Goal: Transaction & Acquisition: Purchase product/service

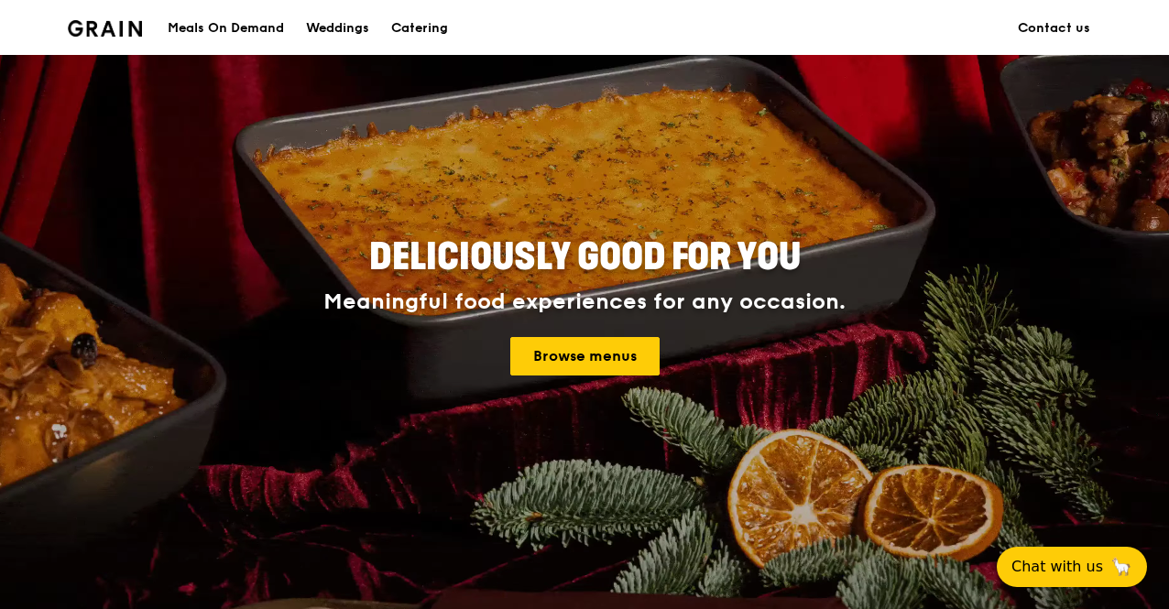
scroll to position [183, 0]
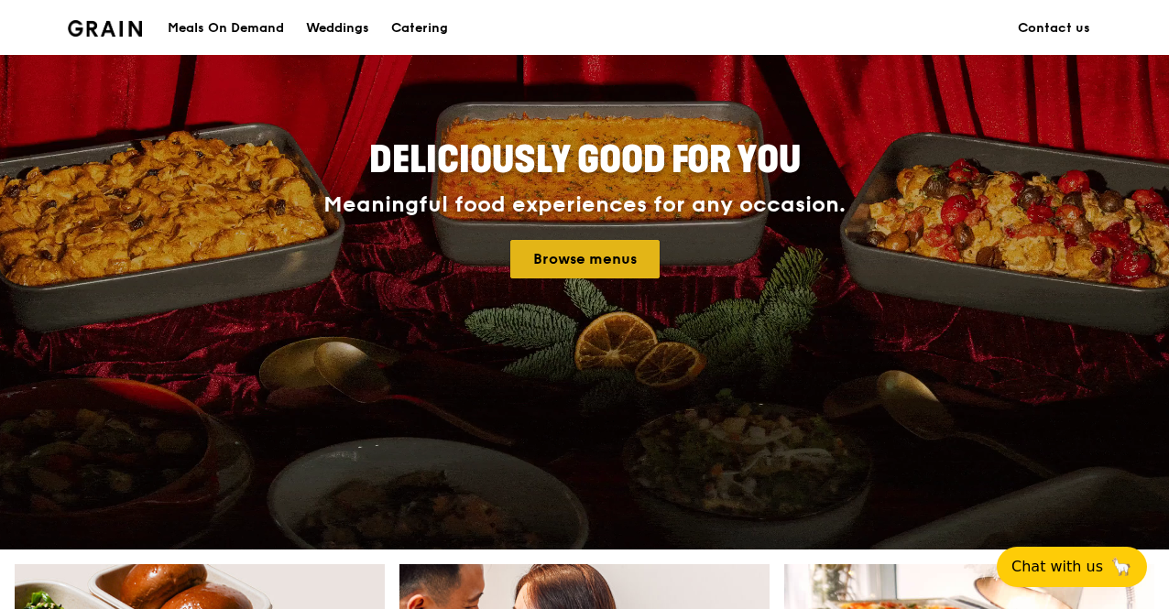
click at [626, 257] on link "Browse menus" at bounding box center [584, 259] width 149 height 38
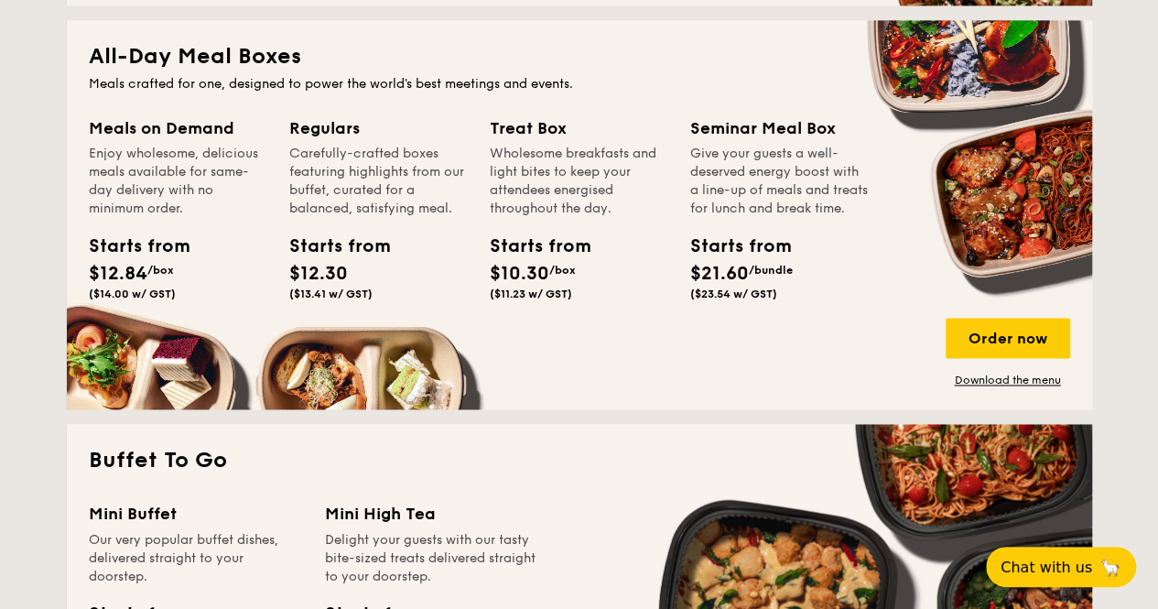
scroll to position [1191, 0]
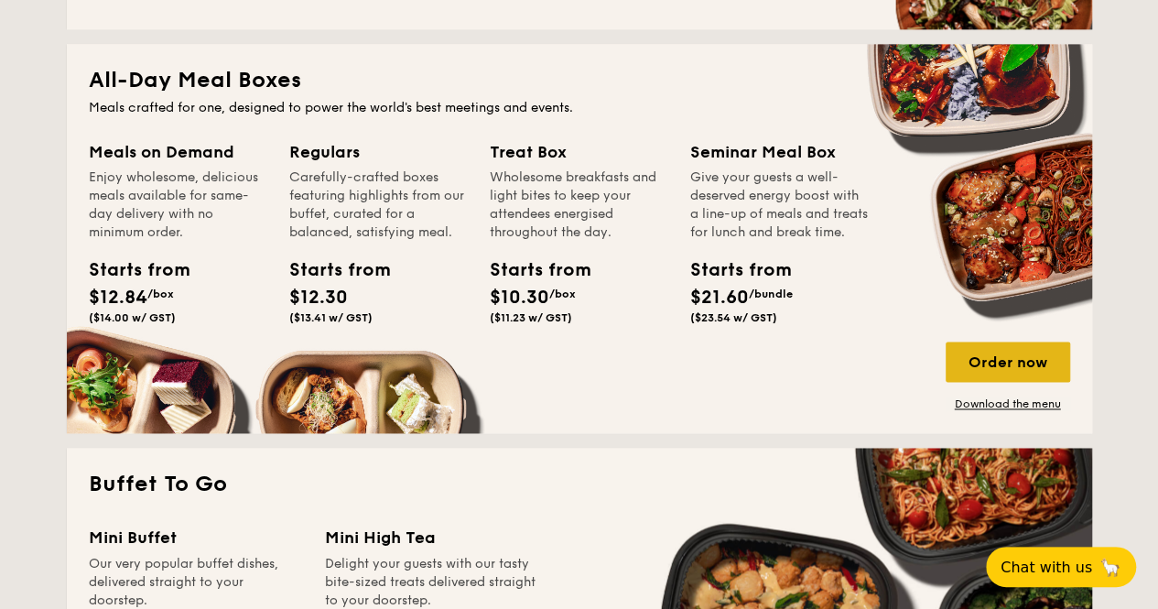
click at [1013, 373] on div "Order now" at bounding box center [1008, 362] width 125 height 40
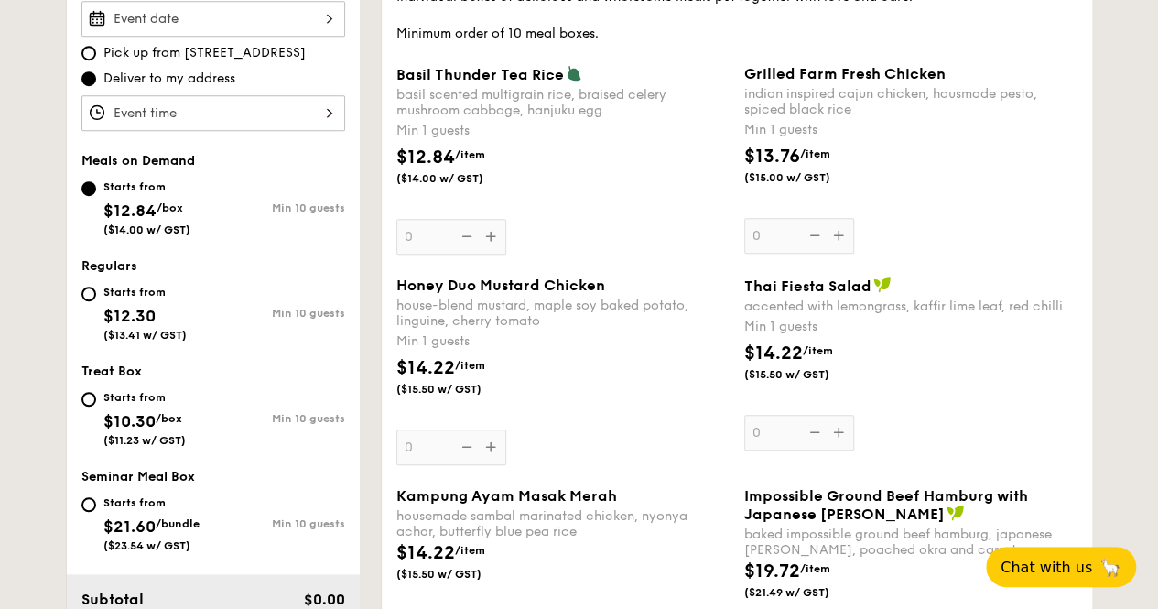
scroll to position [458, 0]
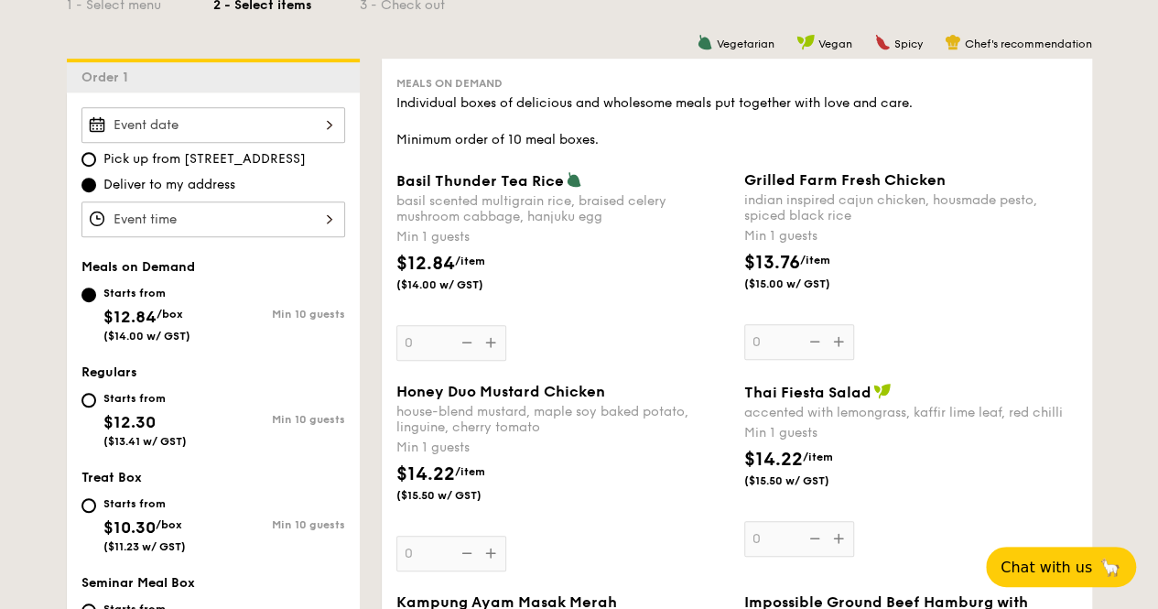
click at [492, 346] on div "Basil Thunder Tea [PERSON_NAME] scented multigrain rice, braised celery mushroo…" at bounding box center [563, 266] width 333 height 190
click at [492, 346] on input "0" at bounding box center [452, 343] width 110 height 36
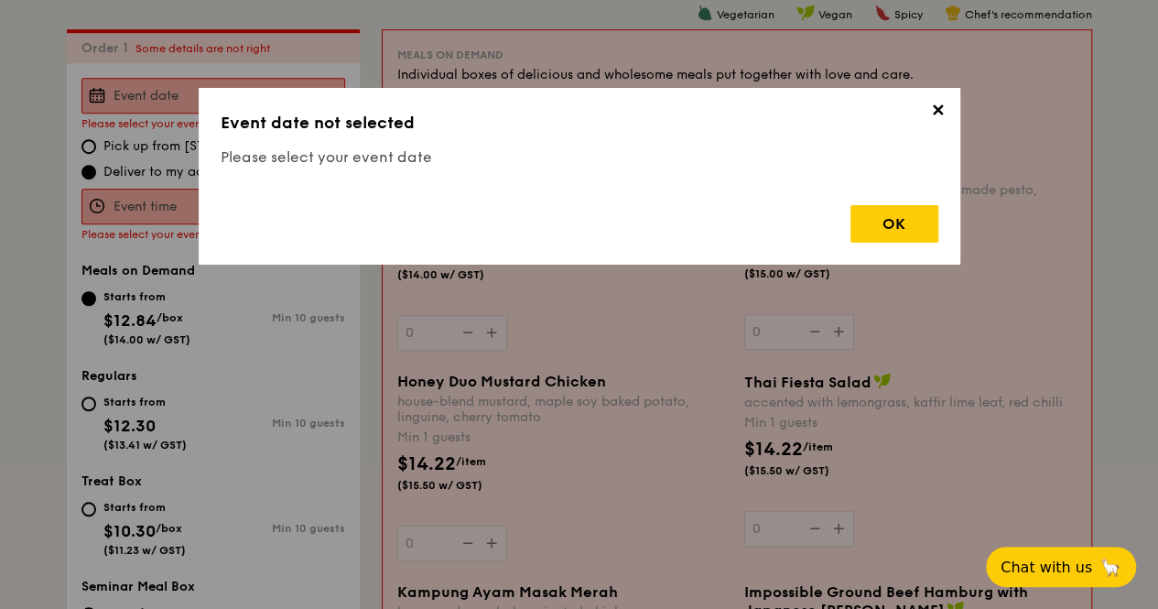
scroll to position [489, 0]
click at [881, 228] on div "OK" at bounding box center [895, 224] width 88 height 38
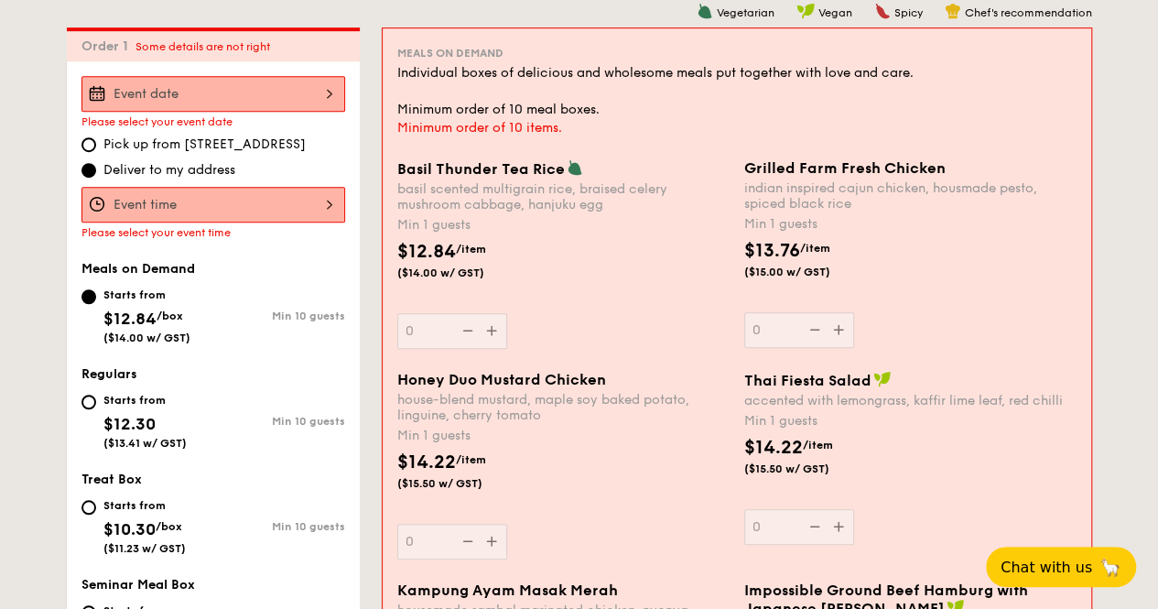
click at [211, 88] on div at bounding box center [214, 94] width 264 height 36
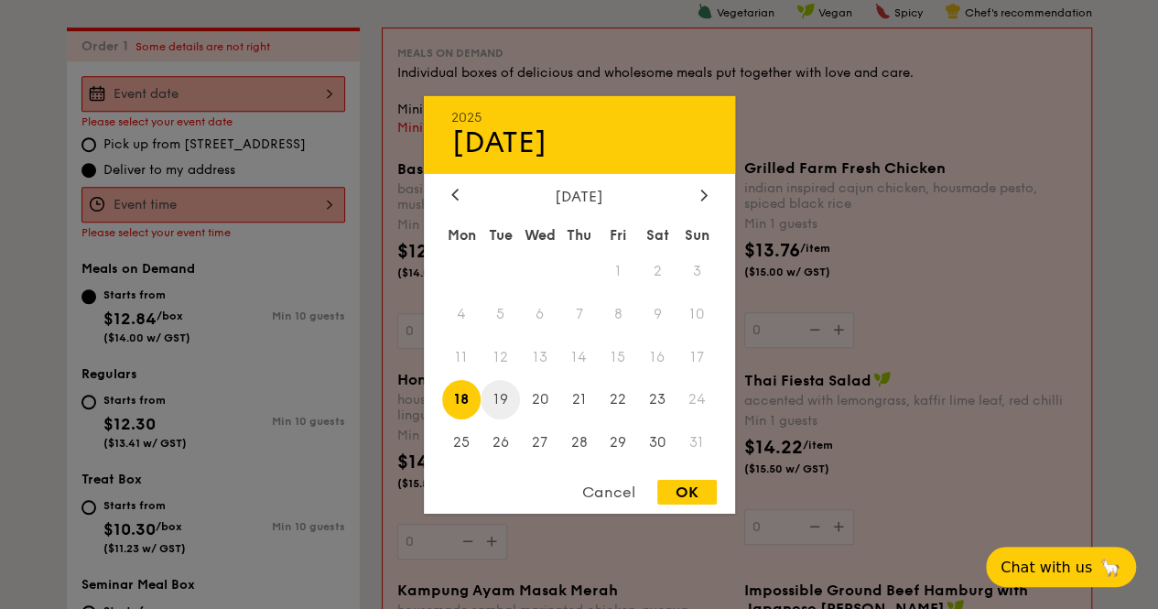
click at [508, 400] on span "19" at bounding box center [500, 399] width 39 height 39
click at [674, 494] on div "OK" at bounding box center [688, 492] width 60 height 25
type input "[DATE]"
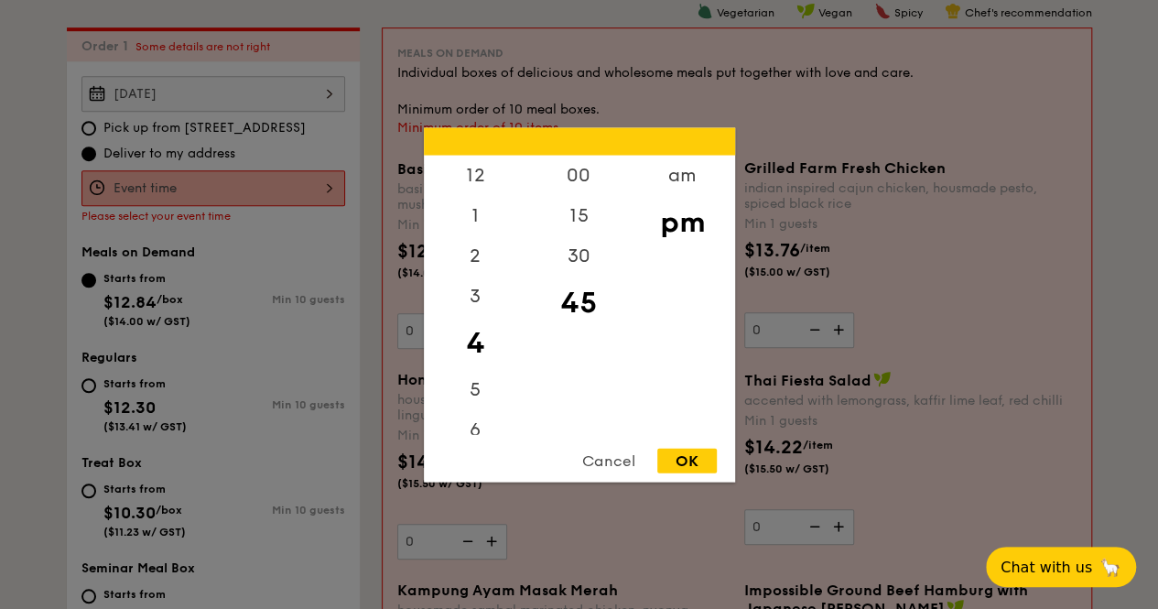
click at [216, 186] on div "12 1 2 3 4 5 6 7 8 9 10 11 00 15 30 45 am pm Cancel OK" at bounding box center [214, 188] width 264 height 36
click at [474, 180] on div "12" at bounding box center [475, 181] width 103 height 53
click at [589, 175] on div "00" at bounding box center [578, 181] width 103 height 53
click at [666, 223] on div "pm" at bounding box center [682, 221] width 103 height 53
click at [690, 460] on div "OK" at bounding box center [688, 460] width 60 height 25
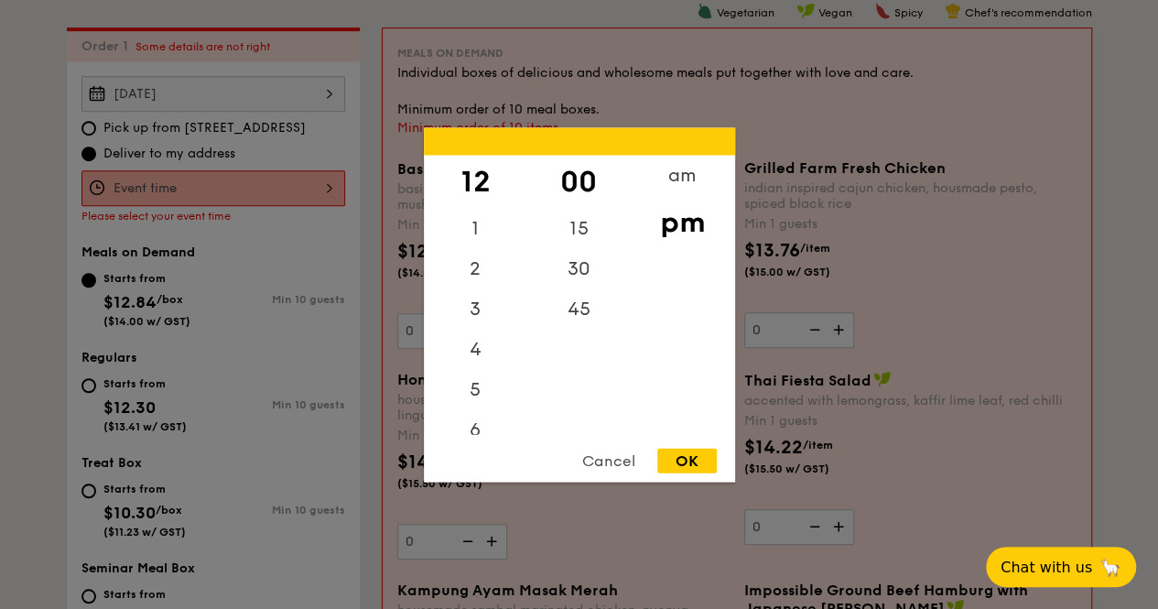
type input "12:00PM"
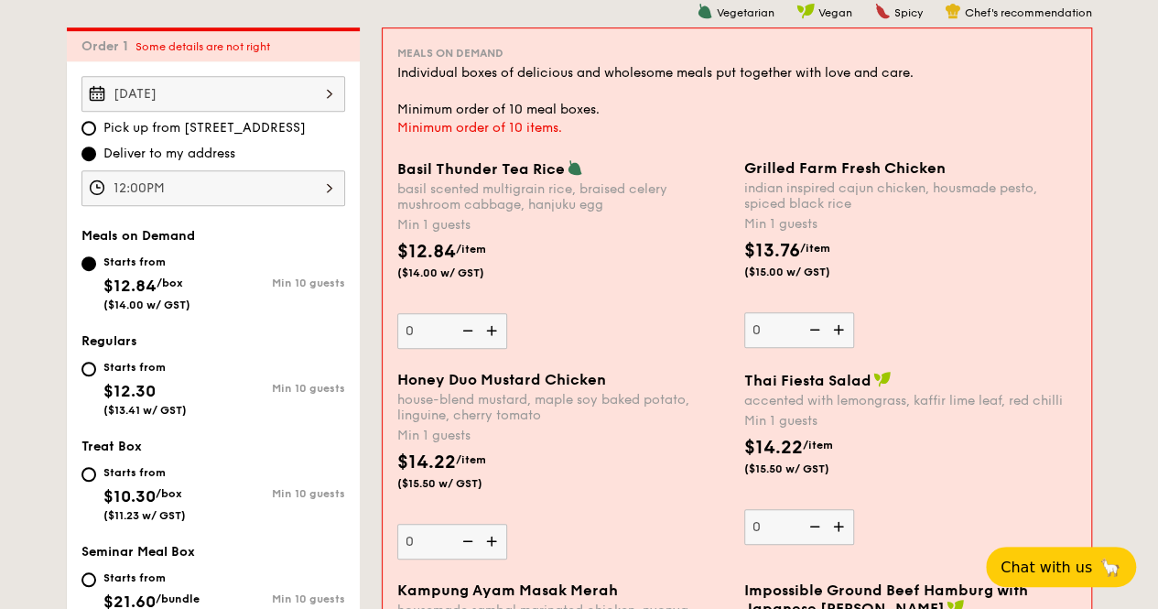
scroll to position [581, 0]
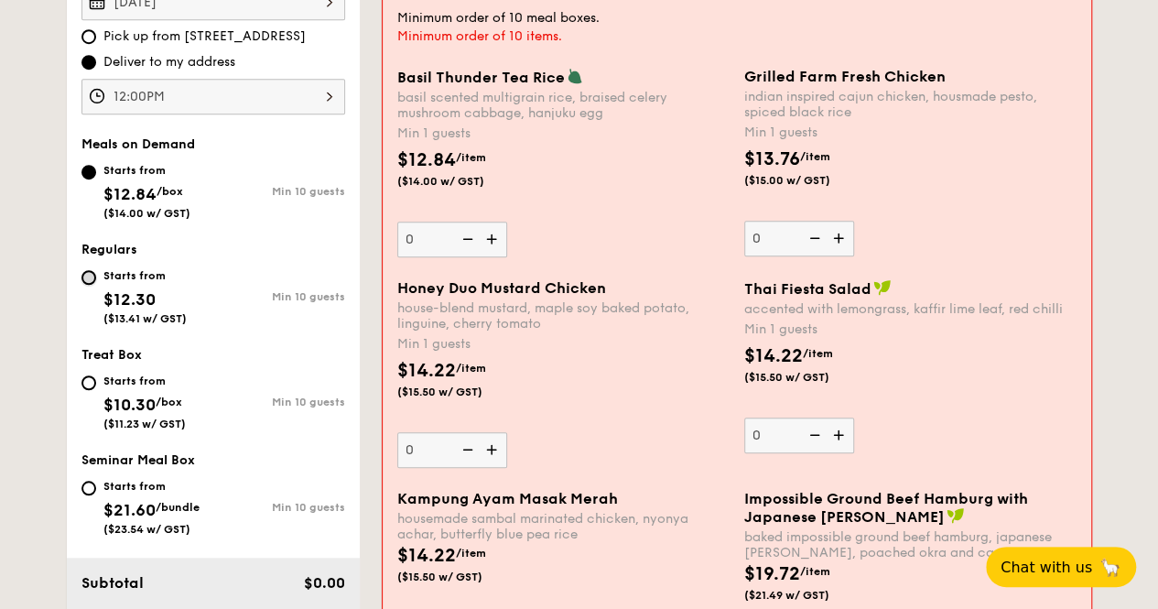
click at [92, 277] on input "Starts from $12.30 ($13.41 w/ GST) Min 10 guests" at bounding box center [89, 277] width 15 height 15
radio input "true"
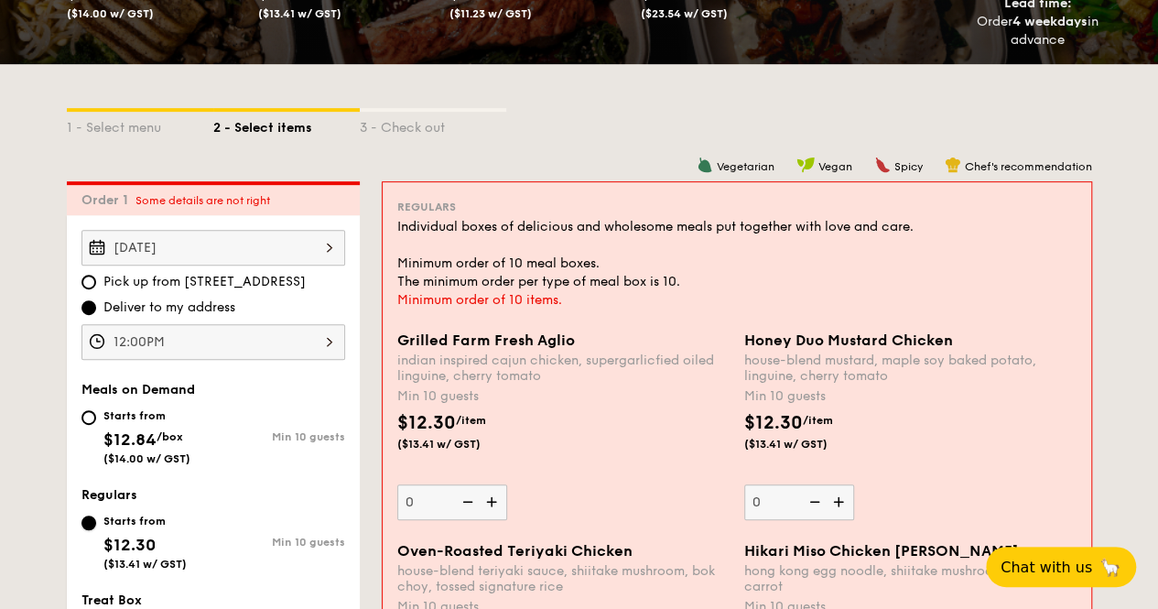
scroll to position [306, 0]
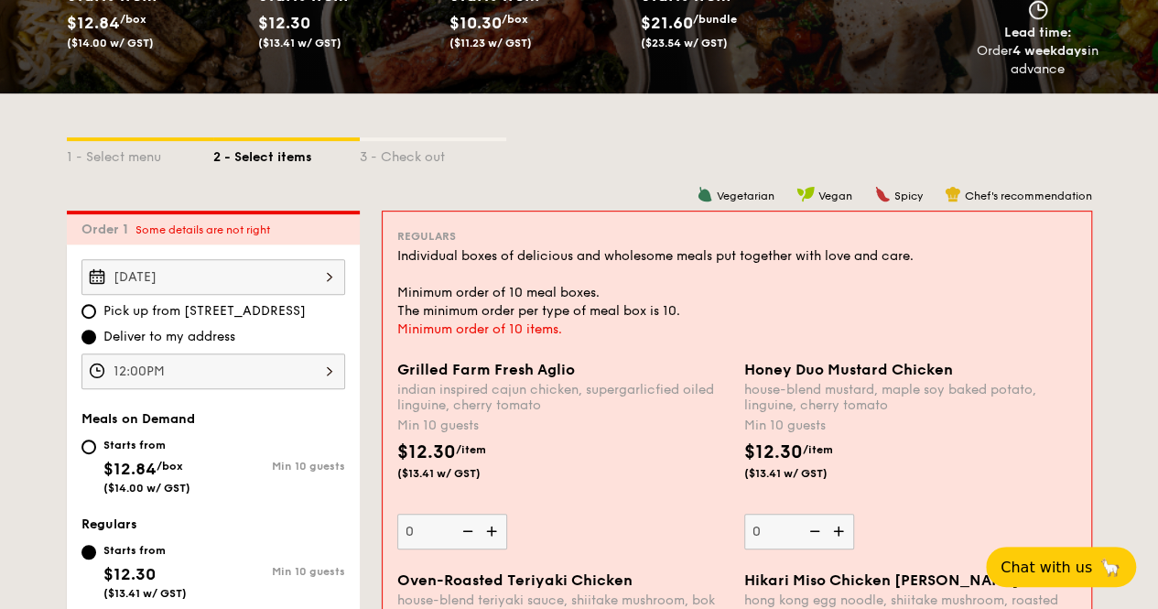
click at [192, 309] on span "Pick up from [STREET_ADDRESS]" at bounding box center [204, 311] width 202 height 18
click at [96, 309] on input "Pick up from [STREET_ADDRESS]" at bounding box center [89, 311] width 15 height 15
radio input "true"
click at [190, 340] on span "Deliver to my address" at bounding box center [169, 337] width 132 height 18
click at [96, 340] on input "Deliver to my address" at bounding box center [89, 337] width 15 height 15
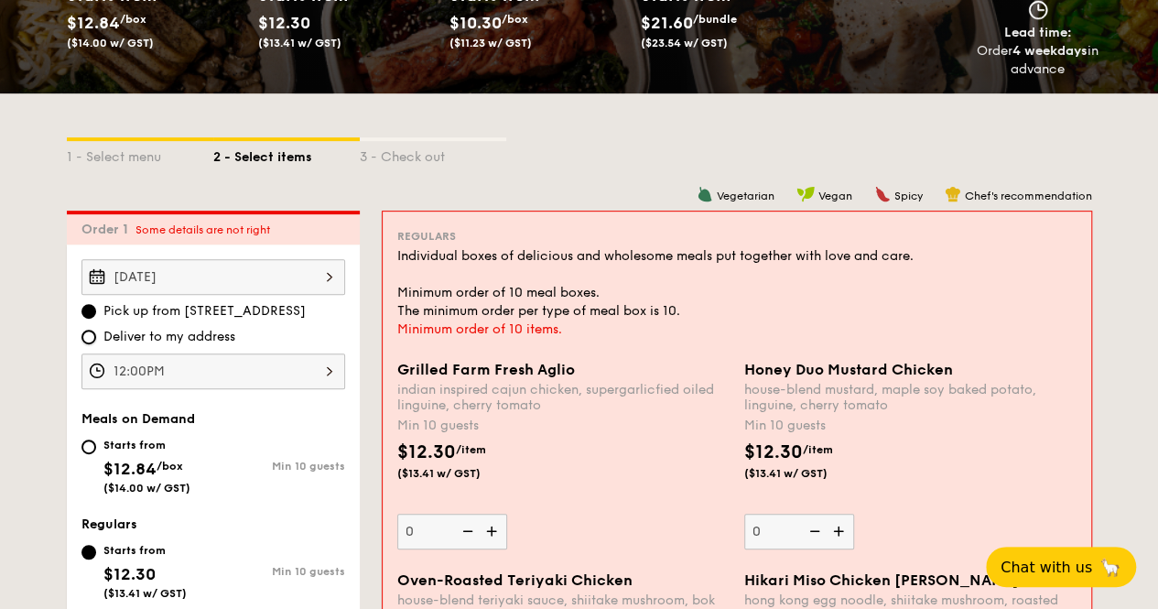
radio input "true"
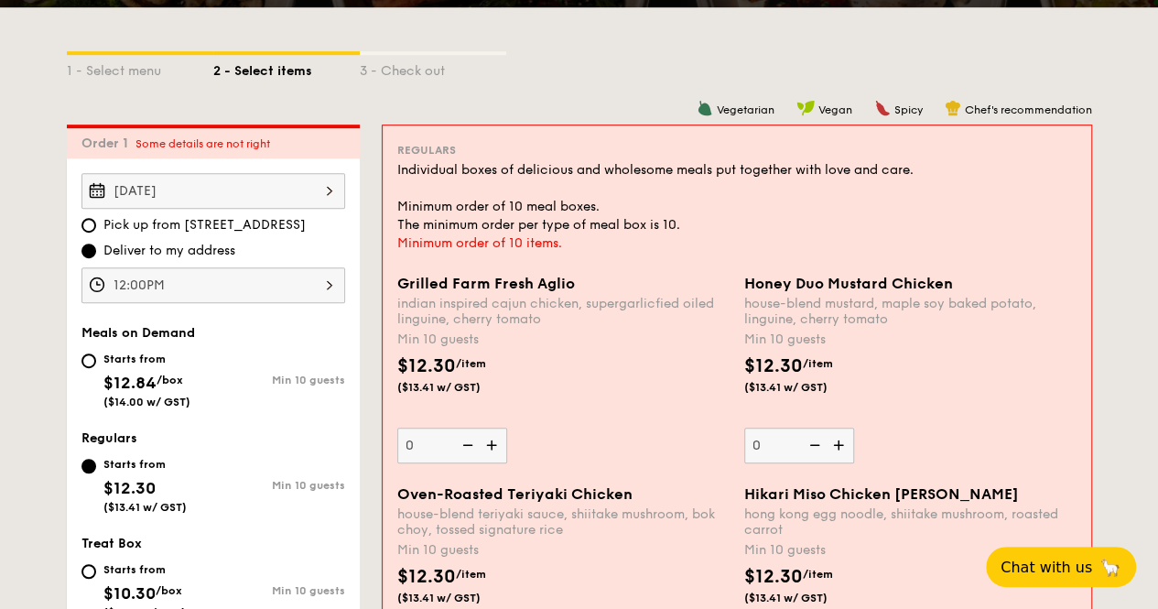
scroll to position [458, 0]
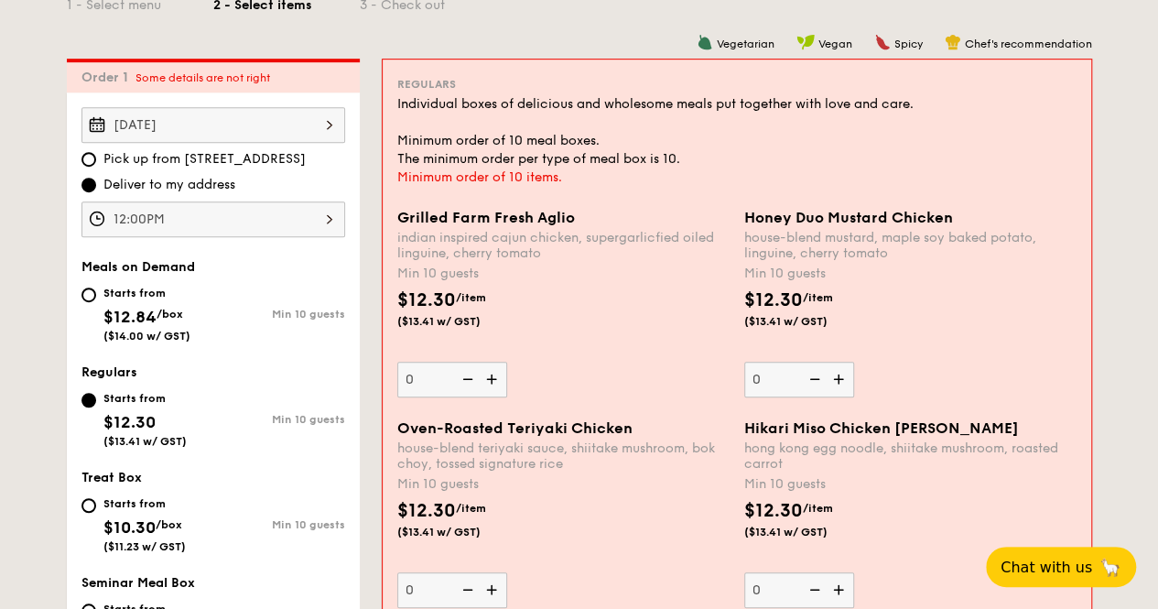
click at [841, 386] on img at bounding box center [840, 379] width 27 height 35
click at [841, 386] on input "0" at bounding box center [800, 380] width 110 height 36
type input "10"
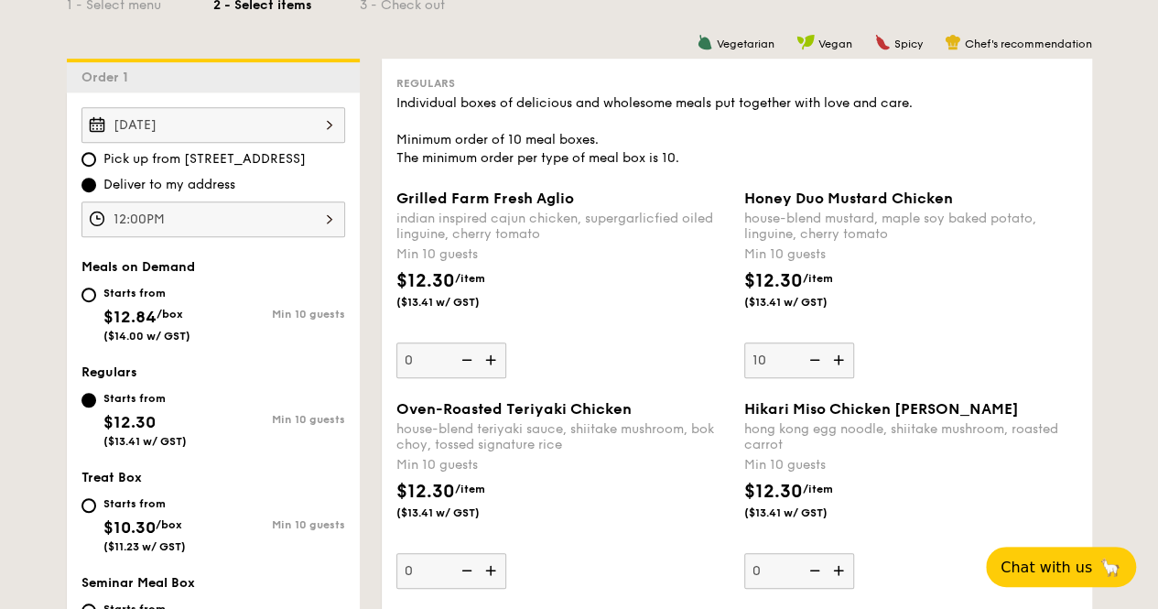
click at [841, 386] on div "Grilled Farm Fresh Aglio indian inspired cajun chicken, supergarlicfied oiled l…" at bounding box center [737, 295] width 696 height 211
click at [956, 350] on div "Honey Duo Mustard Chicken house-blend mustard, maple soy baked potato, linguine…" at bounding box center [911, 284] width 333 height 189
click at [854, 350] on input "10" at bounding box center [800, 361] width 110 height 36
click at [915, 322] on div "$12.30 /item ($13.41 w/ GST)" at bounding box center [911, 299] width 348 height 64
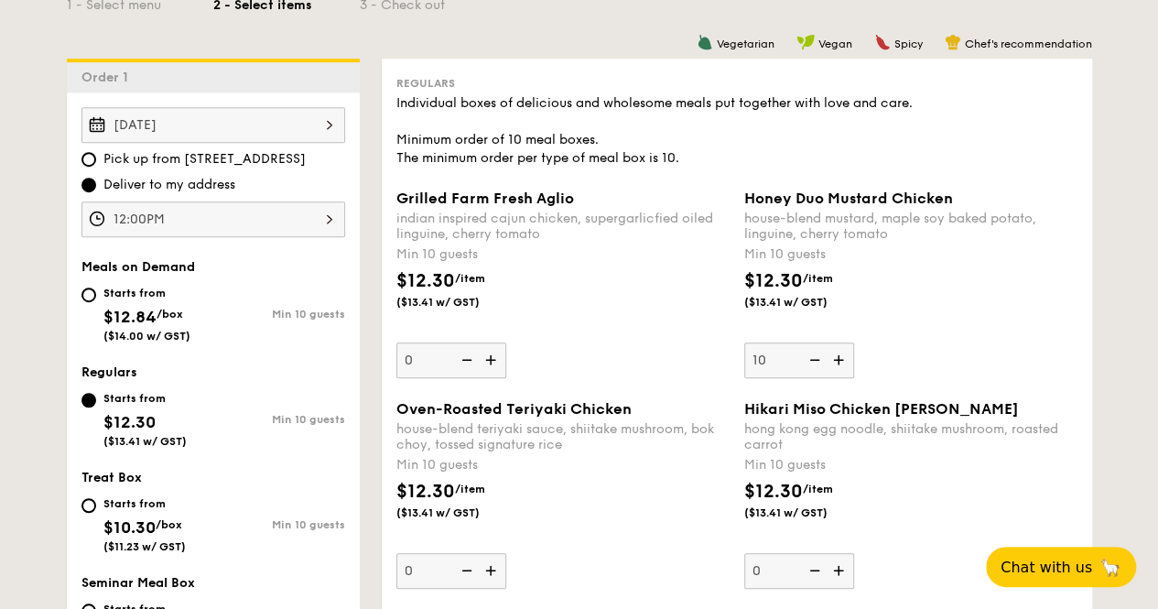
click at [854, 343] on input "10" at bounding box center [800, 361] width 110 height 36
drag, startPoint x: 837, startPoint y: 301, endPoint x: 846, endPoint y: 297, distance: 10.2
click at [837, 299] on span "($13.41 w/ GST)" at bounding box center [807, 302] width 125 height 15
click at [837, 343] on input "10" at bounding box center [800, 361] width 110 height 36
click at [843, 293] on div "$12.30 /item ($13.41 w/ GST)" at bounding box center [806, 288] width 139 height 42
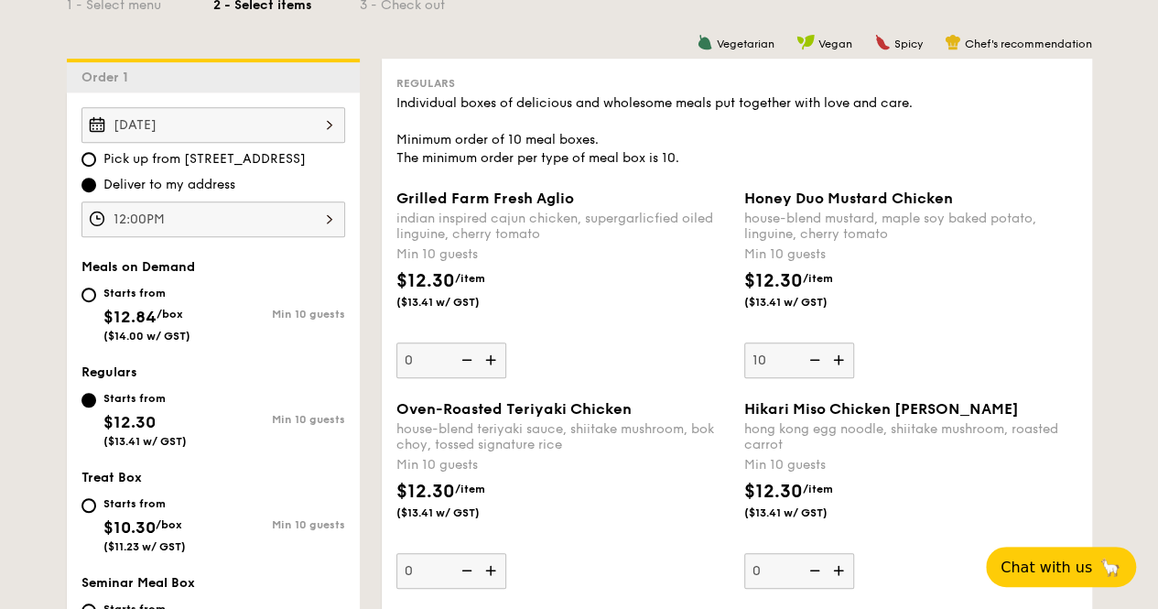
click at [843, 343] on input "10" at bounding box center [800, 361] width 110 height 36
click at [843, 292] on div "$12.30 /item ($13.41 w/ GST)" at bounding box center [806, 288] width 139 height 42
click at [843, 343] on input "10" at bounding box center [800, 361] width 110 height 36
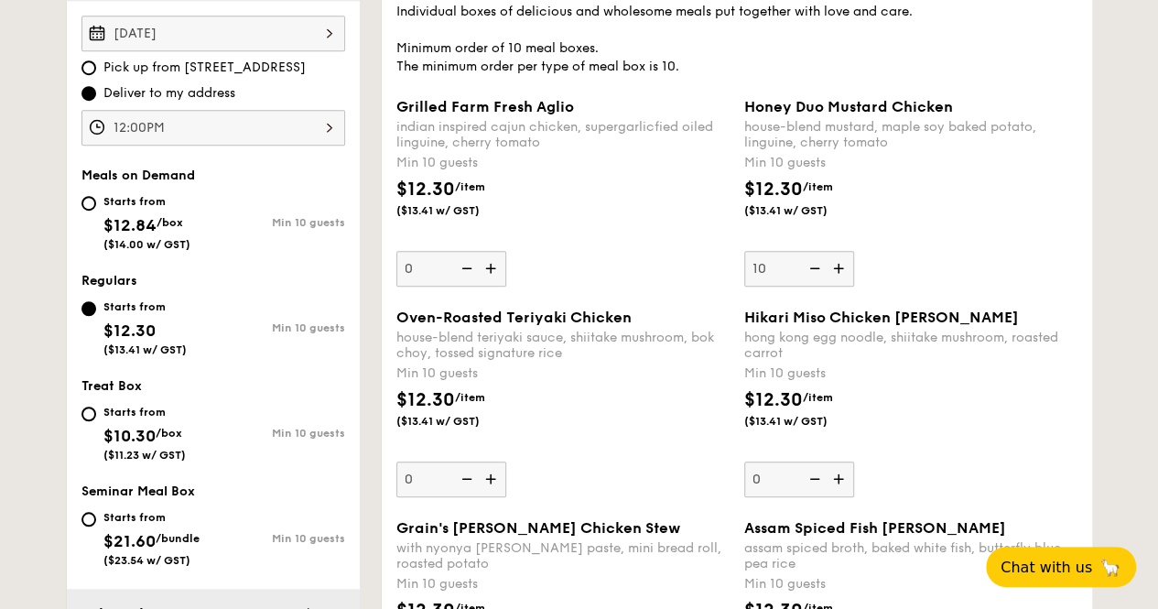
click at [940, 256] on div "Honey Duo Mustard Chicken house-blend mustard, maple soy baked potato, linguine…" at bounding box center [911, 192] width 333 height 189
click at [854, 256] on input "10" at bounding box center [800, 269] width 110 height 36
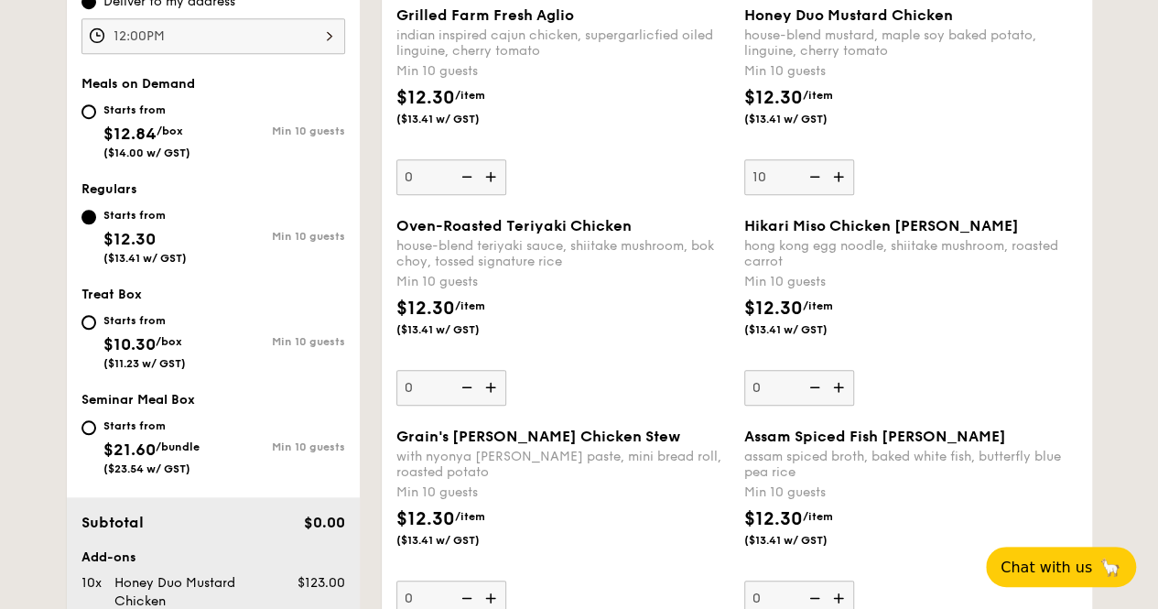
click at [501, 175] on img at bounding box center [492, 176] width 27 height 35
click at [501, 175] on input "0" at bounding box center [452, 177] width 110 height 36
type input "10"
click at [817, 176] on img at bounding box center [812, 176] width 27 height 35
click at [817, 176] on input "10" at bounding box center [800, 177] width 110 height 36
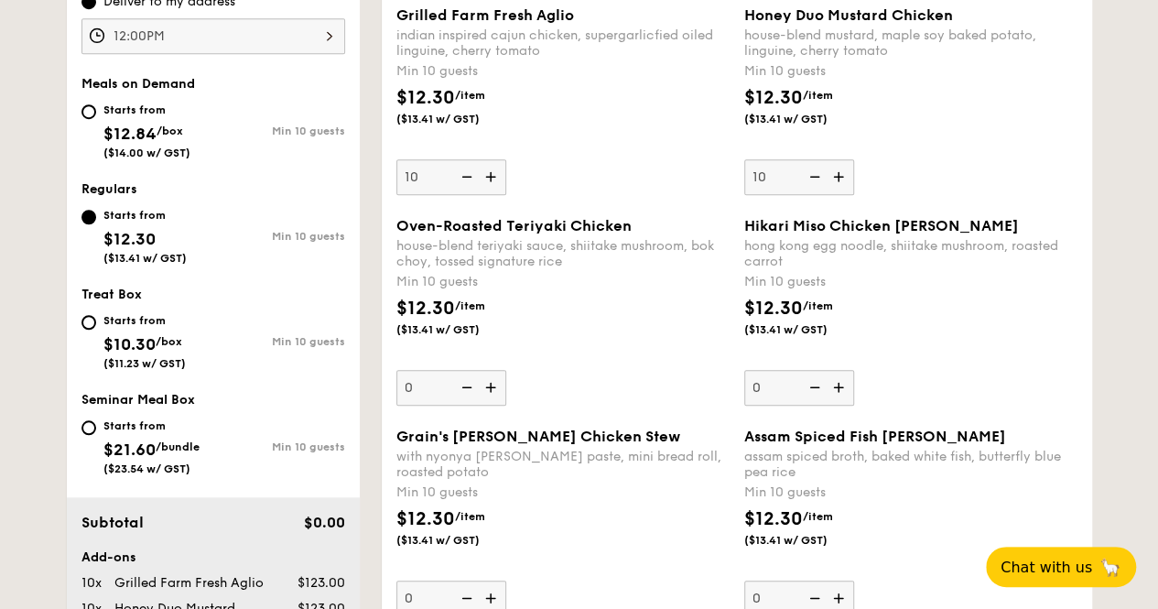
type input "0"
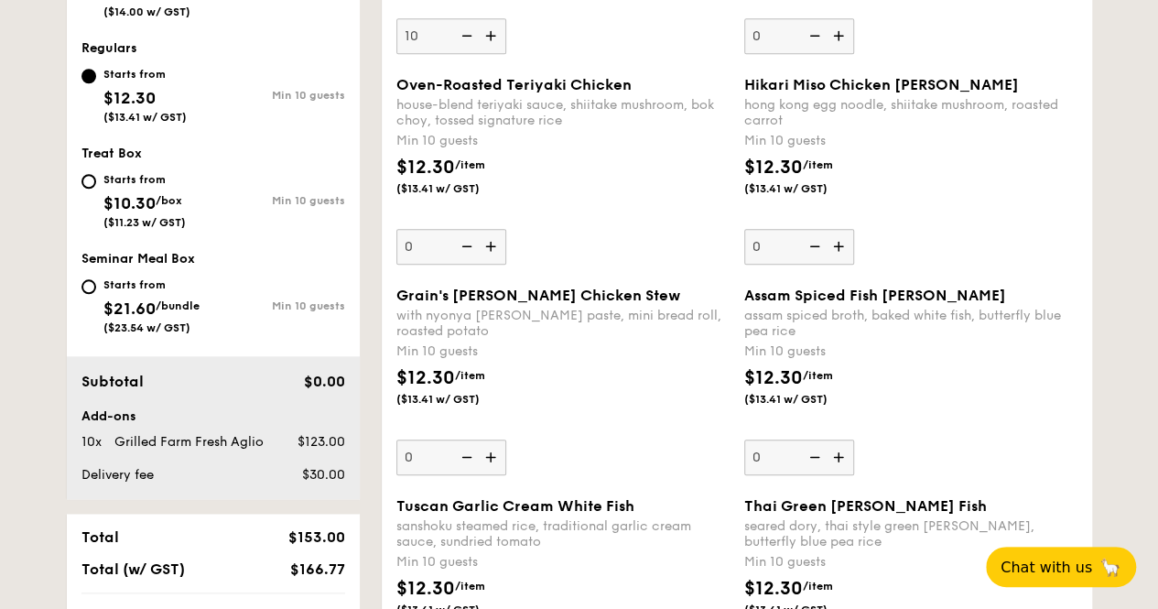
scroll to position [824, 0]
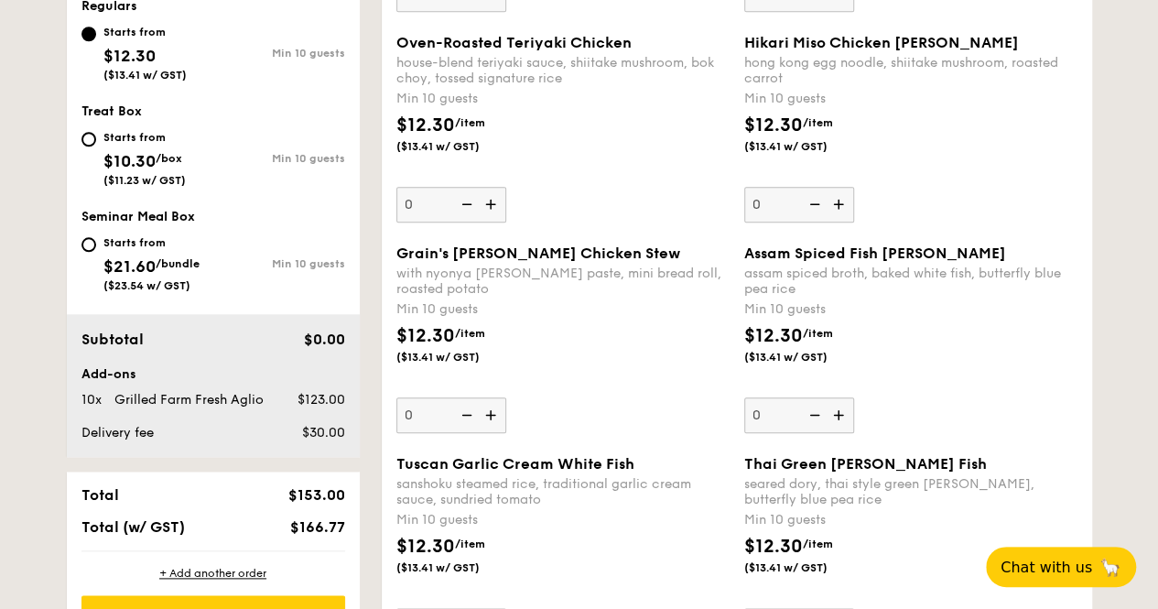
click at [843, 413] on img at bounding box center [840, 414] width 27 height 35
click at [843, 413] on input "0" at bounding box center [800, 415] width 110 height 36
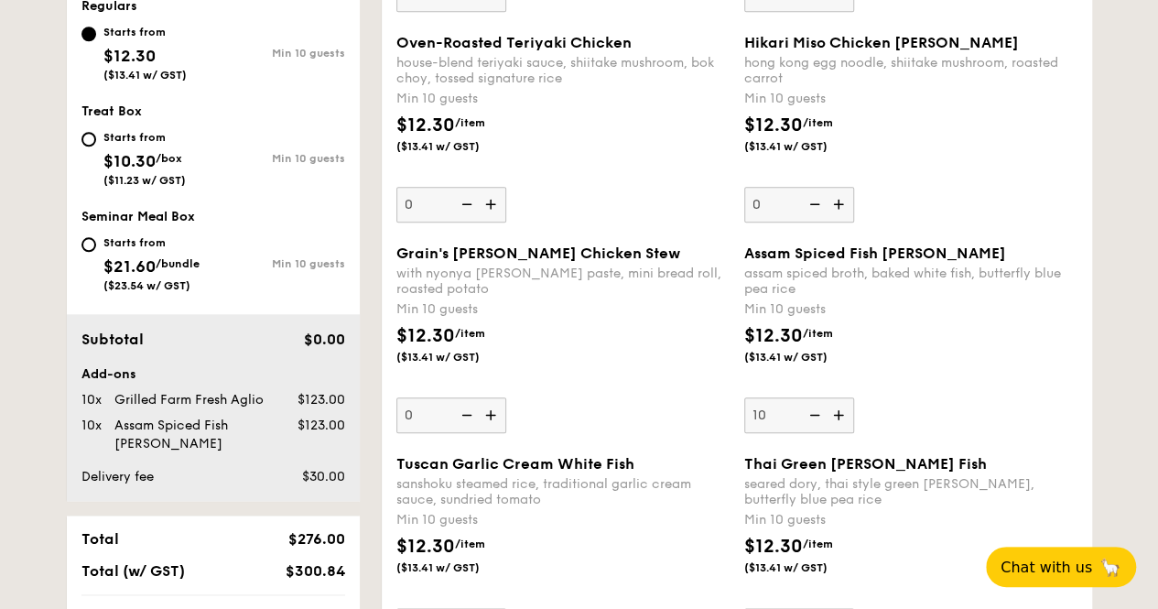
click at [984, 361] on div "$12.30 /item ($13.41 w/ GST)" at bounding box center [911, 354] width 348 height 64
click at [854, 397] on input "10" at bounding box center [800, 415] width 110 height 36
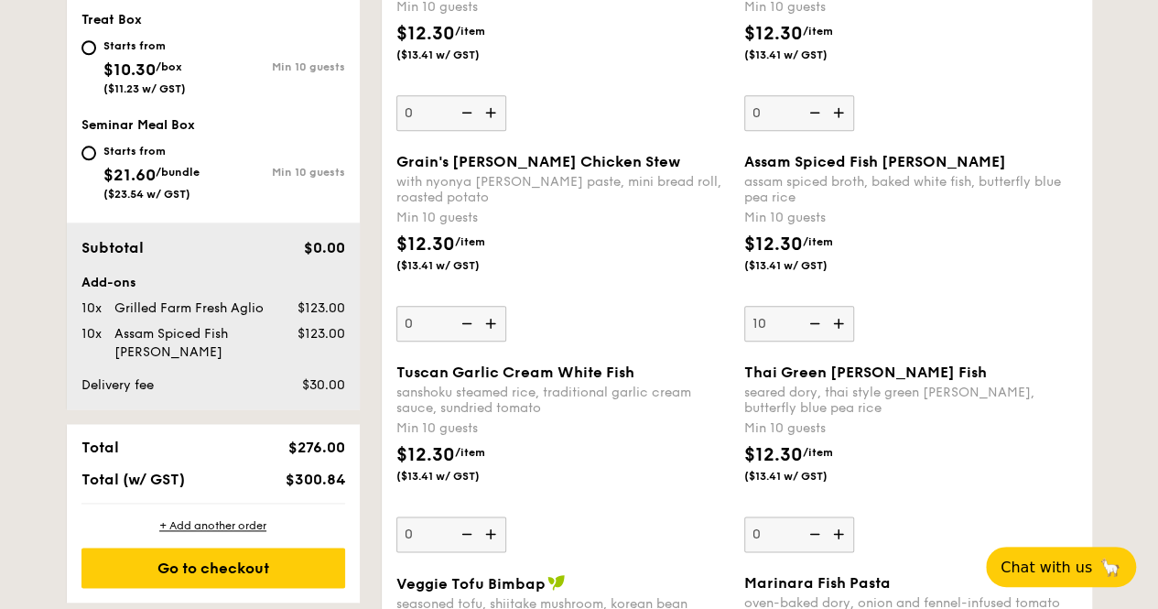
scroll to position [1007, 0]
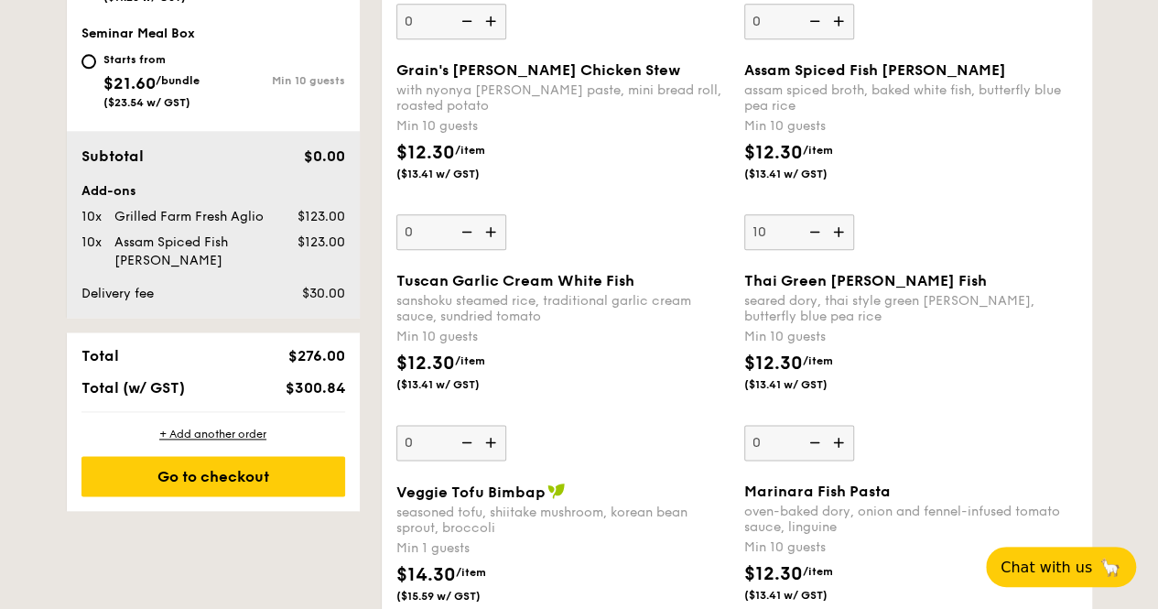
click at [883, 350] on div "$12.30 /item ($13.41 w/ GST)" at bounding box center [911, 382] width 348 height 64
click at [854, 425] on input "0" at bounding box center [800, 443] width 110 height 36
click at [811, 230] on img at bounding box center [812, 231] width 27 height 35
click at [811, 230] on input "10" at bounding box center [800, 232] width 110 height 36
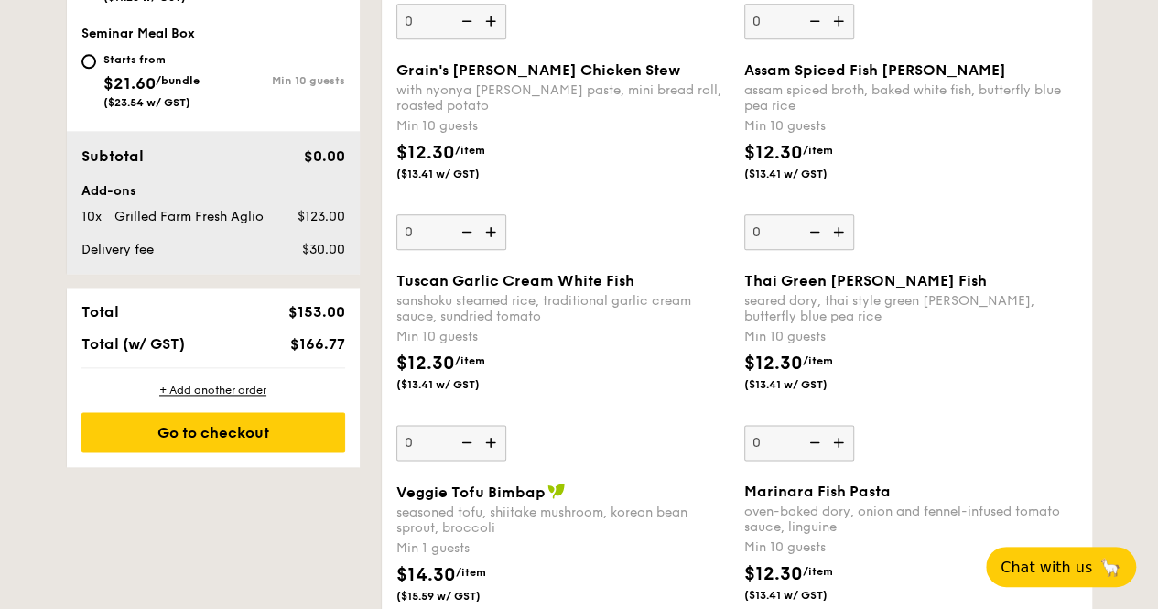
click at [849, 236] on img at bounding box center [840, 231] width 27 height 35
click at [849, 236] on input "0" at bounding box center [800, 232] width 110 height 36
type input "10"
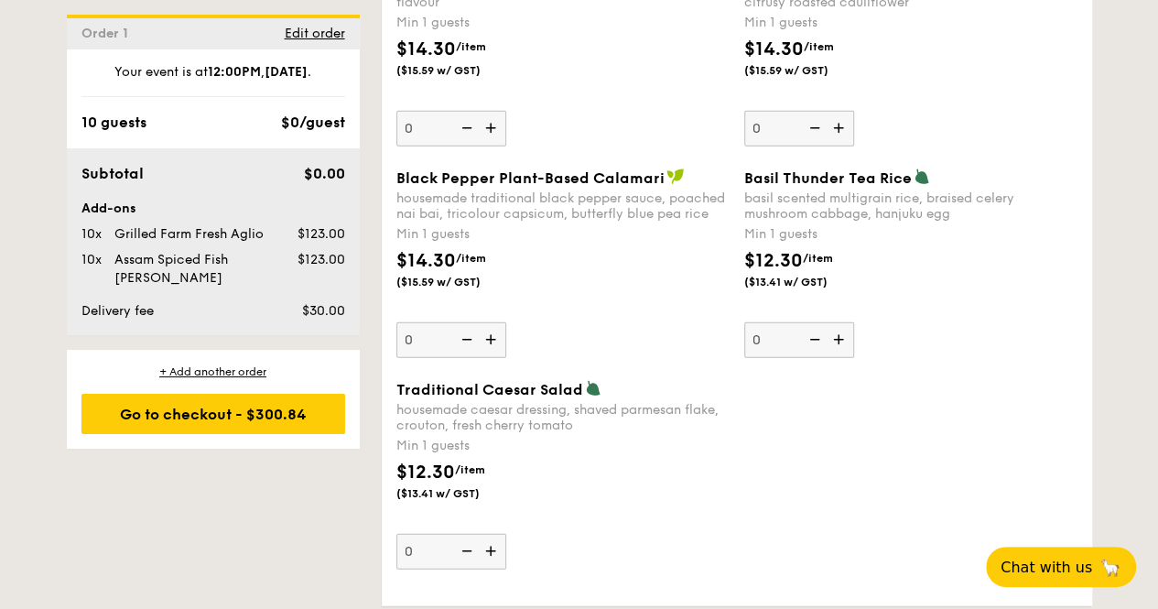
scroll to position [2198, 0]
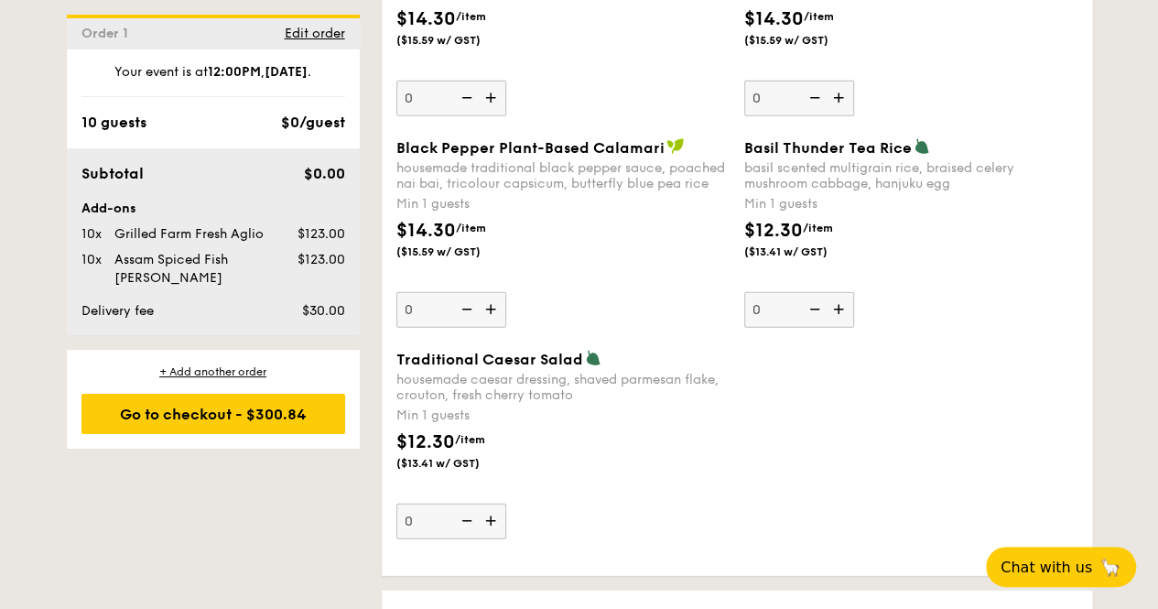
click at [838, 305] on img at bounding box center [840, 309] width 27 height 35
click at [838, 305] on input "0" at bounding box center [800, 310] width 110 height 36
type input "1"
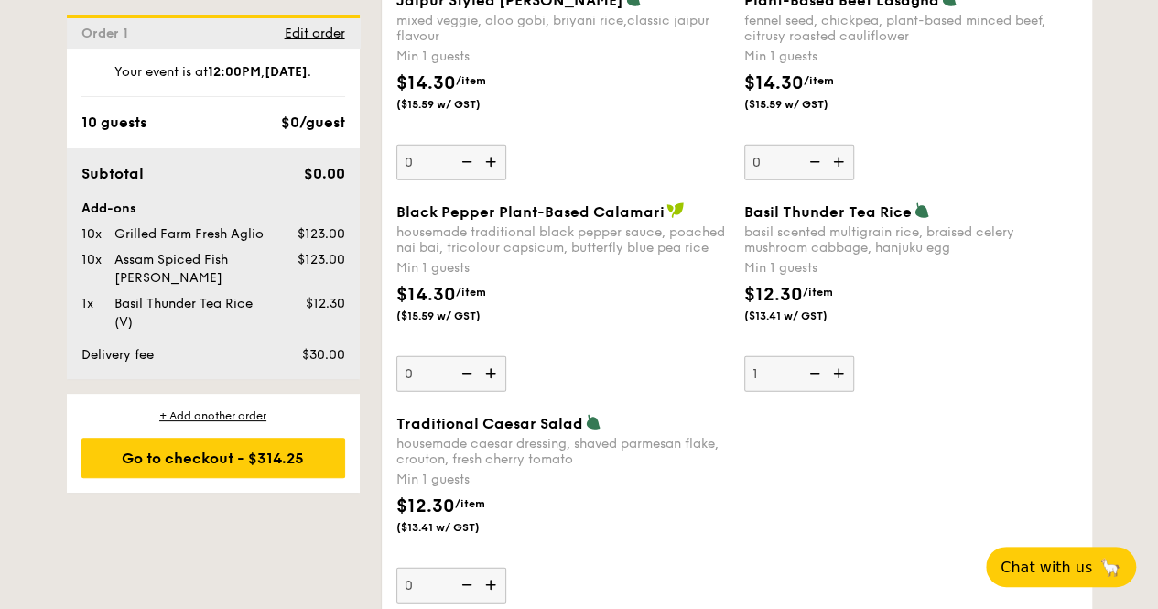
scroll to position [2106, 0]
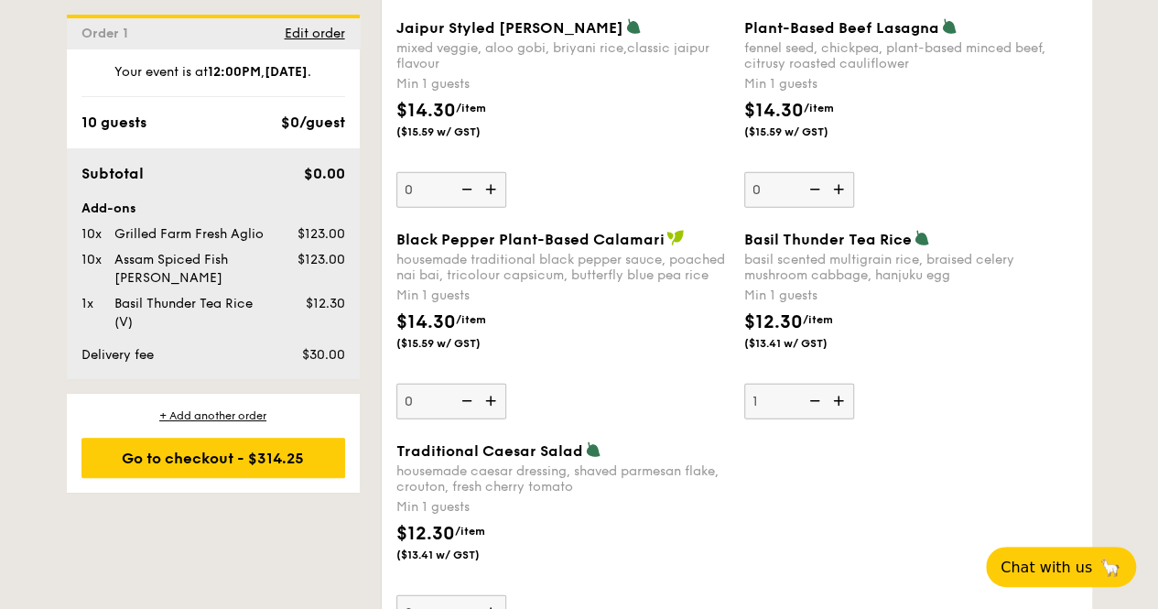
click at [1051, 270] on div "basil scented multigrain rice, braised celery mushroom cabbage, hanjuku egg" at bounding box center [911, 267] width 333 height 31
click at [854, 384] on input "1" at bounding box center [800, 402] width 110 height 36
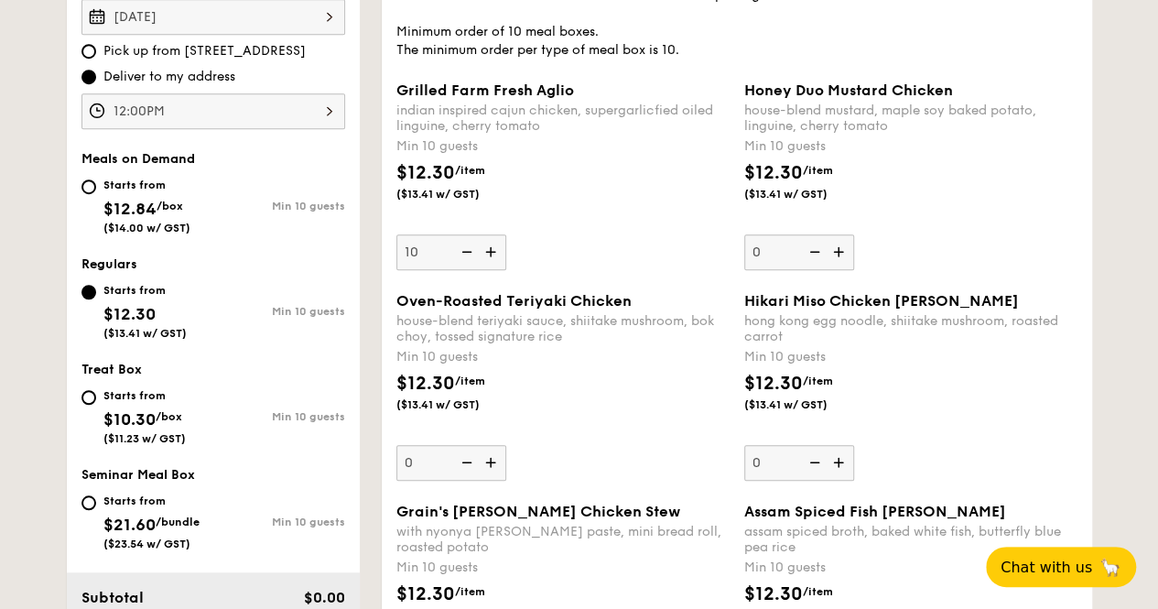
scroll to position [641, 0]
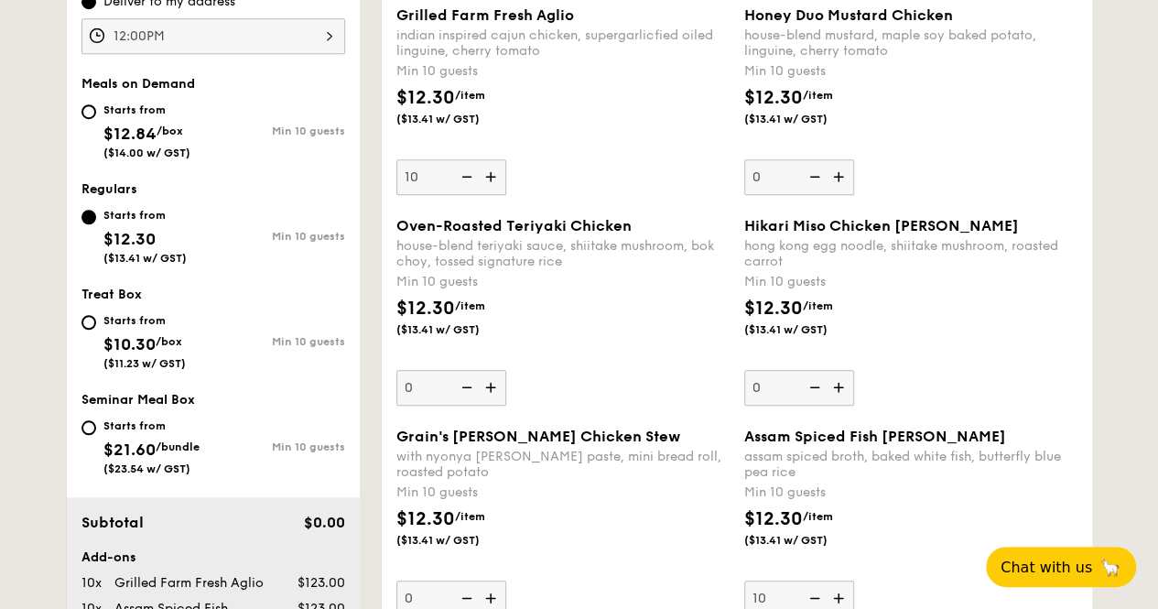
click at [845, 389] on img at bounding box center [840, 387] width 27 height 35
click at [845, 389] on input "0" at bounding box center [800, 388] width 110 height 36
click at [819, 386] on img at bounding box center [812, 387] width 27 height 35
click at [819, 386] on input "10" at bounding box center [800, 388] width 110 height 36
type input "0"
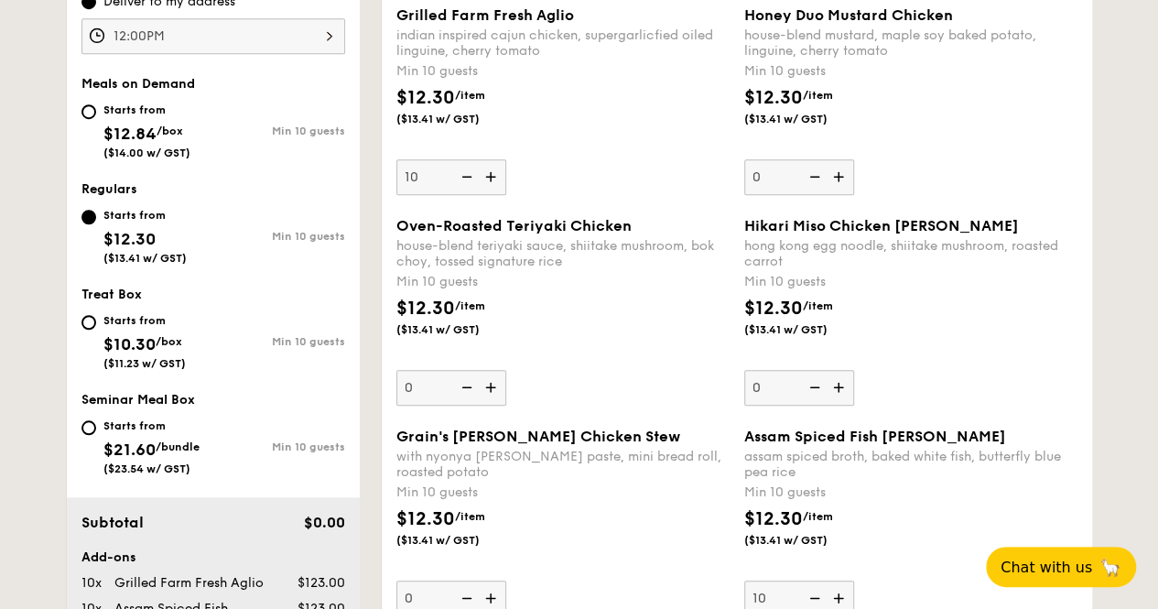
click at [1036, 356] on div "$12.30 /item ($13.41 w/ GST)" at bounding box center [911, 327] width 348 height 64
click at [854, 370] on input "0" at bounding box center [800, 388] width 110 height 36
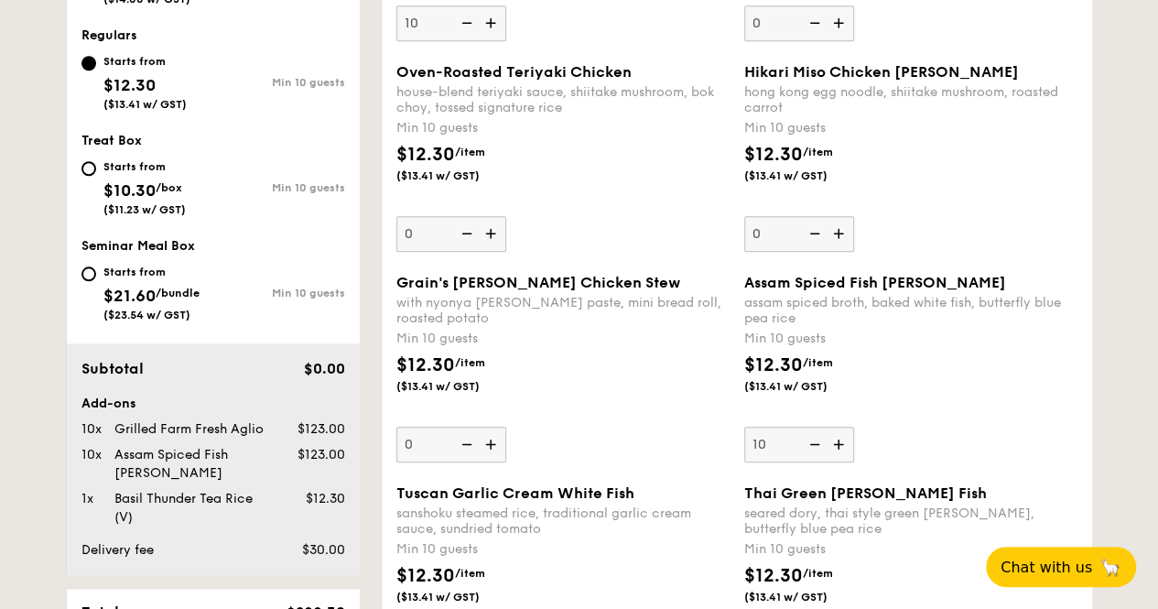
scroll to position [824, 0]
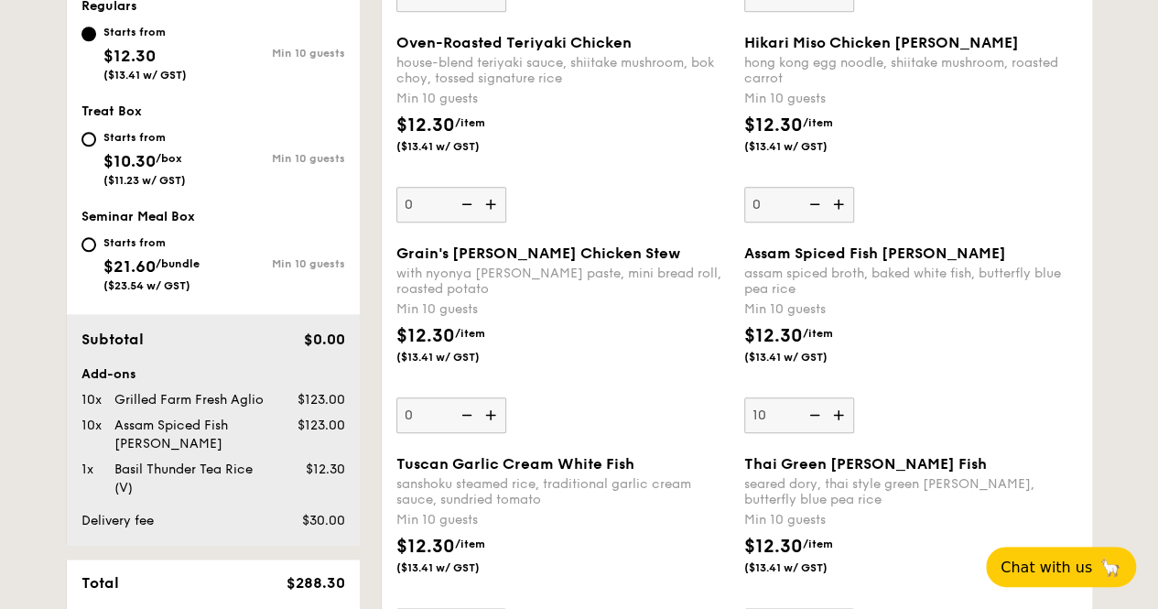
click at [1029, 365] on div "$12.30 /item ($13.41 w/ GST)" at bounding box center [911, 354] width 348 height 64
click at [854, 397] on input "10" at bounding box center [800, 415] width 110 height 36
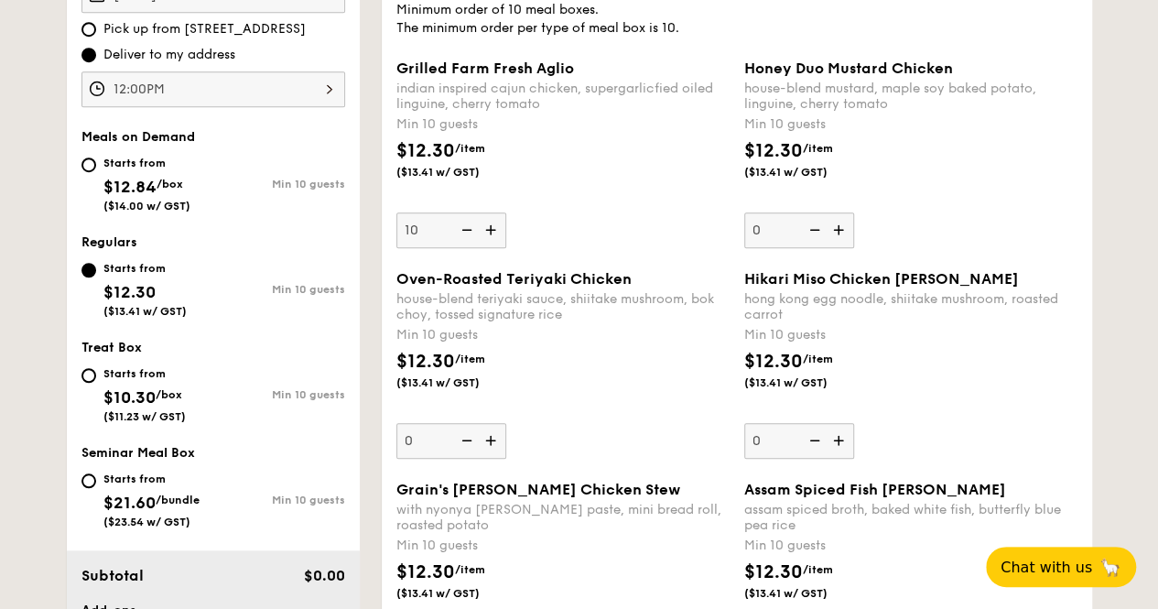
scroll to position [458, 0]
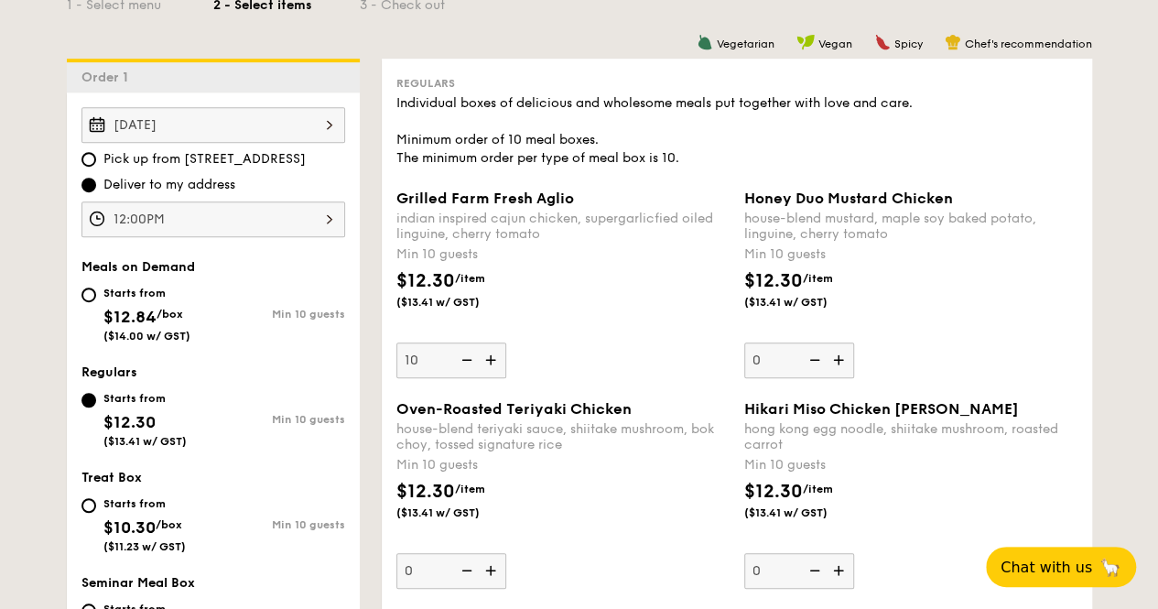
click at [469, 358] on img at bounding box center [464, 360] width 27 height 35
click at [469, 358] on input "10" at bounding box center [452, 361] width 110 height 36
type input "0"
click at [843, 364] on img at bounding box center [840, 360] width 27 height 35
click at [843, 364] on input "0" at bounding box center [800, 361] width 110 height 36
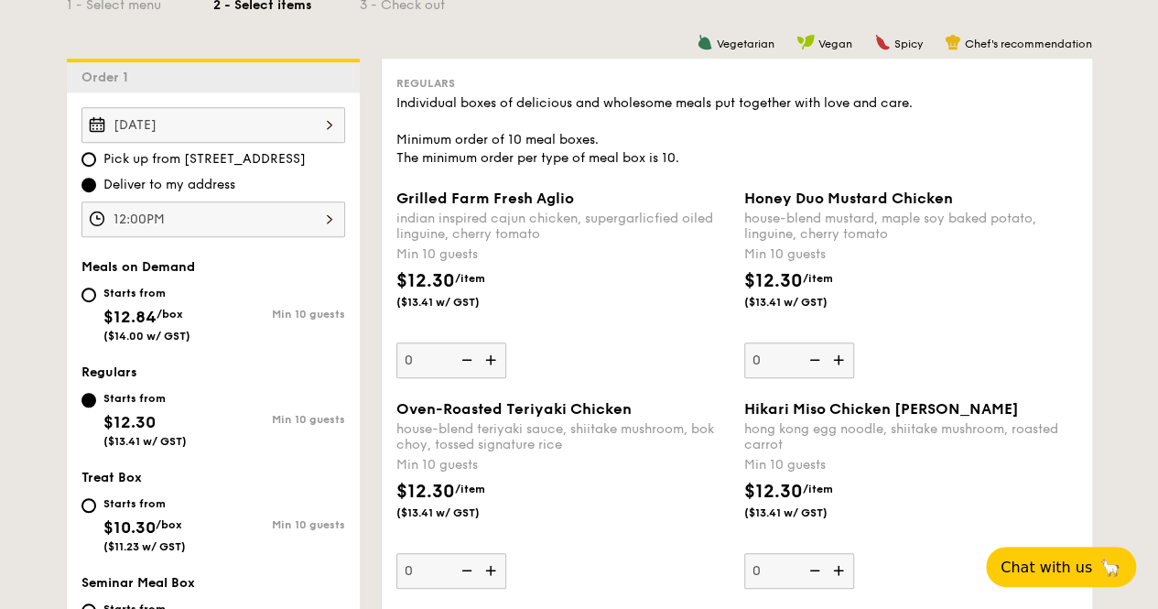
type input "10"
click at [588, 334] on div "Grilled Farm Fresh Aglio indian inspired cajun chicken, supergarlicfied oiled l…" at bounding box center [563, 284] width 333 height 189
click at [506, 343] on input "0" at bounding box center [452, 361] width 110 height 36
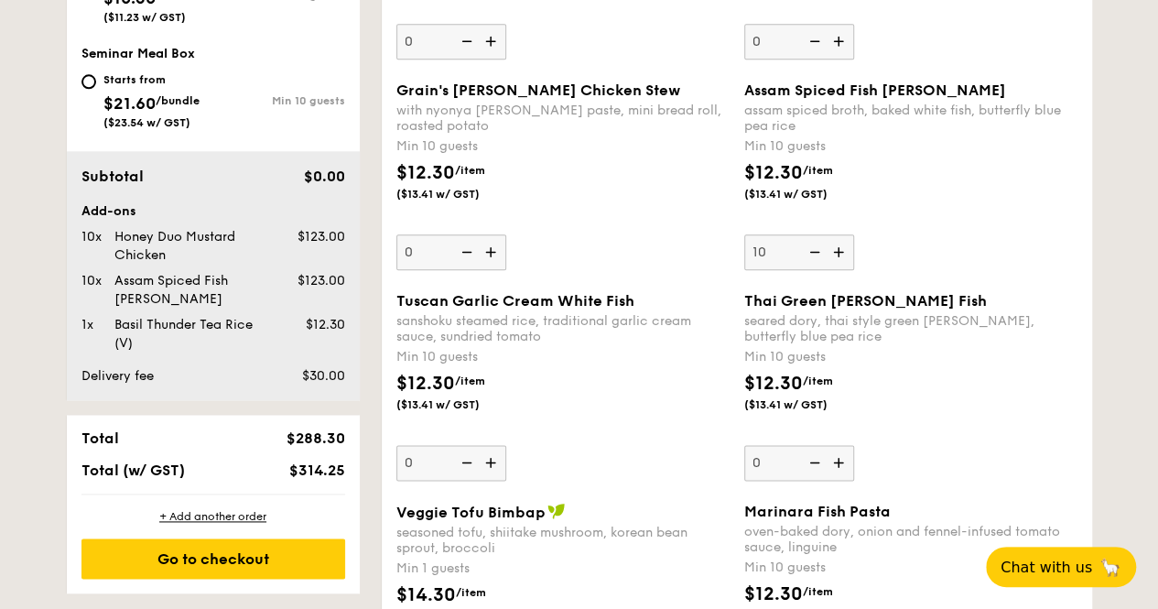
scroll to position [1191, 0]
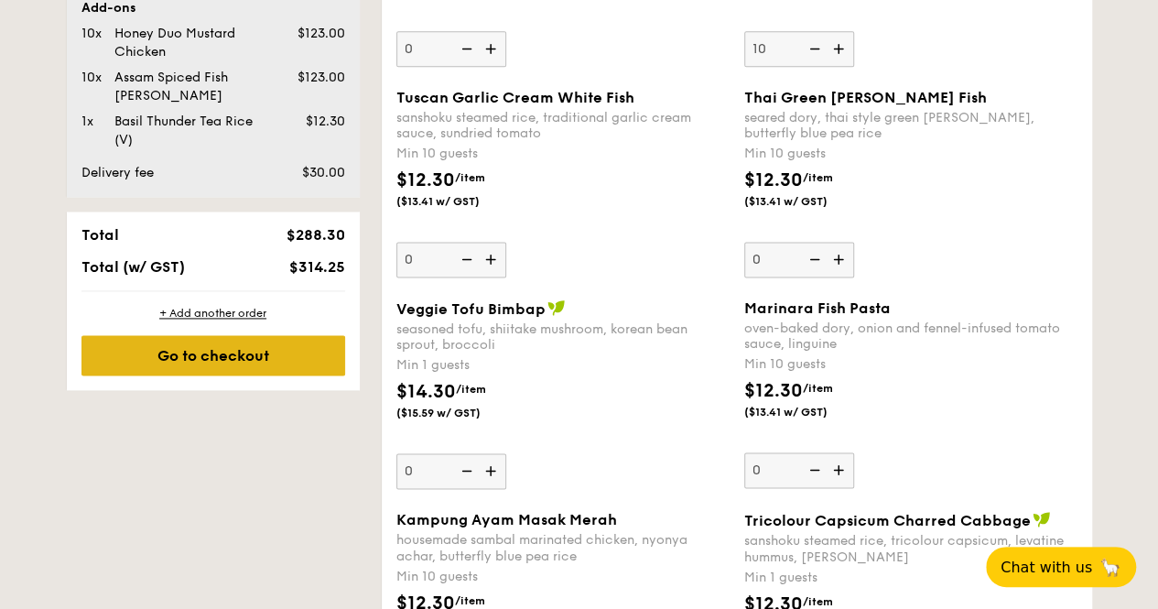
click at [256, 362] on div "Go to checkout" at bounding box center [214, 355] width 264 height 40
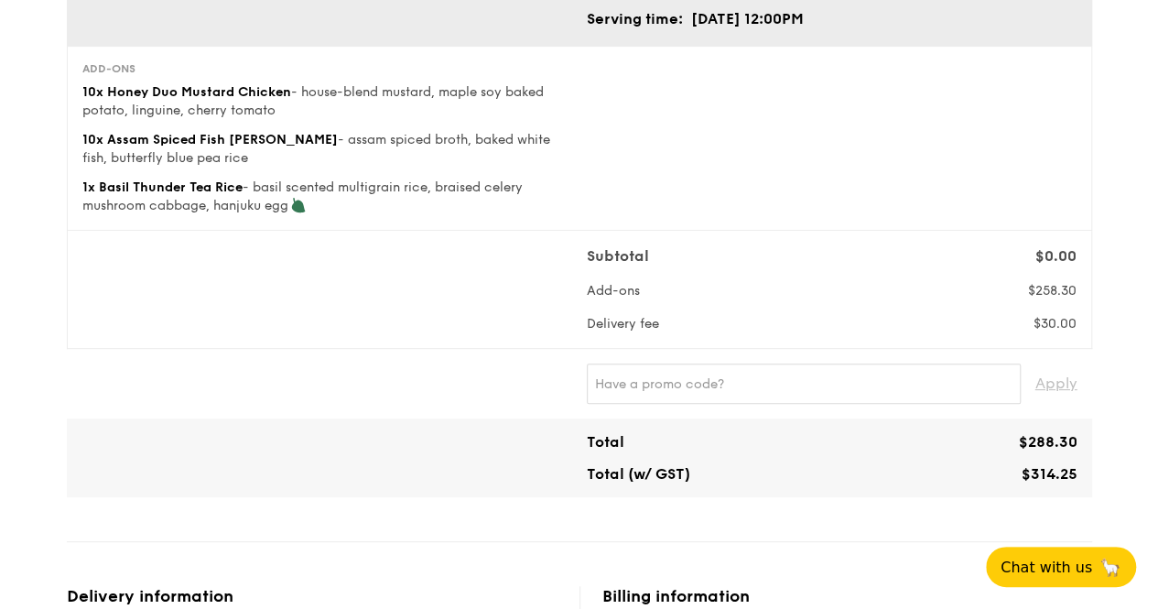
scroll to position [275, 0]
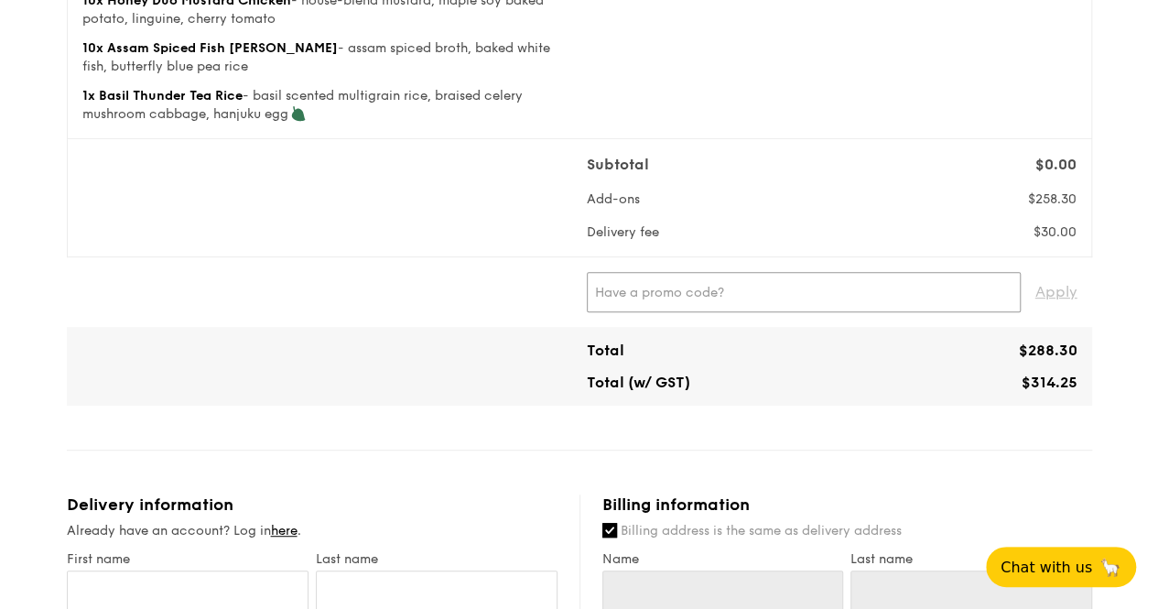
click at [755, 290] on input "text" at bounding box center [804, 292] width 434 height 40
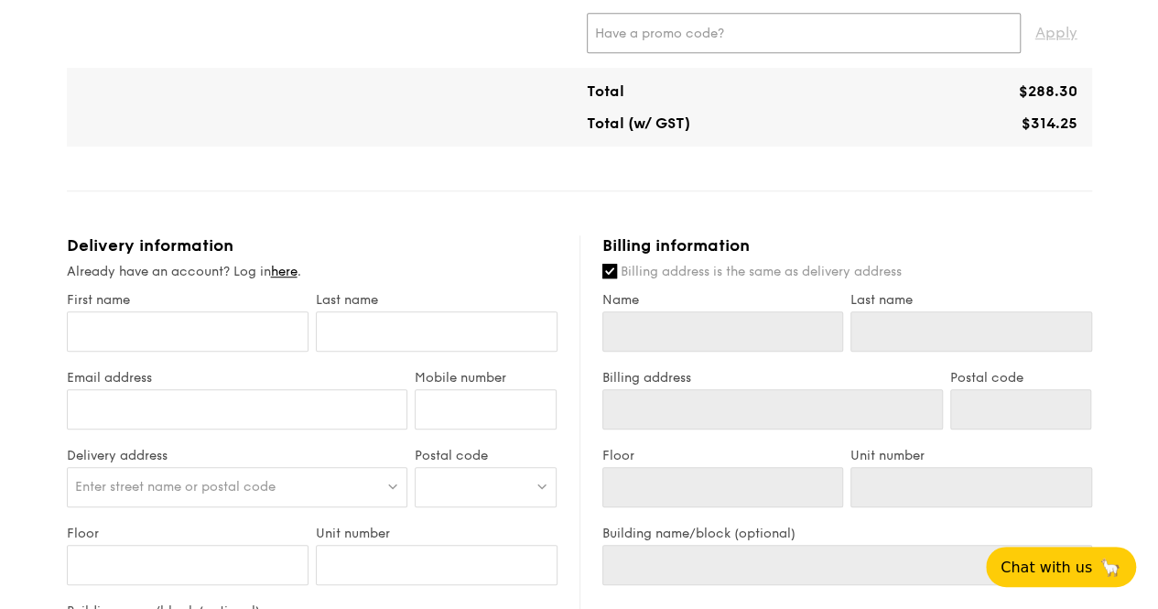
scroll to position [641, 0]
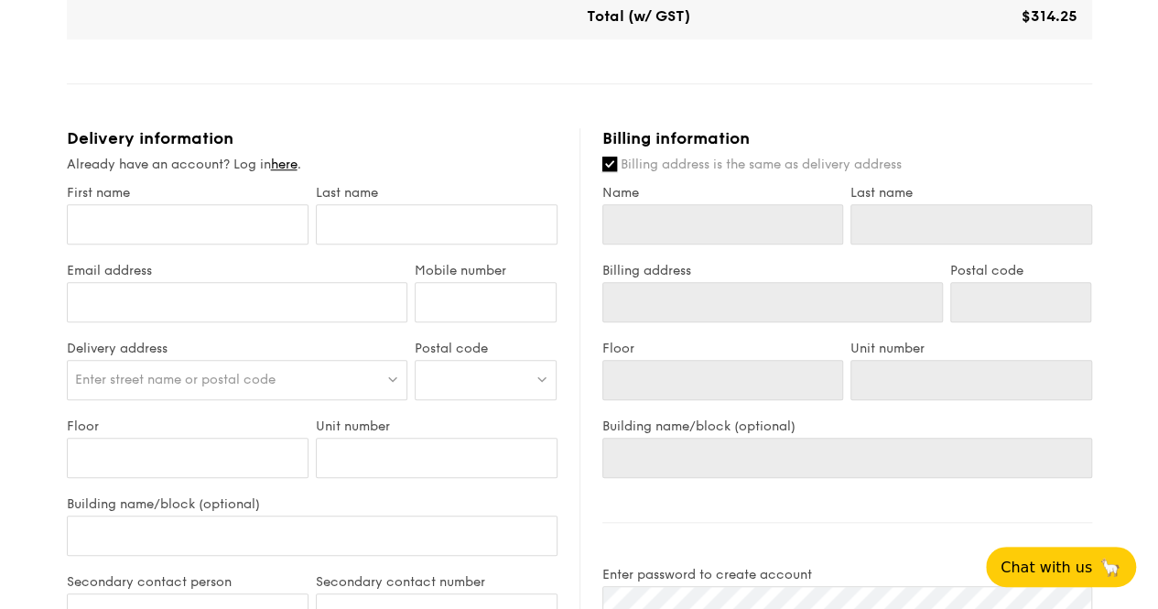
click at [610, 161] on input "Billing address is the same as delivery address" at bounding box center [610, 164] width 15 height 15
checkbox input "false"
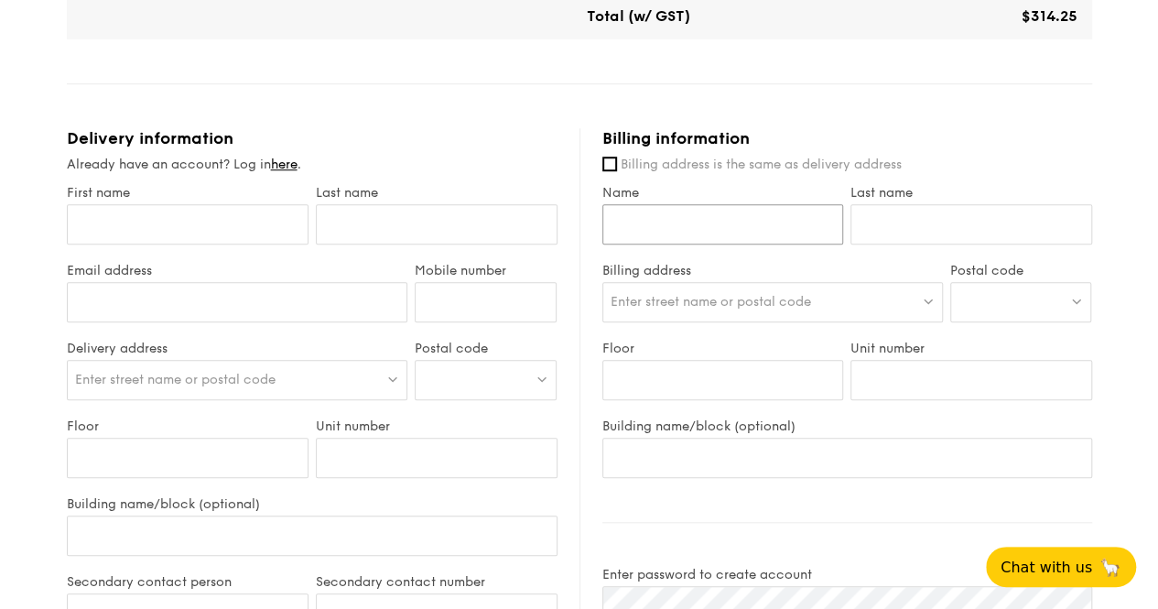
click at [701, 226] on input "Name" at bounding box center [724, 224] width 242 height 40
click at [705, 223] on input "Name" at bounding box center [724, 224] width 242 height 40
type input "[PERSON_NAME]"
click at [943, 223] on input "Last name" at bounding box center [972, 224] width 242 height 40
type input "Thian"
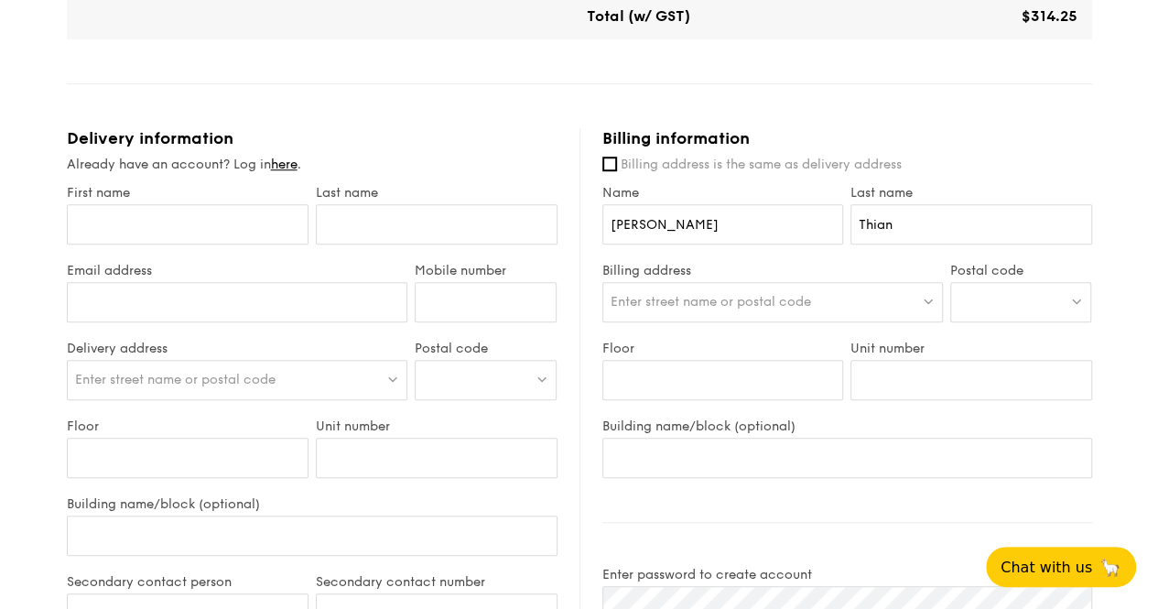
click at [989, 299] on div at bounding box center [1022, 302] width 142 height 40
click at [852, 294] on div "Enter street name or postal code" at bounding box center [773, 302] width 341 height 40
click at [791, 461] on input "Building name/block (optional)" at bounding box center [848, 458] width 490 height 40
click at [762, 363] on input "Floor" at bounding box center [724, 380] width 242 height 40
click at [1106, 332] on div "1 - Select menu 2 - Select items 3 - Check out Regulars Serving time: [DATE] 12…" at bounding box center [579, 229] width 1158 height 1740
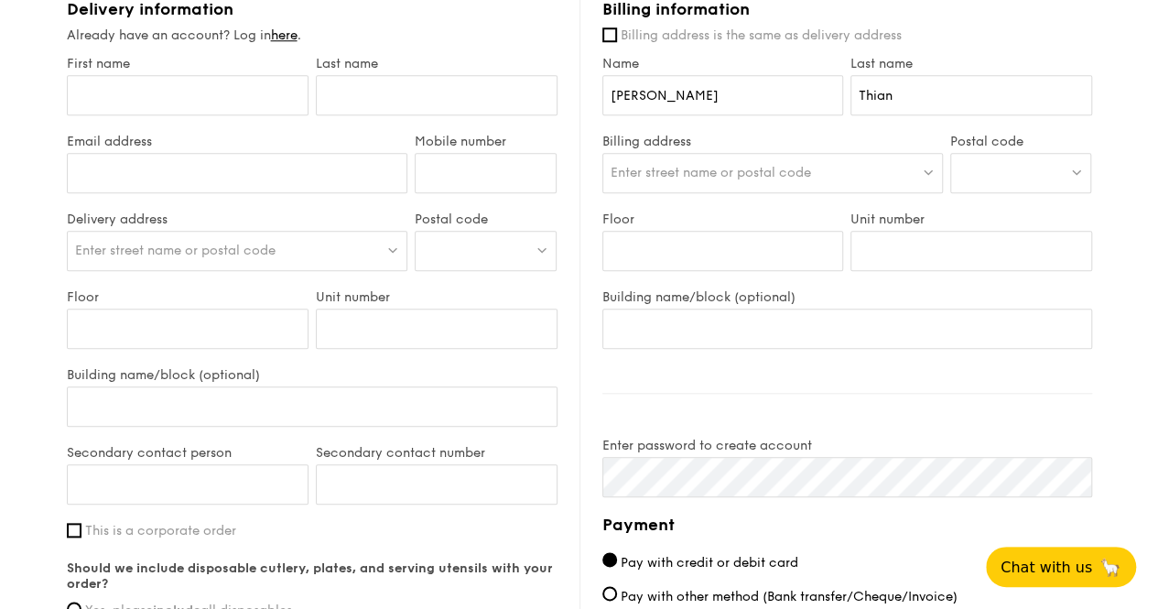
scroll to position [733, 0]
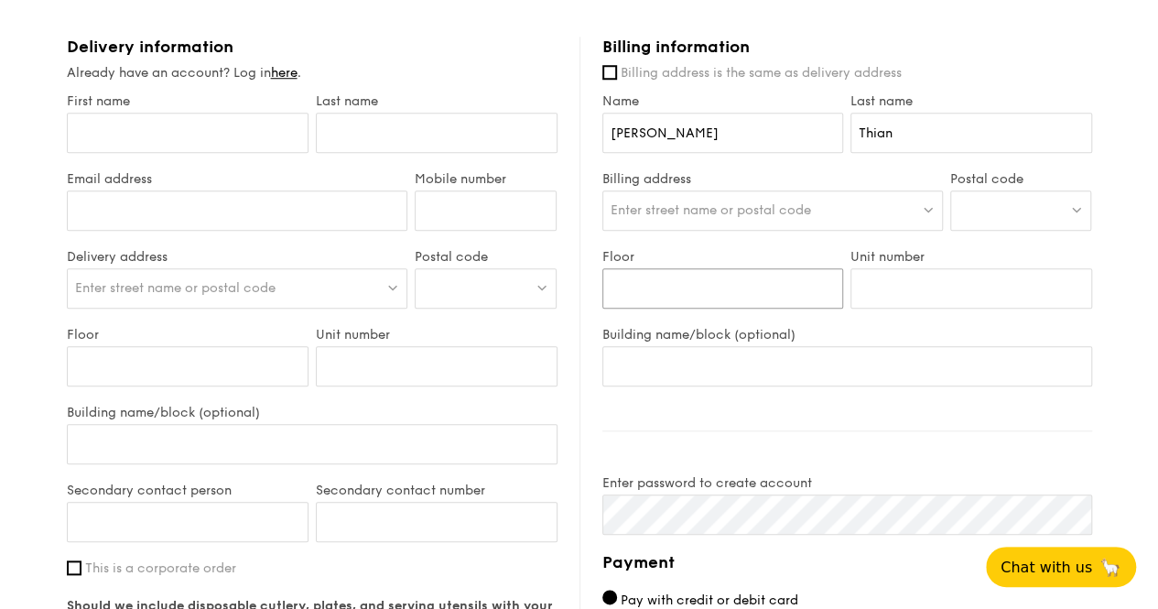
click at [700, 297] on input "Floor" at bounding box center [724, 288] width 242 height 40
type input "02"
click at [947, 292] on input "Unit number" at bounding box center [972, 288] width 242 height 40
type input "240"
click at [837, 360] on input "Building name/block (optional)" at bounding box center [848, 366] width 490 height 40
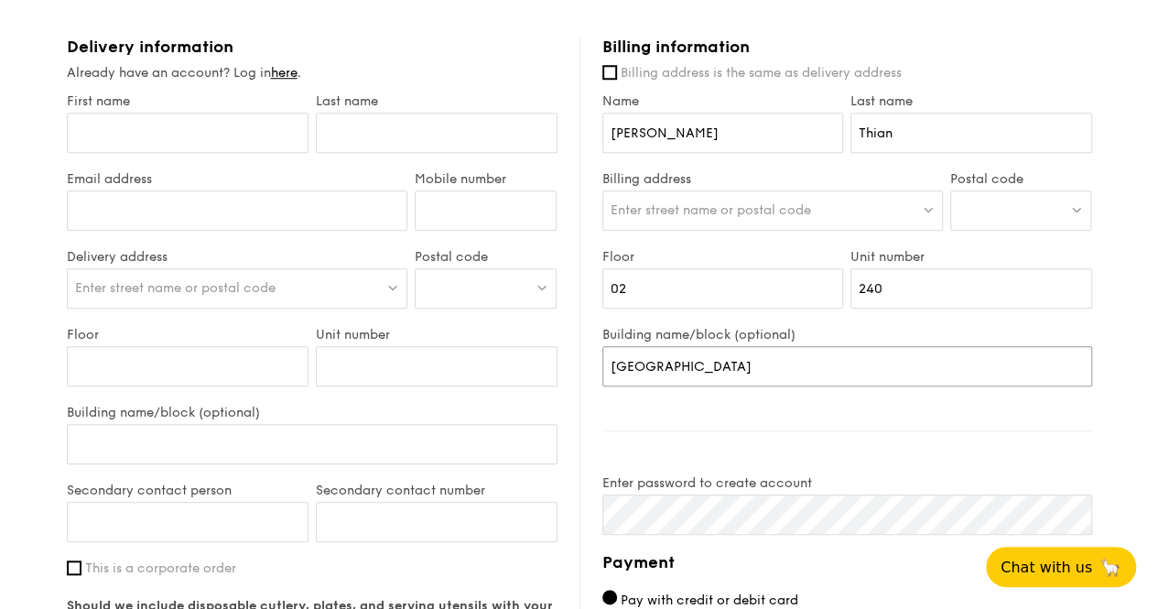
type input "[GEOGRAPHIC_DATA]"
click at [816, 221] on div "Enter street name or postal code" at bounding box center [773, 210] width 341 height 40
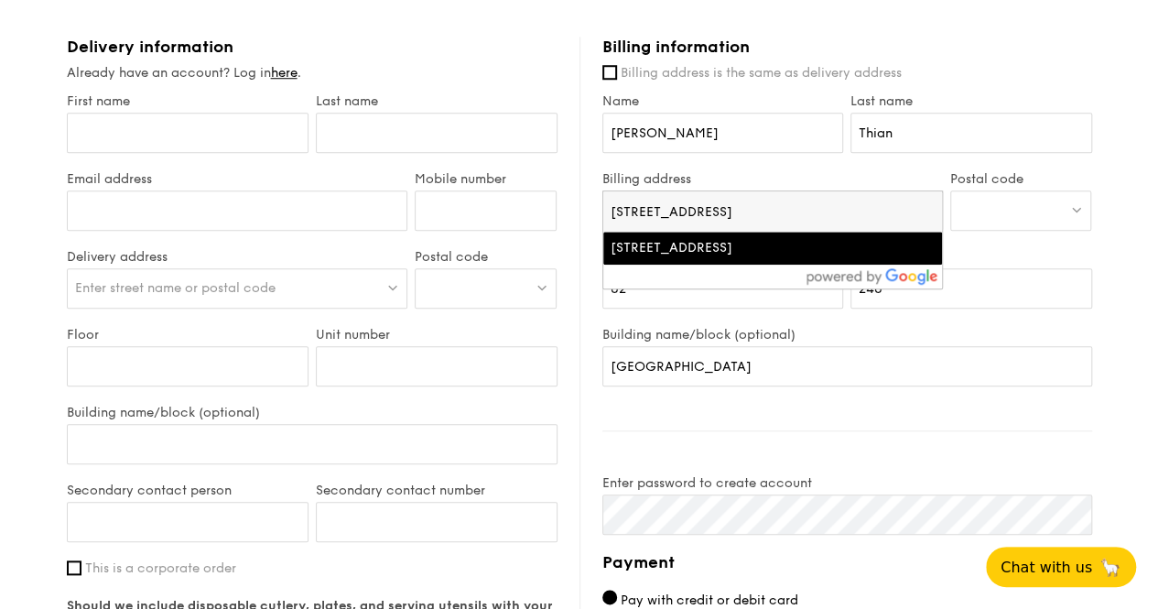
type input "[STREET_ADDRESS]"
click at [848, 254] on div "[STREET_ADDRESS]" at bounding box center [733, 248] width 244 height 18
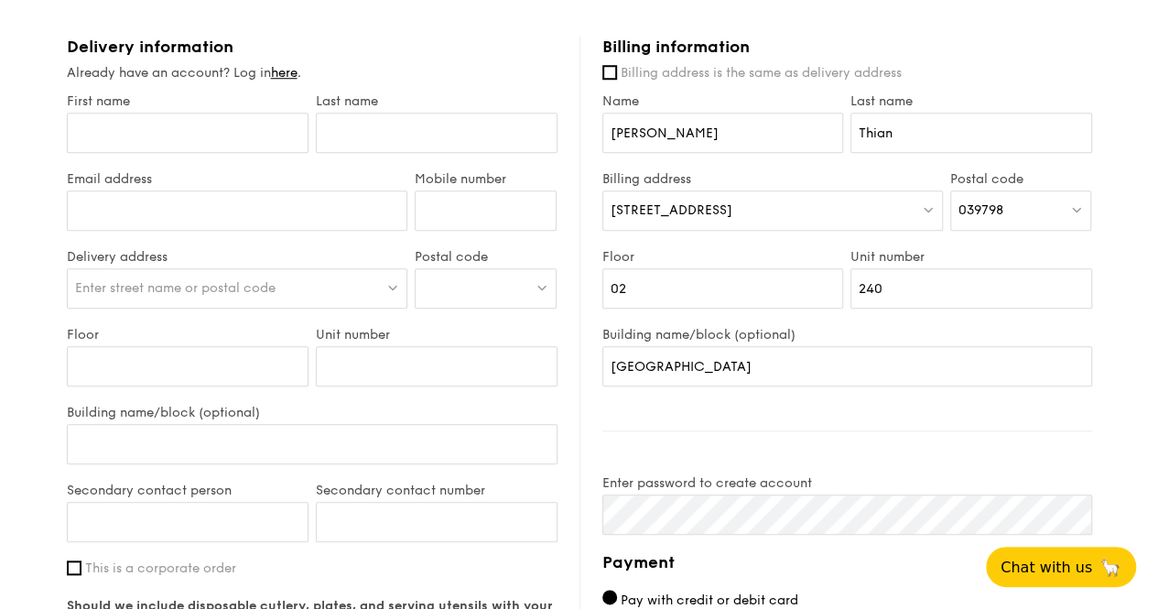
click at [1015, 201] on div "039798" at bounding box center [1022, 210] width 142 height 40
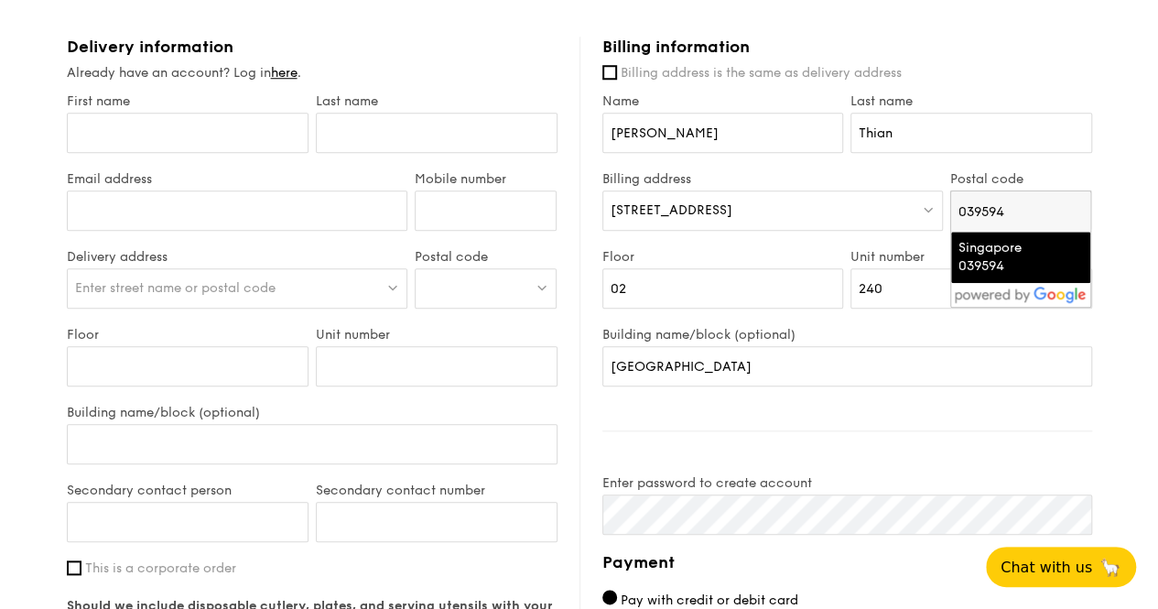
type input "039594"
click at [1120, 219] on div "1 - Select menu 2 - Select items 3 - Check out Regulars Serving time: [DATE] 12…" at bounding box center [579, 137] width 1158 height 1740
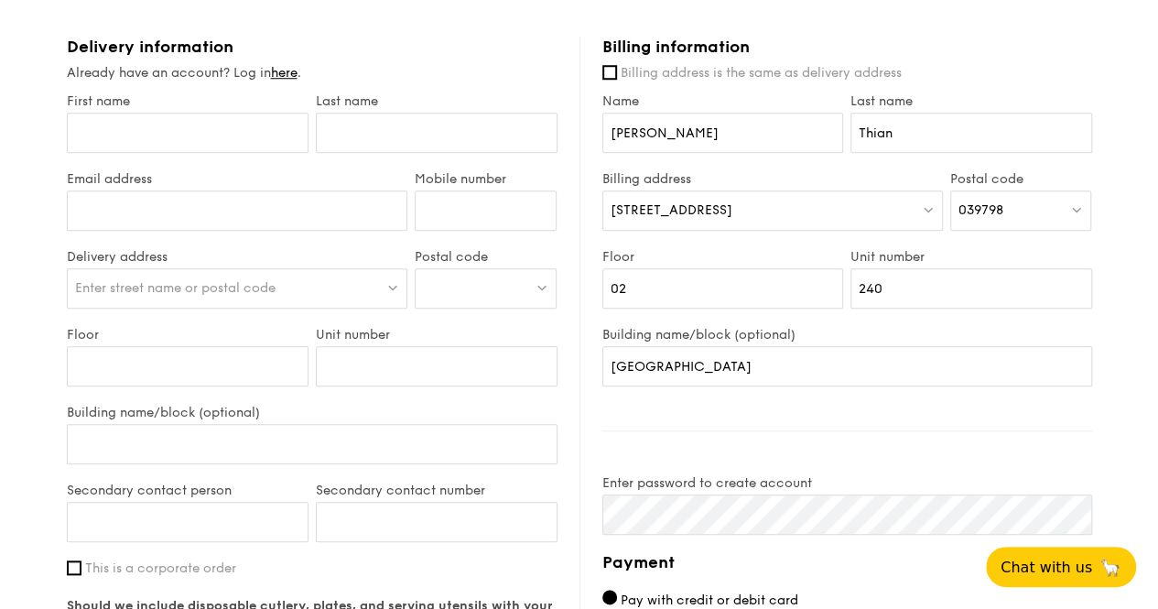
click at [1038, 206] on div "039798" at bounding box center [1022, 210] width 142 height 40
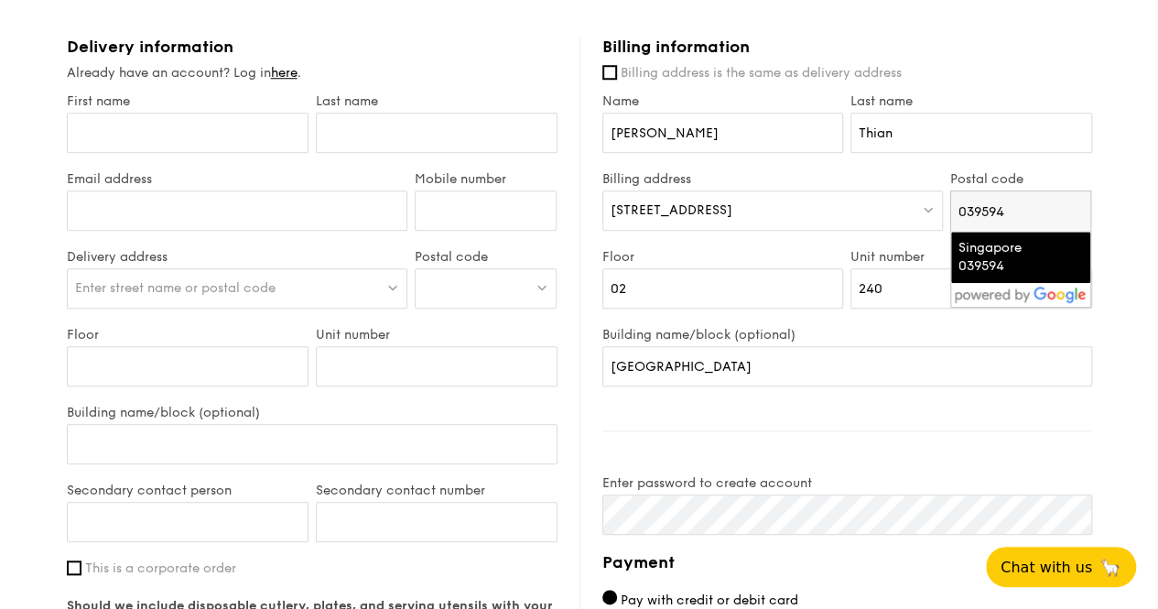
click at [747, 206] on div "[STREET_ADDRESS]" at bounding box center [773, 210] width 341 height 40
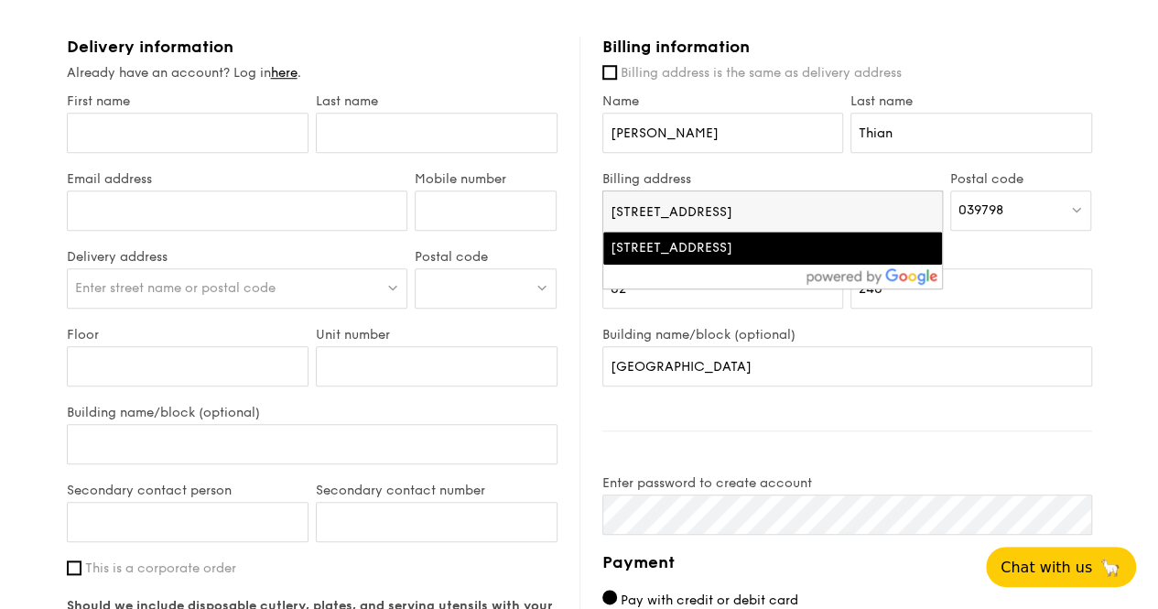
click at [747, 206] on input "[STREET_ADDRESS]" at bounding box center [773, 211] width 339 height 40
click at [1030, 217] on div "039798" at bounding box center [1022, 210] width 142 height 40
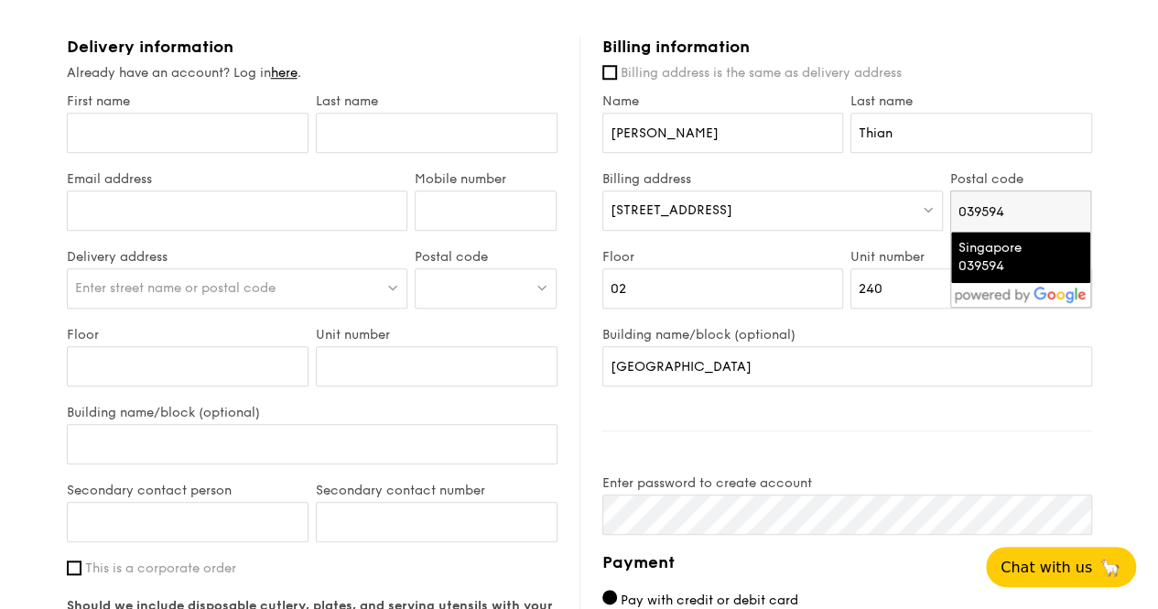
click at [1011, 252] on div "Singapore 039594" at bounding box center [1006, 257] width 94 height 37
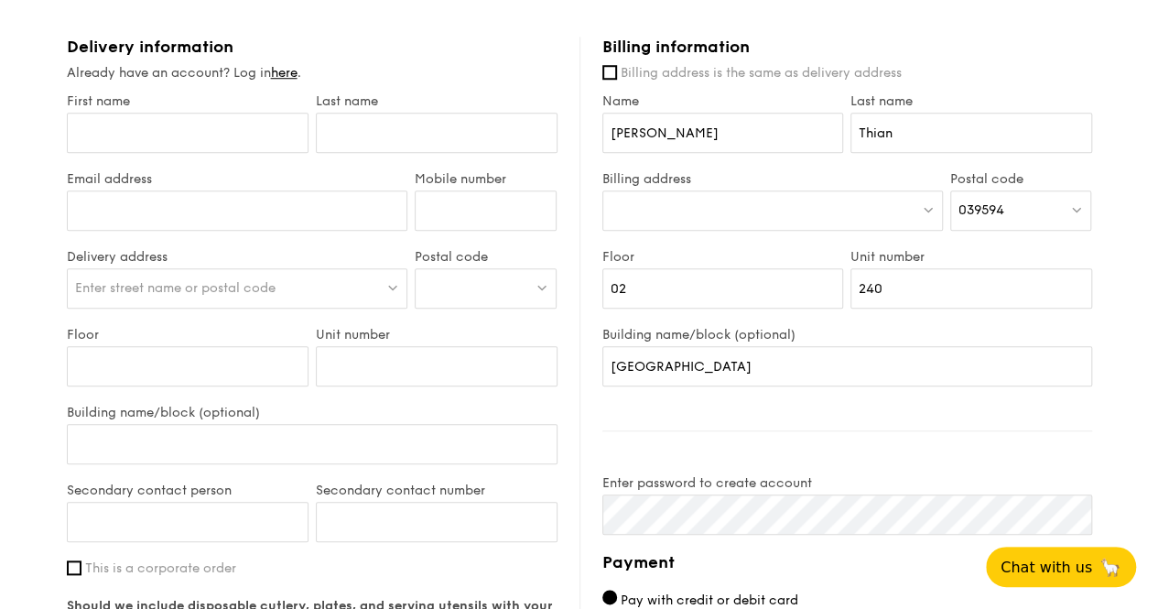
click at [701, 195] on div at bounding box center [773, 210] width 341 height 40
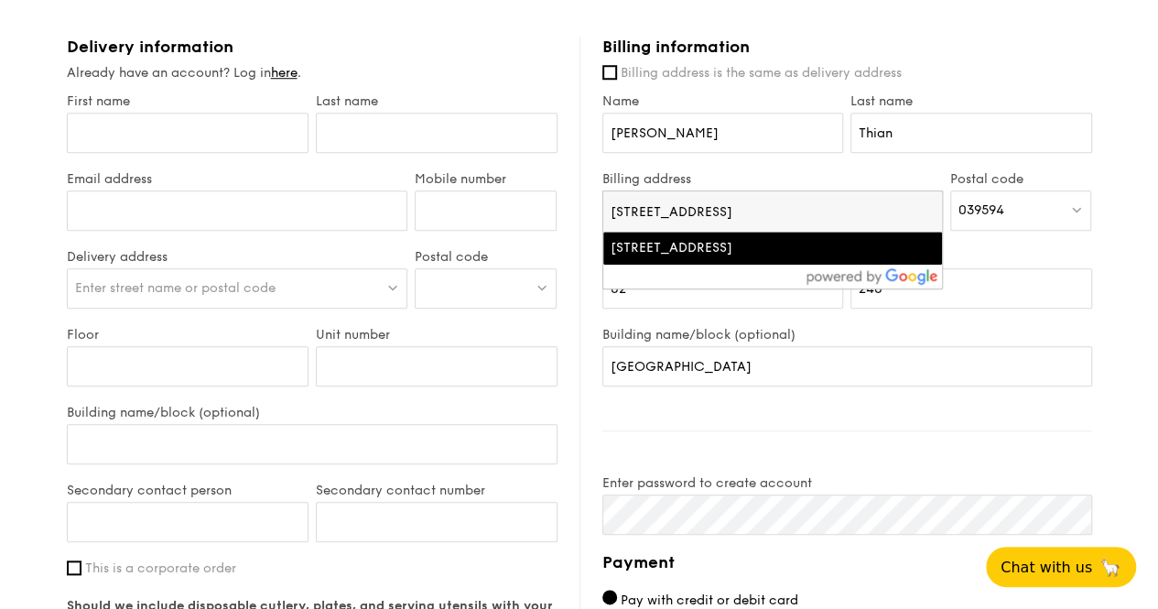
click at [1105, 341] on div "1 - Select menu 2 - Select items 3 - Check out Regulars Serving time: [DATE] 12…" at bounding box center [579, 137] width 1055 height 1740
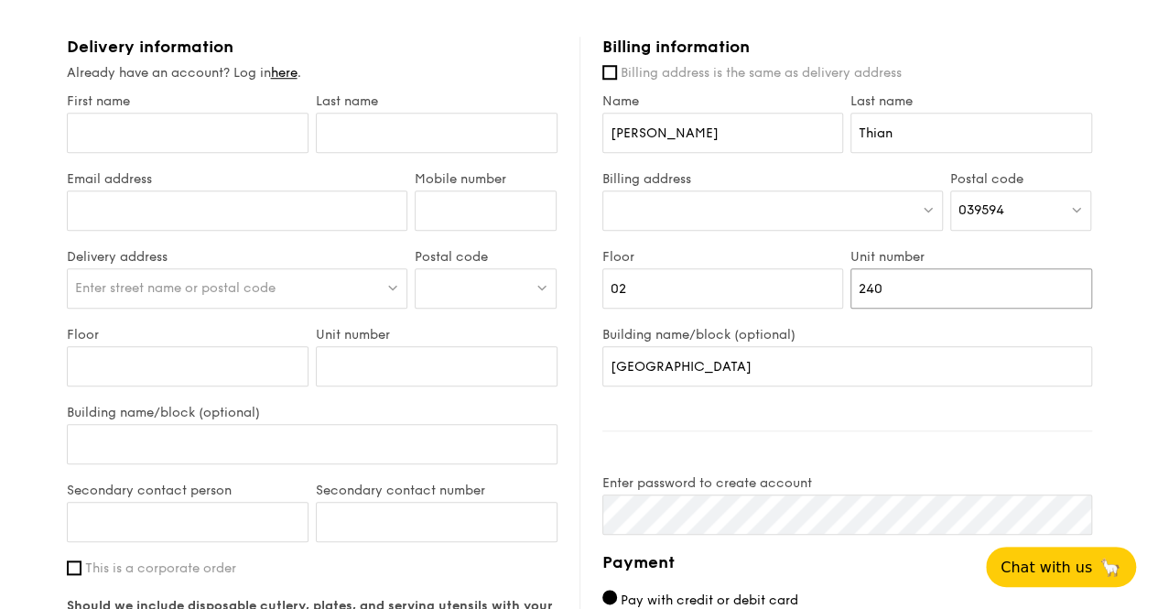
click at [985, 287] on input "240" at bounding box center [972, 288] width 242 height 40
click at [763, 199] on div at bounding box center [773, 210] width 341 height 40
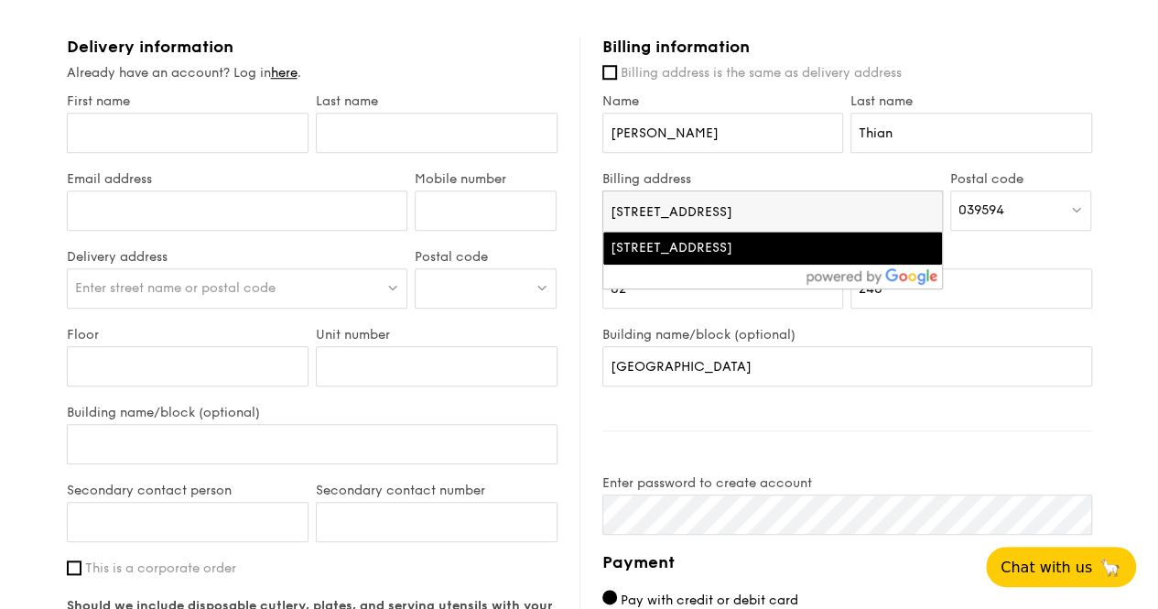
click at [734, 251] on div "[STREET_ADDRESS]" at bounding box center [733, 248] width 244 height 18
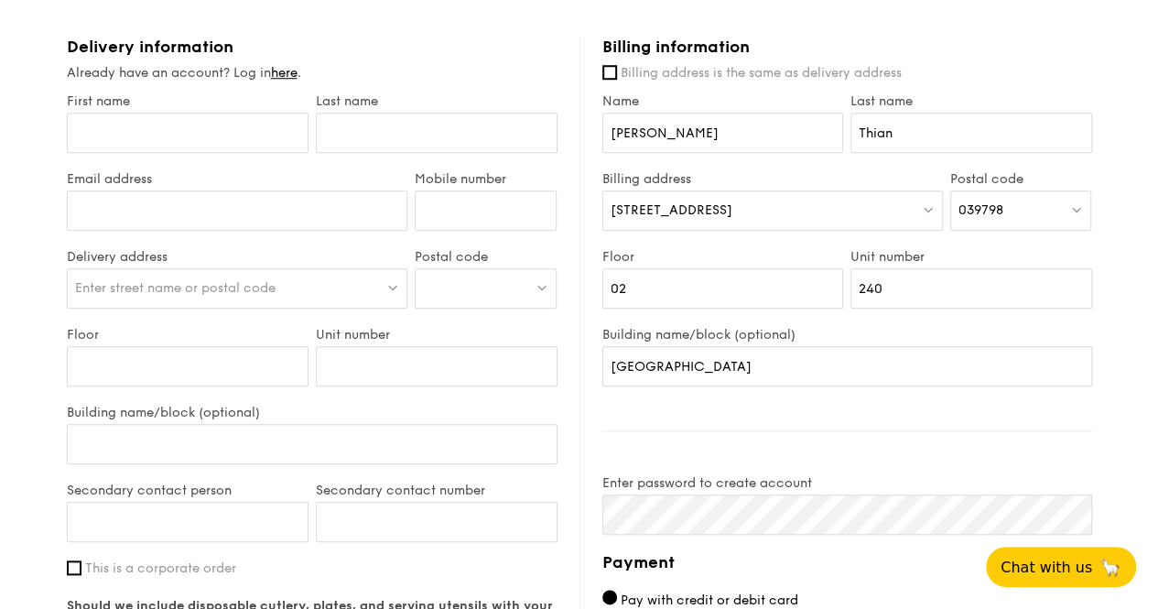
click at [1029, 203] on div "039798" at bounding box center [1022, 210] width 142 height 40
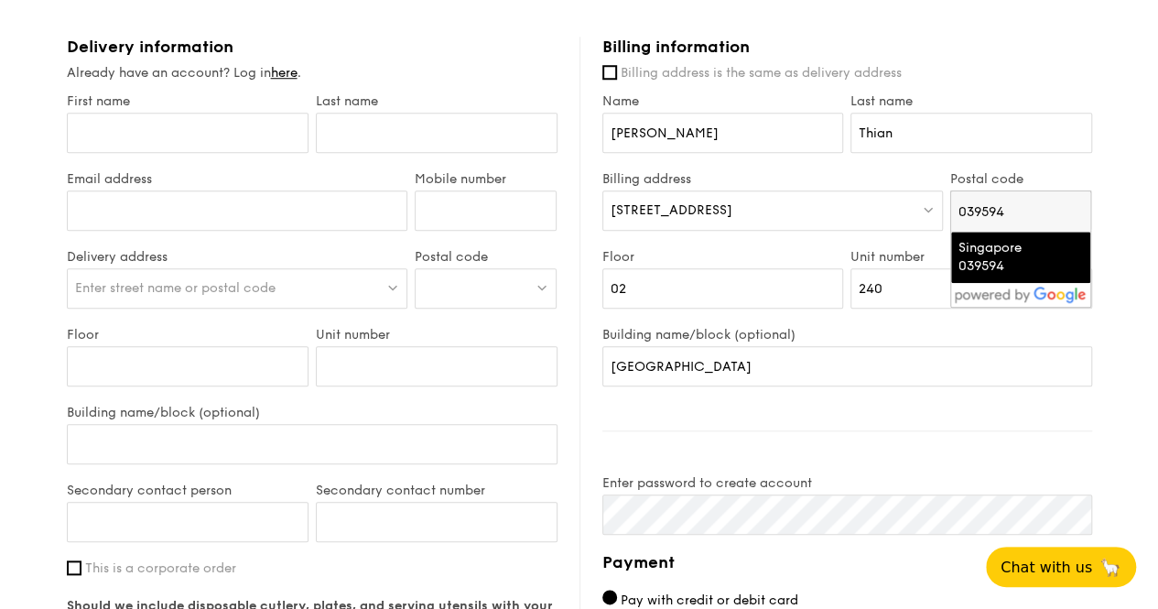
click at [1038, 259] on div "Singapore 039594" at bounding box center [1006, 257] width 94 height 37
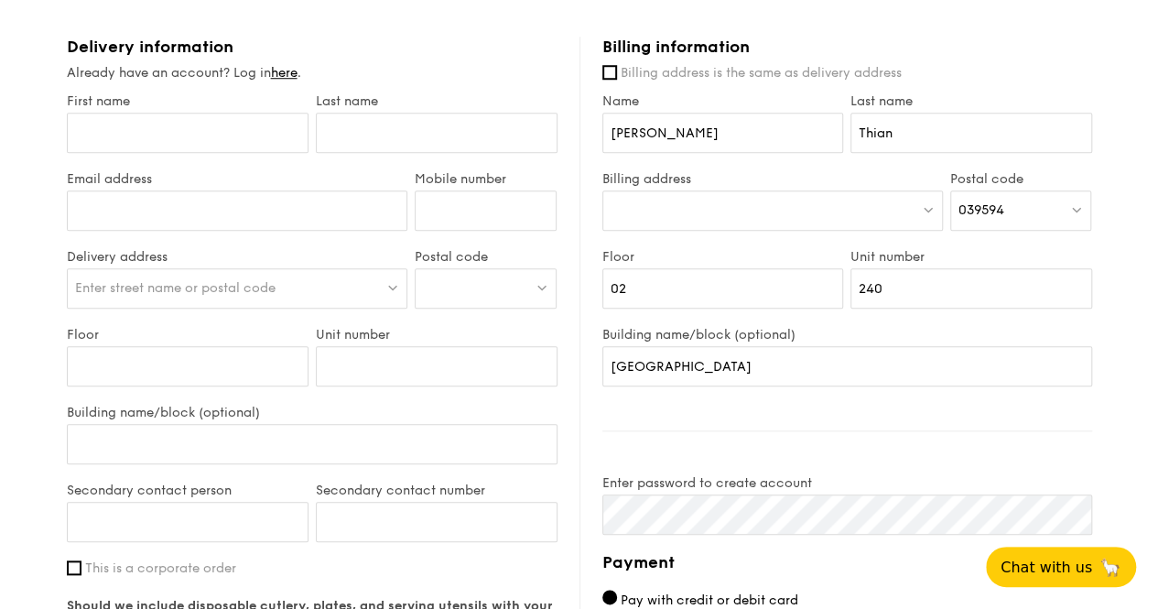
click at [685, 221] on div at bounding box center [773, 210] width 341 height 40
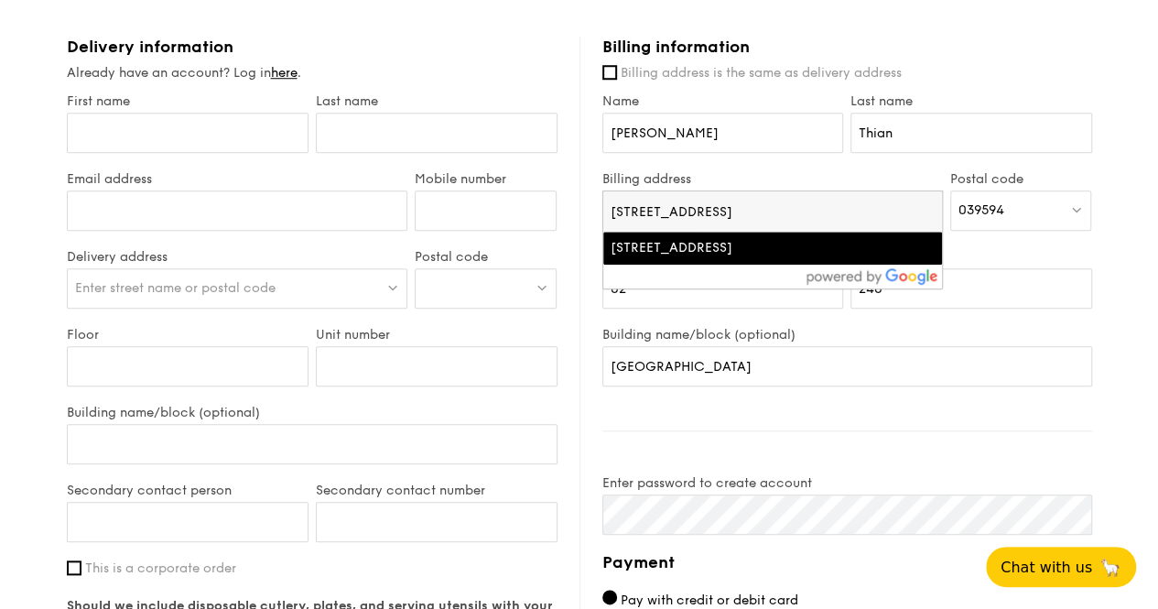
click at [630, 202] on input "[STREET_ADDRESS]" at bounding box center [773, 211] width 339 height 40
click at [636, 171] on label "Billing address" at bounding box center [773, 179] width 341 height 16
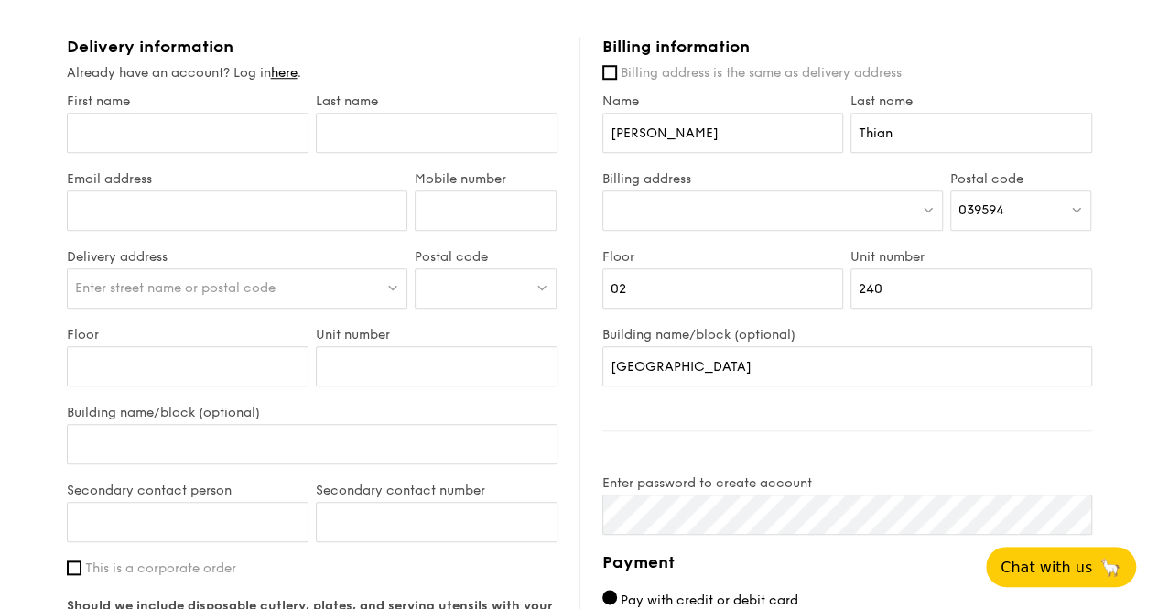
click at [614, 212] on div at bounding box center [773, 210] width 341 height 40
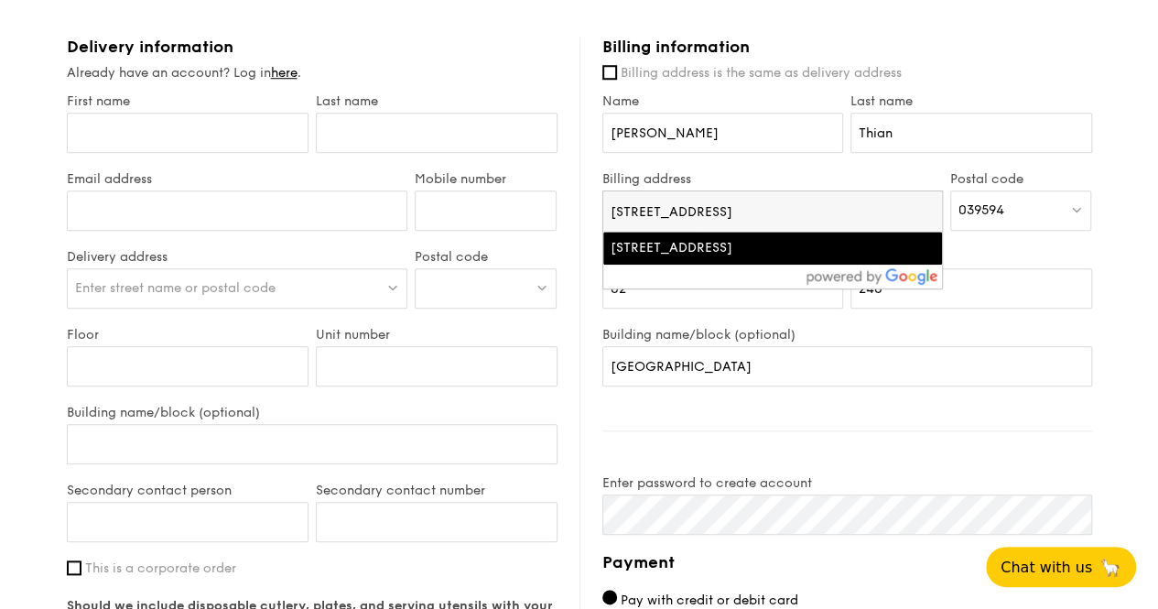
click at [669, 212] on input "[STREET_ADDRESS]" at bounding box center [773, 211] width 339 height 40
type input "[STREET_ADDRESS]"
click at [1104, 254] on div "1 - Select menu 2 - Select items 3 - Check out Regulars Serving time: [DATE] 12…" at bounding box center [579, 137] width 1055 height 1740
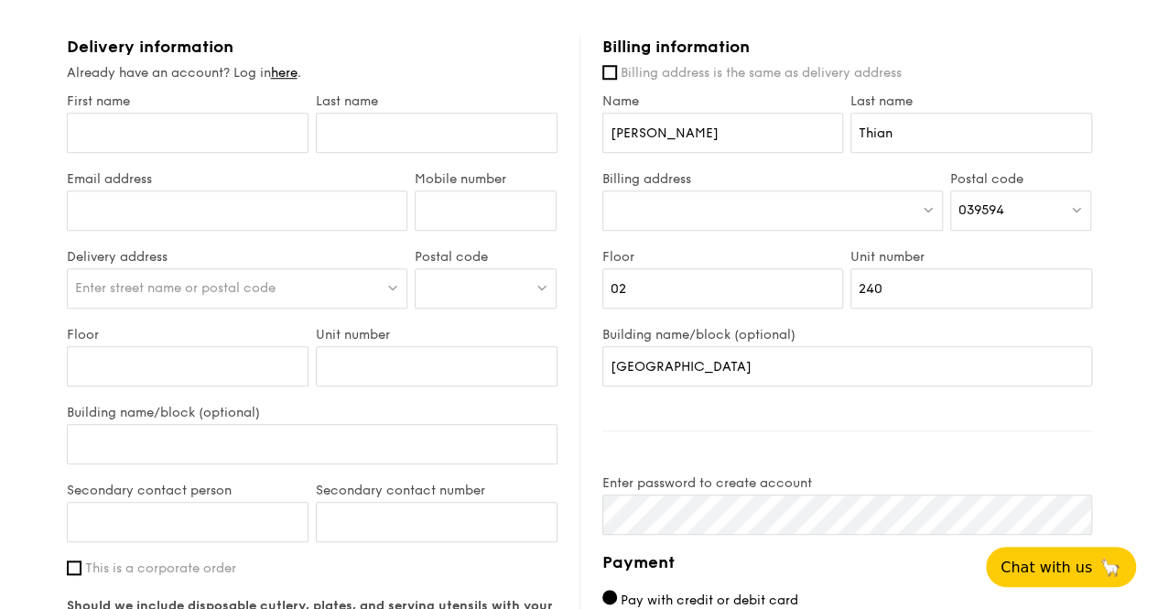
click at [814, 214] on div at bounding box center [773, 210] width 341 height 40
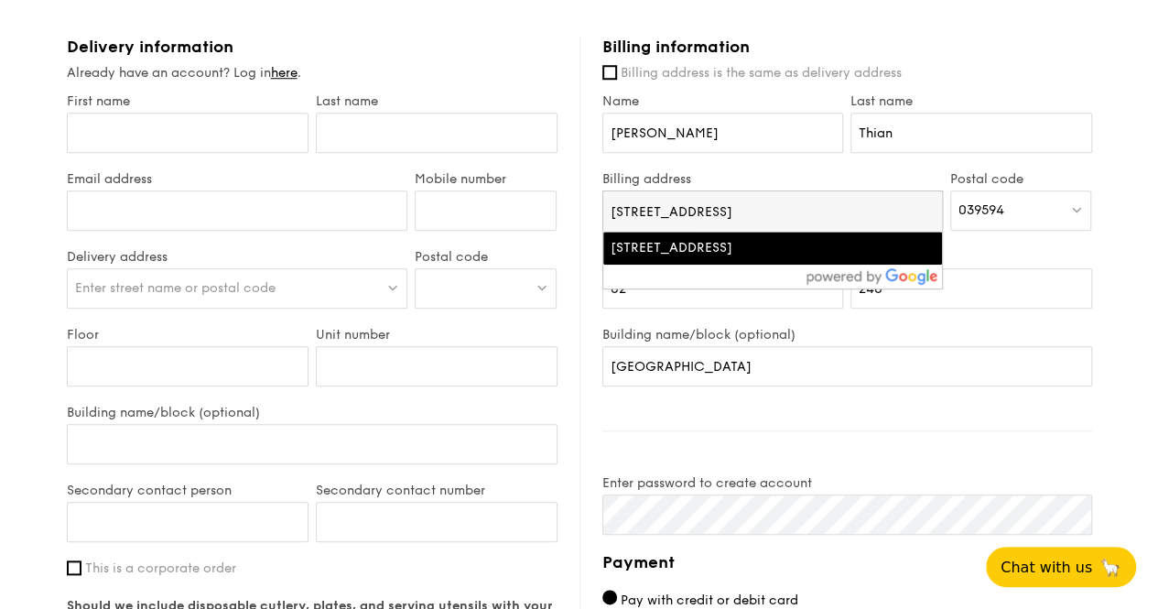
click at [672, 209] on input "[STREET_ADDRESS]" at bounding box center [773, 211] width 339 height 40
click at [782, 202] on input "[STREET_ADDRESS]" at bounding box center [773, 211] width 339 height 40
type input "[STREET_ADDRESS]"
click at [841, 164] on div "Name [PERSON_NAME]" at bounding box center [723, 132] width 249 height 78
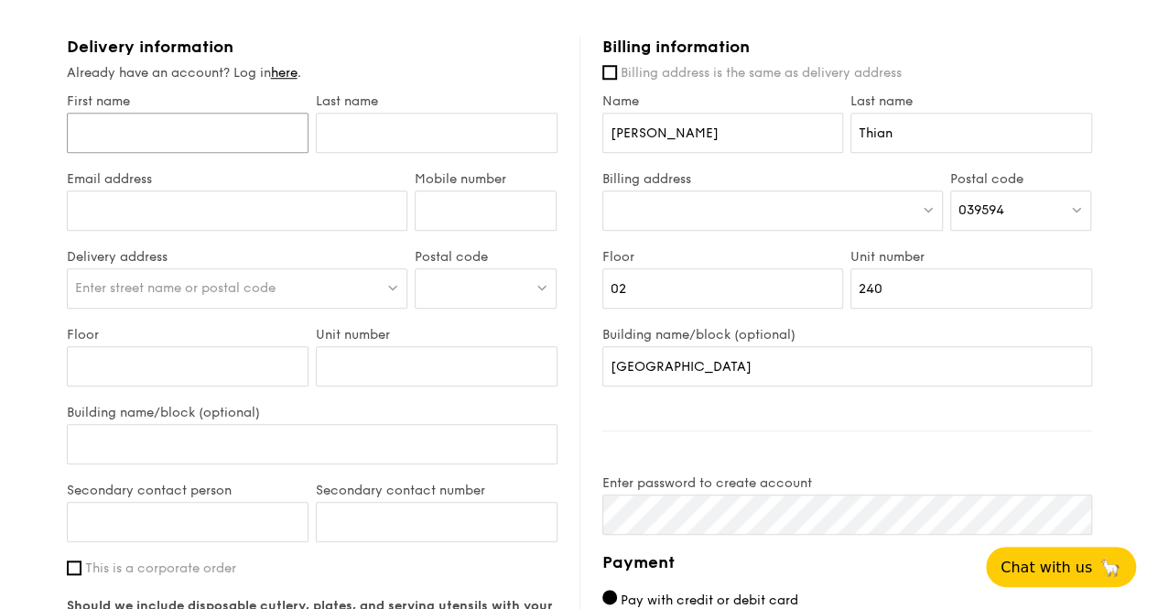
click at [259, 136] on input "First name" at bounding box center [188, 133] width 242 height 40
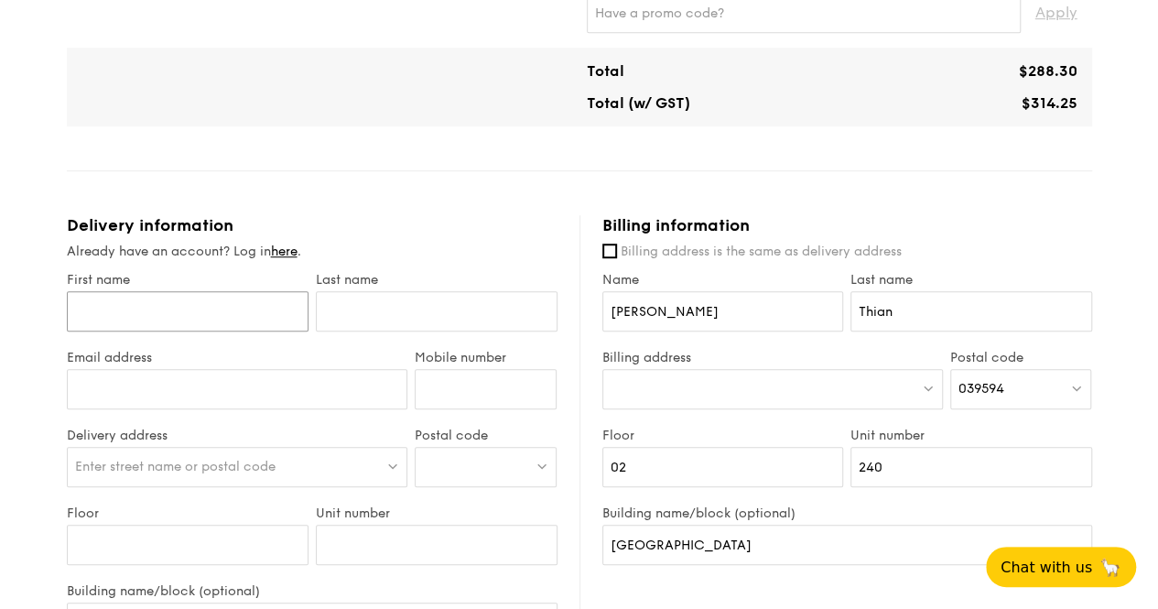
scroll to position [549, 0]
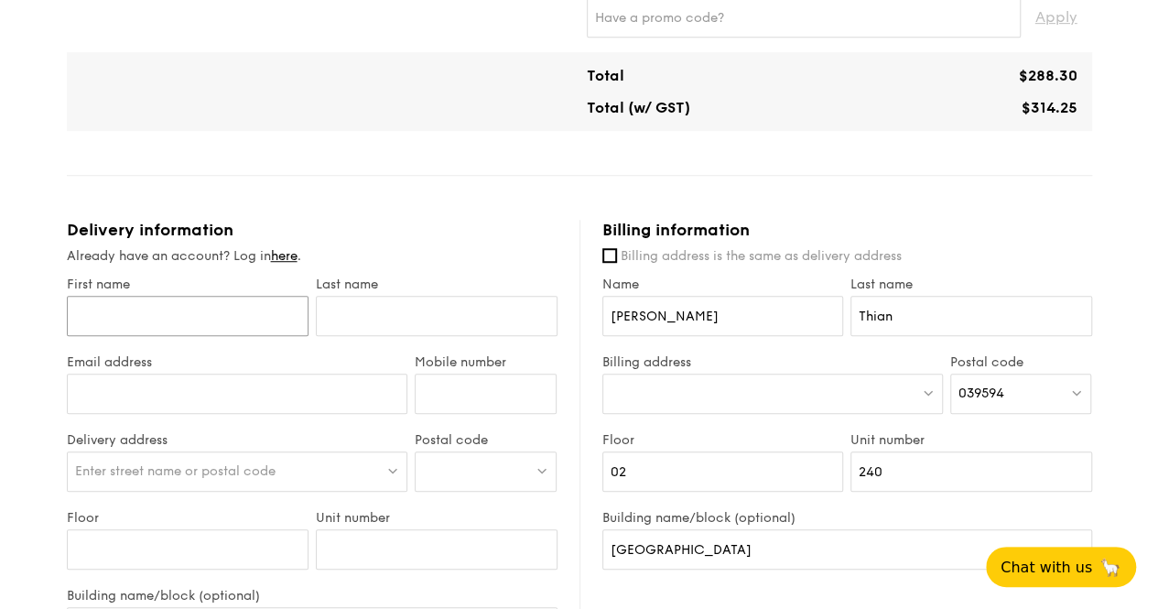
click at [199, 317] on input "First name" at bounding box center [188, 316] width 242 height 40
type input "c"
type input "[PERSON_NAME]"
click at [412, 326] on input "text" at bounding box center [437, 316] width 242 height 40
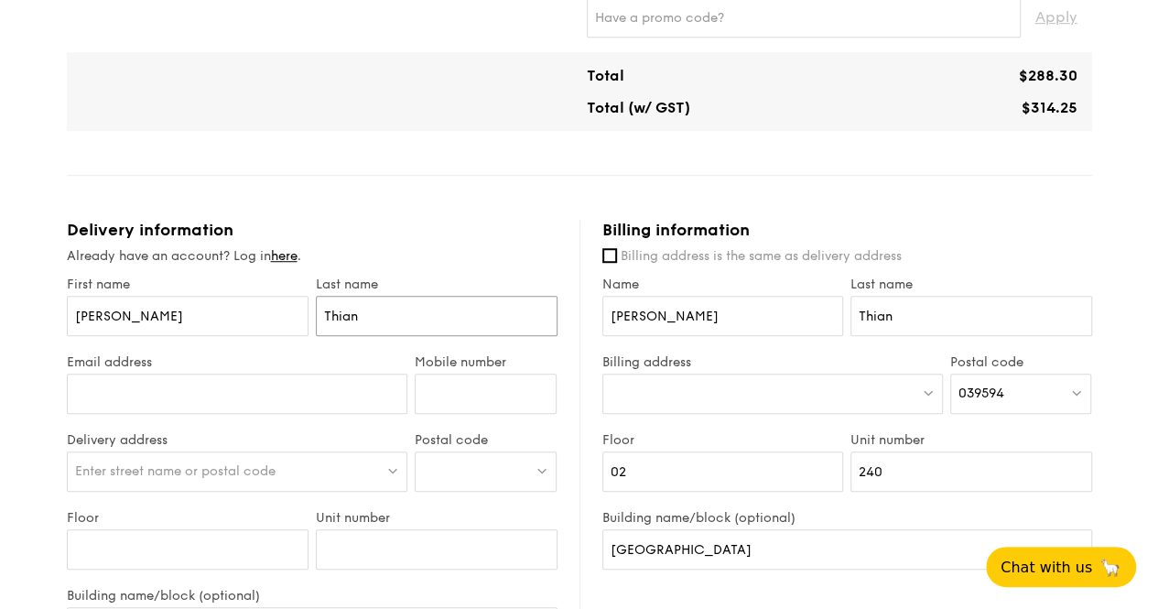
type input "Thian"
click at [319, 395] on input "Email address" at bounding box center [238, 394] width 342 height 40
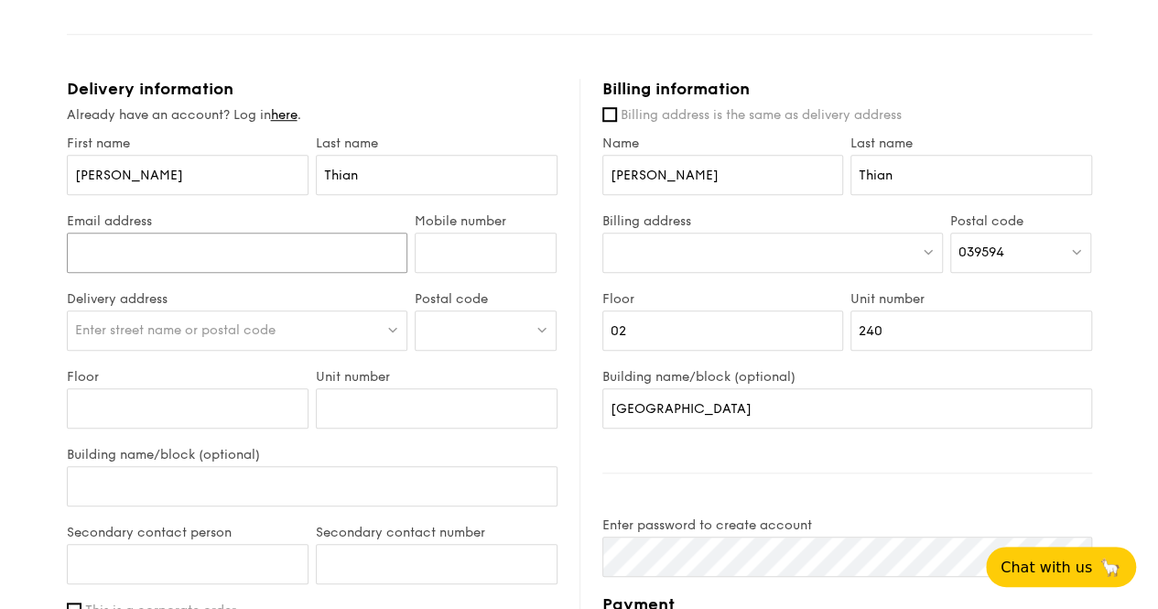
scroll to position [733, 0]
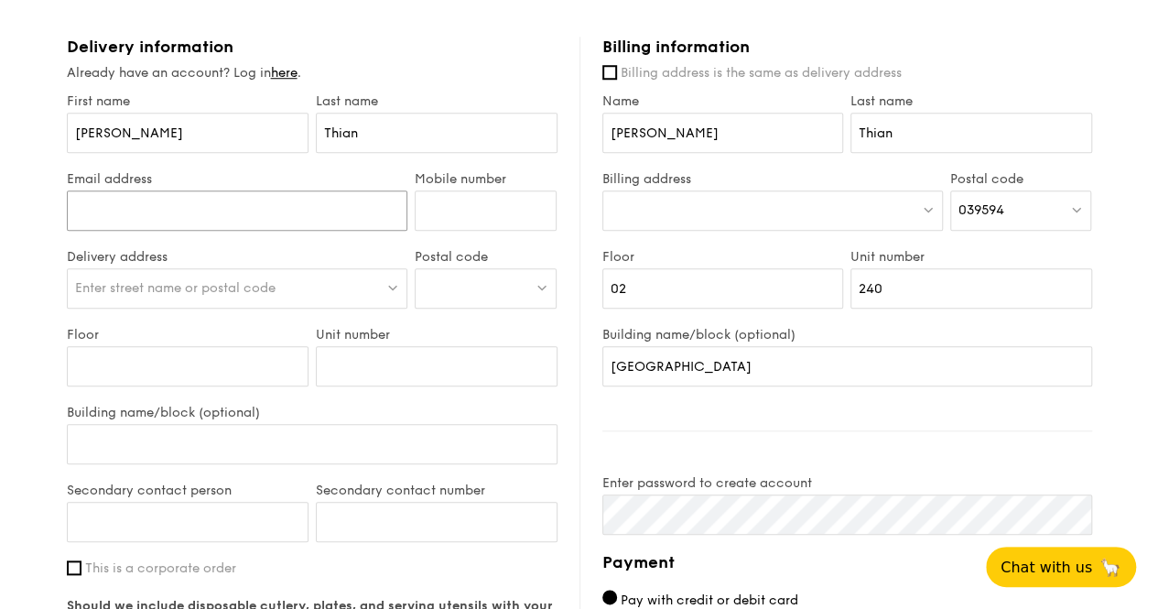
click at [315, 215] on input "Email address" at bounding box center [238, 210] width 342 height 40
click at [508, 212] on input "Mobile number" at bounding box center [486, 210] width 142 height 40
click at [511, 210] on input "Mobile number" at bounding box center [486, 210] width 142 height 40
type input "96874923"
click at [493, 272] on div at bounding box center [486, 288] width 142 height 40
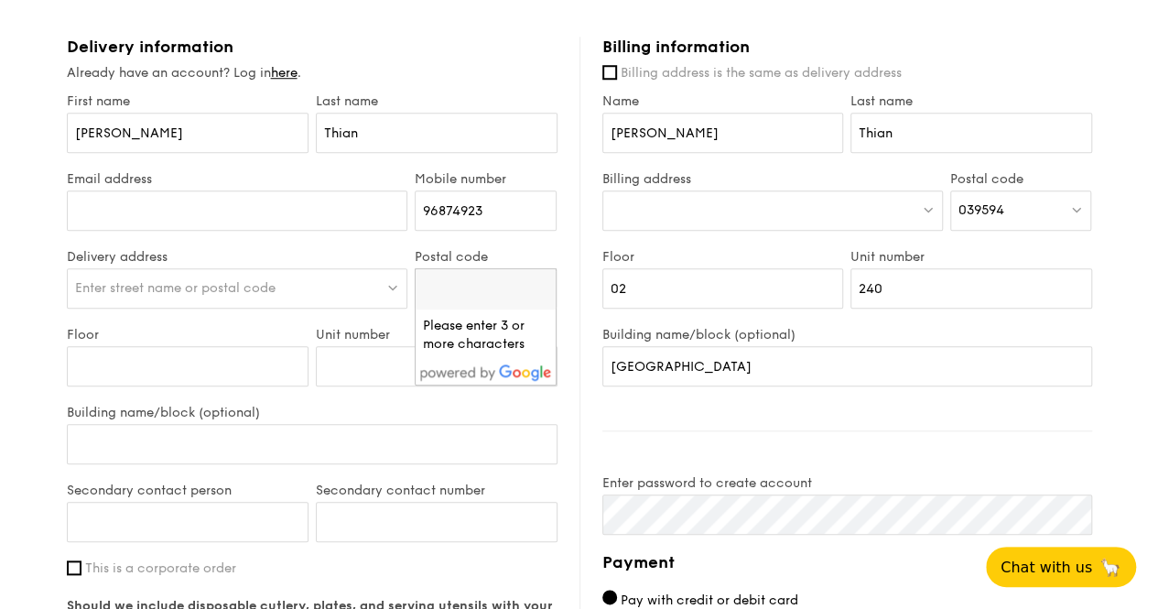
click at [146, 277] on div "Enter street name or postal code" at bounding box center [238, 288] width 342 height 40
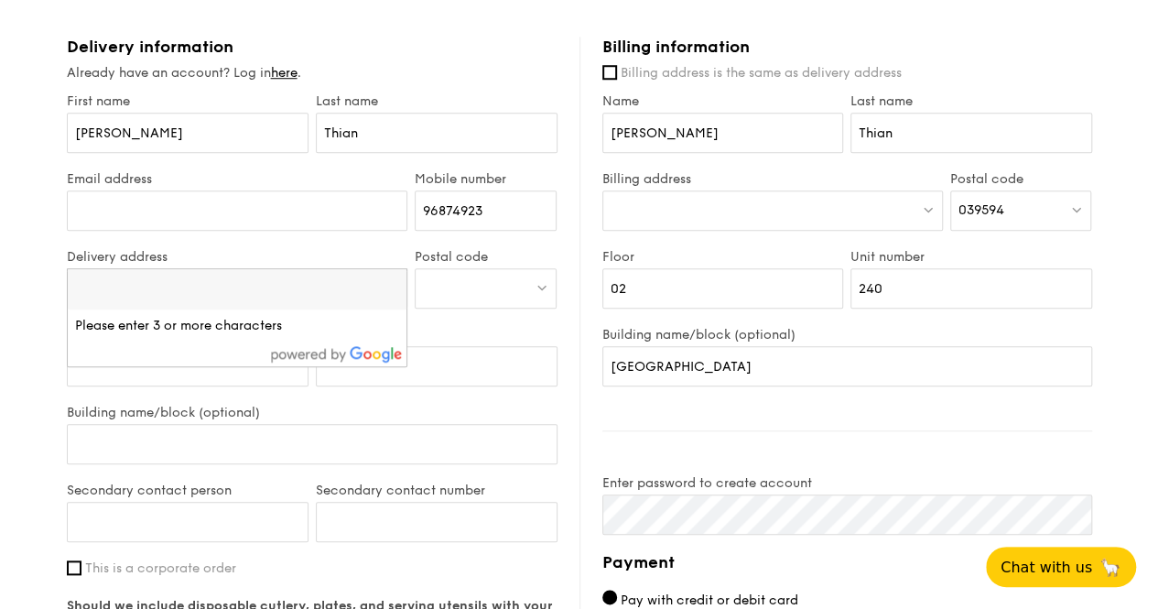
click at [452, 292] on div at bounding box center [486, 288] width 142 height 40
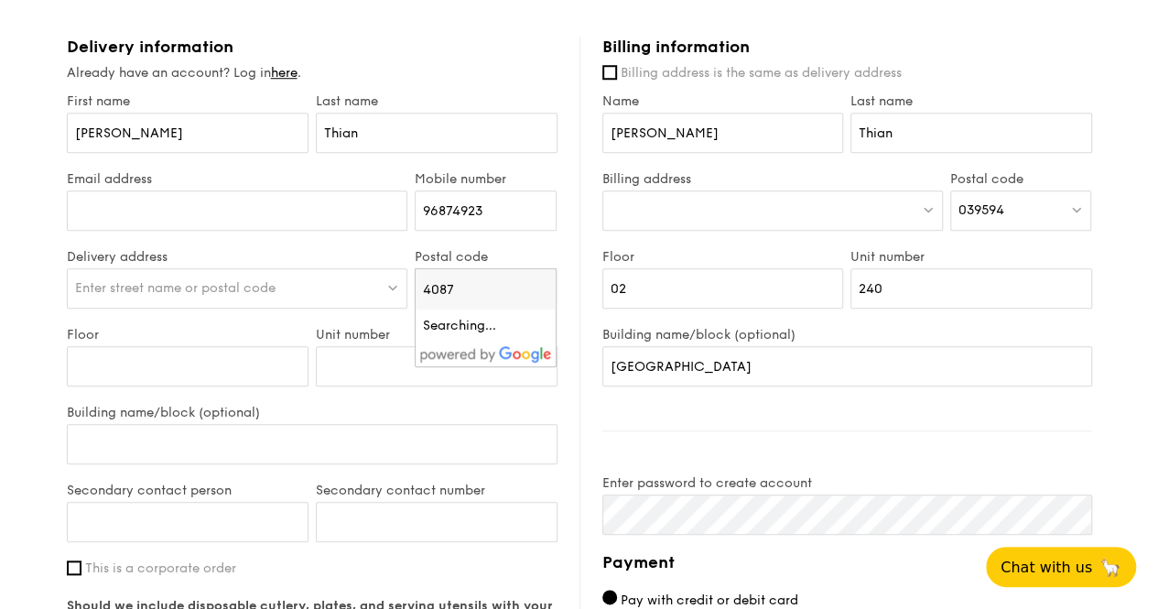
scroll to position [0, 0]
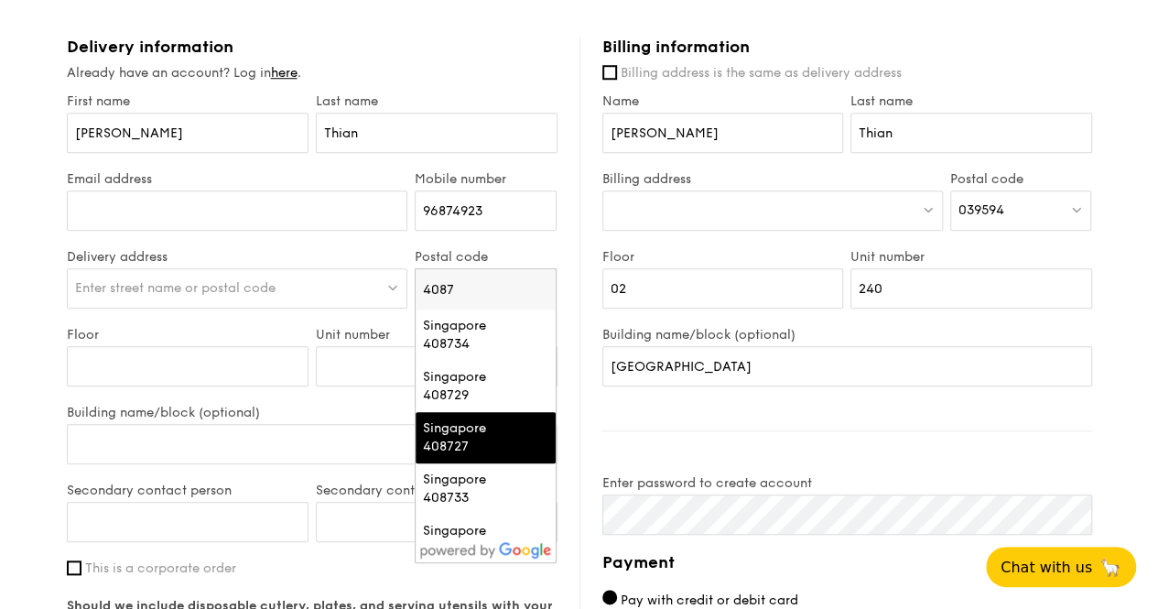
type input "4087"
click at [492, 431] on div "Singapore 408727" at bounding box center [470, 437] width 94 height 37
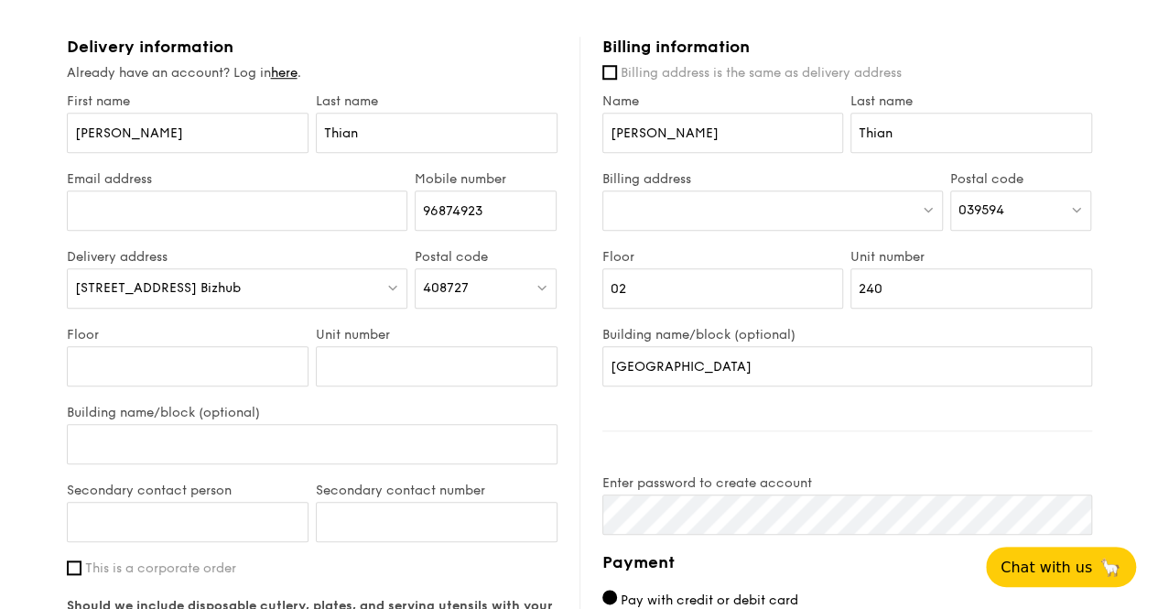
click at [195, 280] on span "[STREET_ADDRESS] Bizhub" at bounding box center [158, 288] width 166 height 16
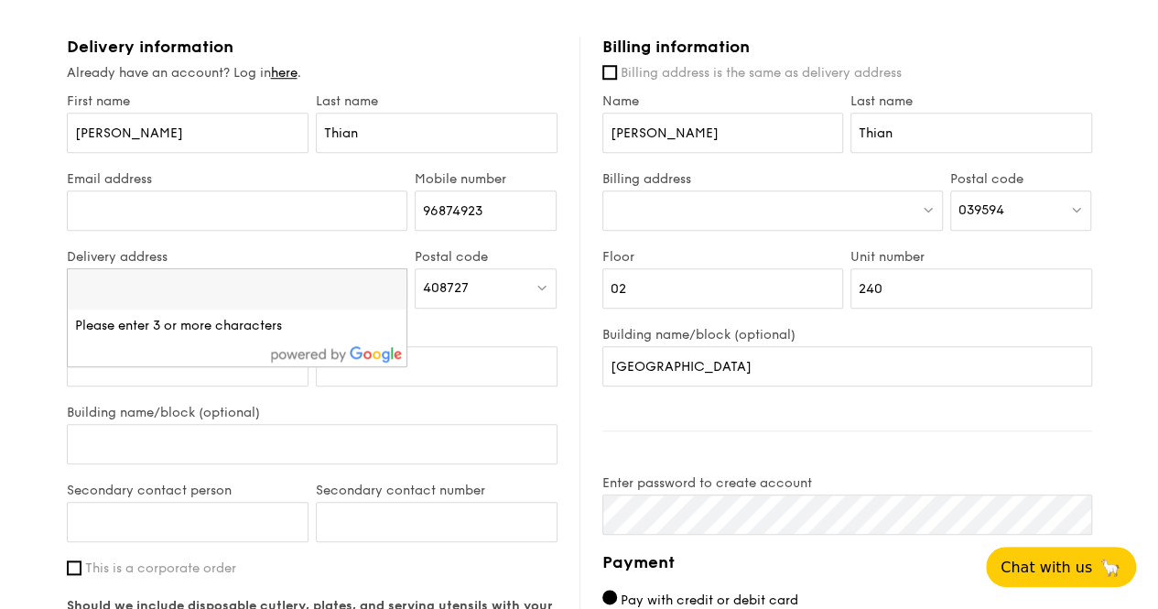
click at [438, 327] on label "Unit number" at bounding box center [437, 335] width 242 height 16
click at [438, 346] on input "Unit number" at bounding box center [437, 366] width 242 height 40
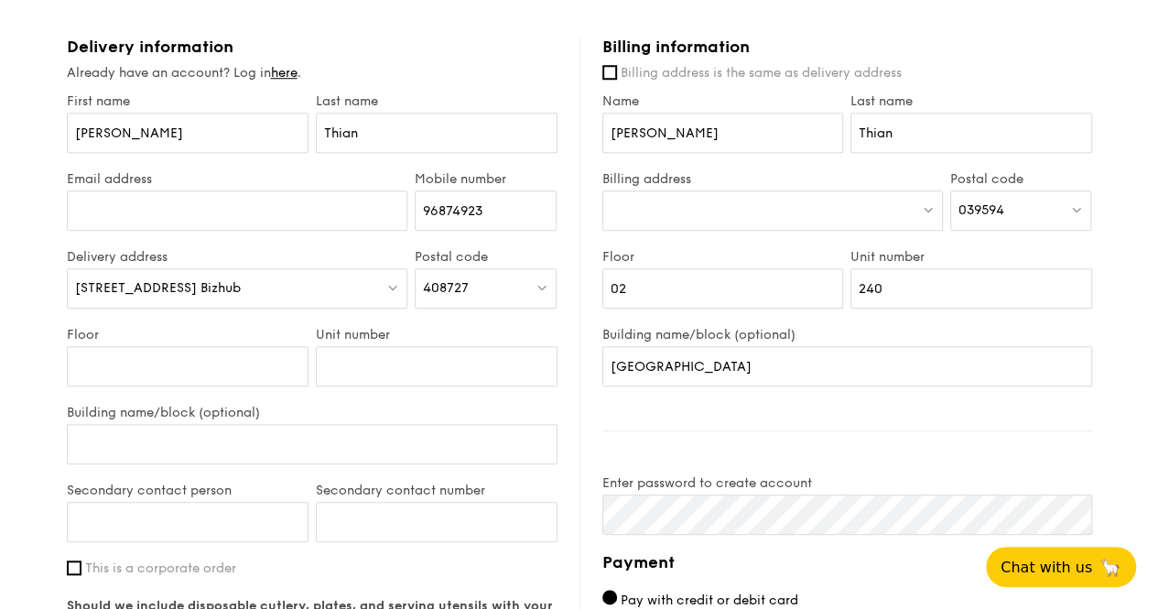
click at [234, 287] on span "[STREET_ADDRESS] Bizhub" at bounding box center [158, 288] width 166 height 16
type input "[STREET_ADDRESS]"
click at [233, 354] on input "Floor" at bounding box center [188, 366] width 242 height 40
click at [441, 272] on div at bounding box center [486, 288] width 142 height 40
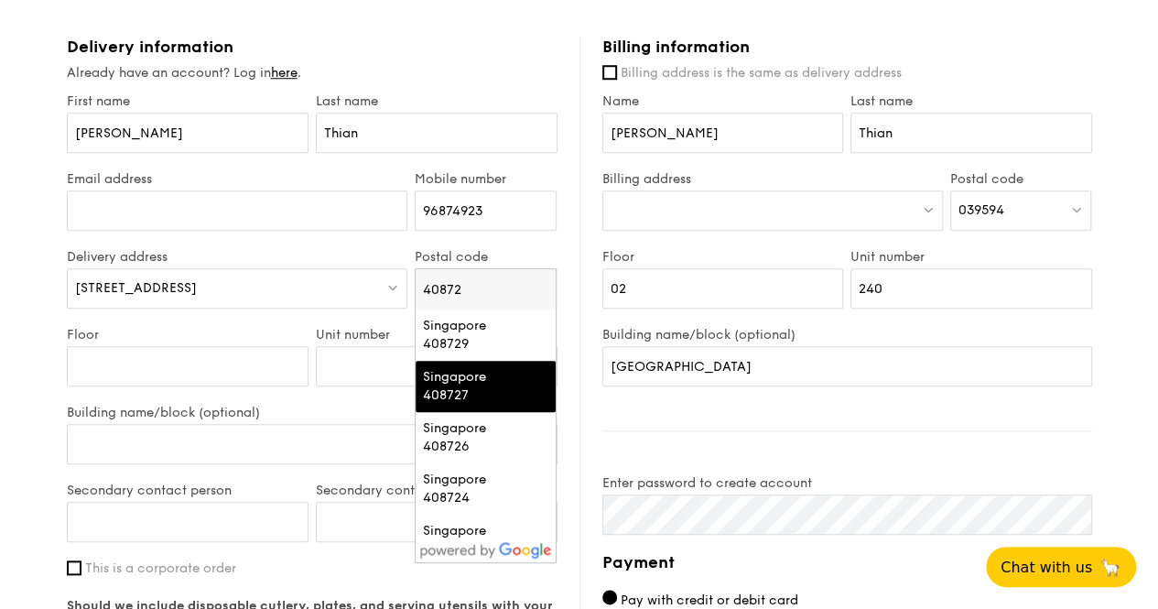
type input "40872"
click at [518, 377] on div "Singapore 408727" at bounding box center [485, 386] width 125 height 37
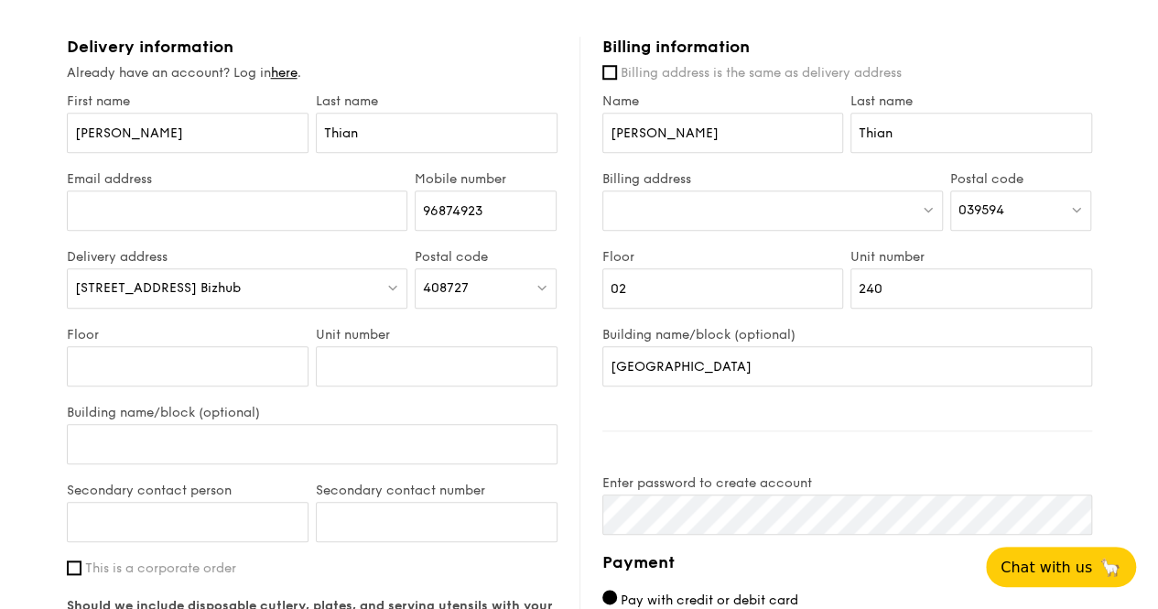
click at [188, 287] on span "[STREET_ADDRESS] Bizhub" at bounding box center [158, 288] width 166 height 16
click at [241, 245] on div at bounding box center [238, 219] width 342 height 59
click at [251, 368] on input "Floor" at bounding box center [188, 366] width 242 height 40
type input "04"
click at [506, 364] on input "Unit number" at bounding box center [437, 366] width 242 height 40
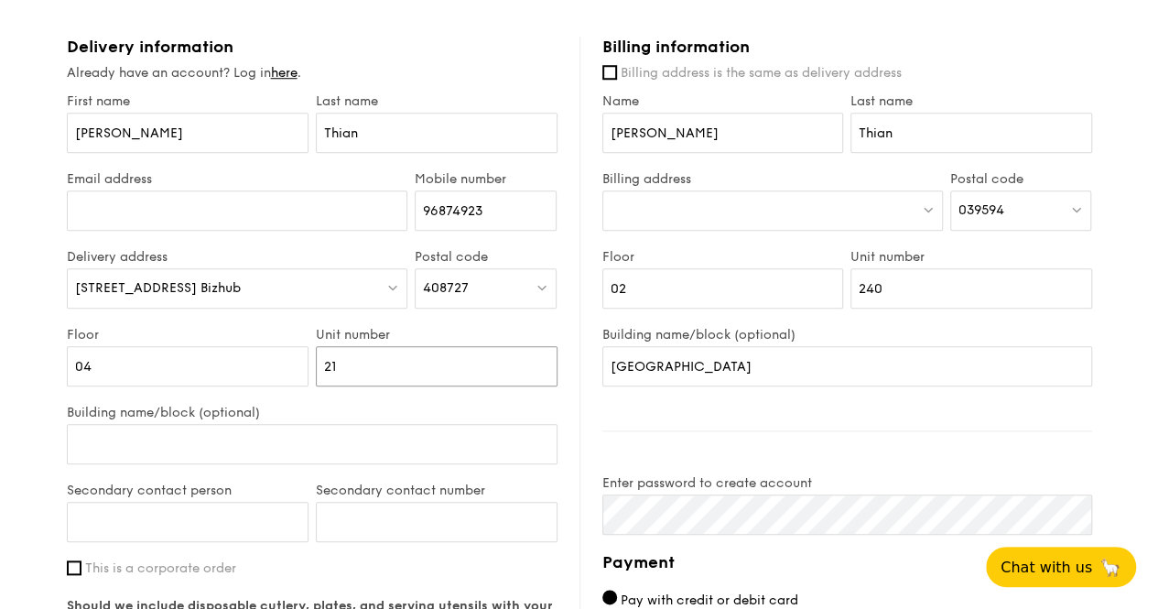
type input "21"
click at [361, 436] on input "Building name/block (optional)" at bounding box center [312, 444] width 491 height 40
click at [207, 285] on span "[STREET_ADDRESS] Bizhub" at bounding box center [158, 288] width 166 height 16
click at [1017, 210] on div "039594" at bounding box center [1022, 210] width 142 height 40
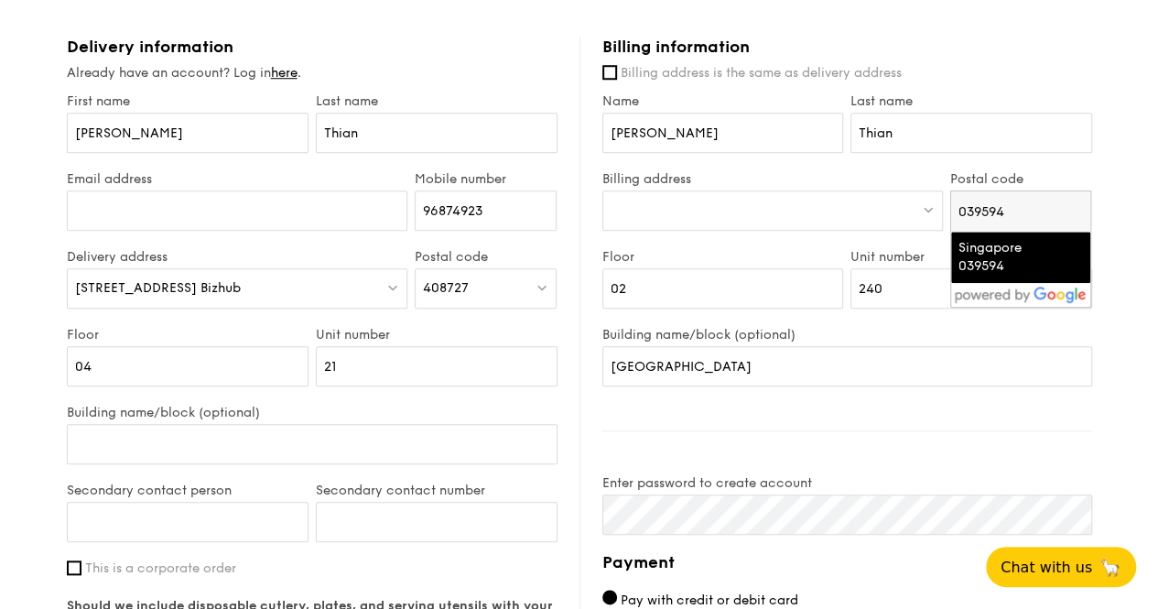
click at [1016, 255] on div "Singapore 039594" at bounding box center [1006, 257] width 94 height 37
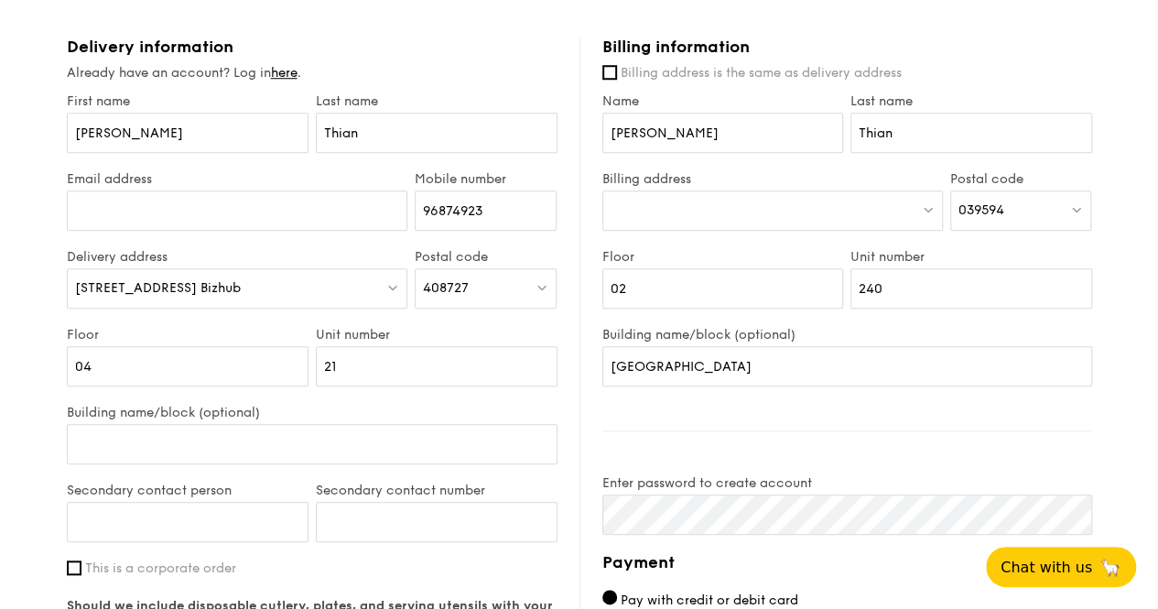
click at [895, 203] on div at bounding box center [773, 210] width 341 height 40
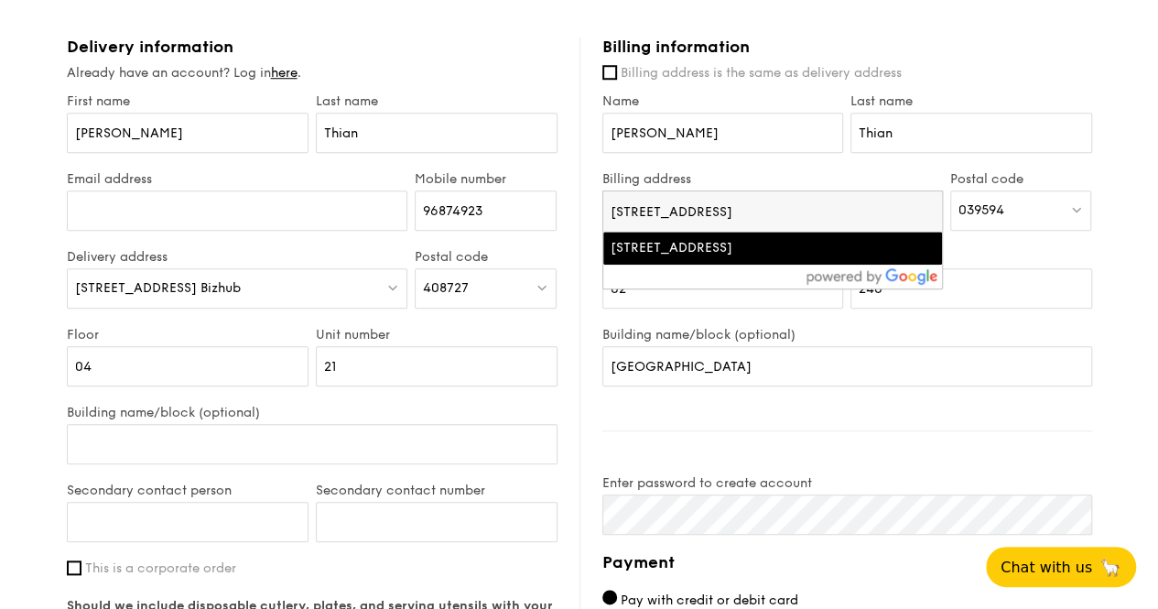
click at [895, 204] on input "[STREET_ADDRESS]" at bounding box center [773, 211] width 339 height 40
click at [799, 212] on input "[STREET_ADDRESS]" at bounding box center [773, 211] width 339 height 40
click at [1071, 47] on div "Billing information" at bounding box center [848, 47] width 490 height 20
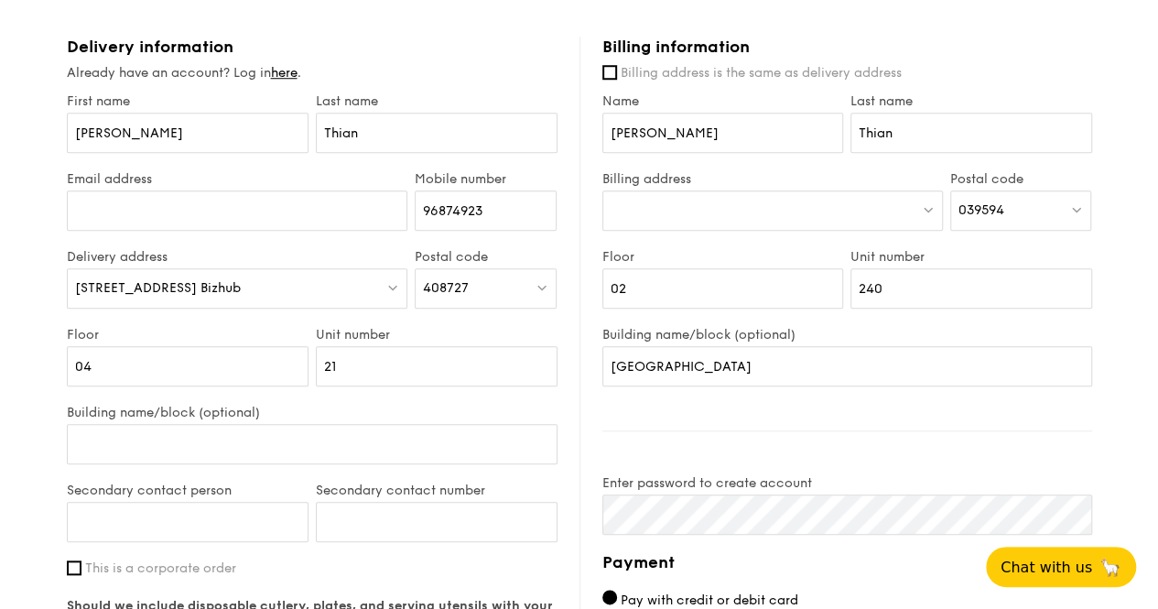
click at [821, 210] on div at bounding box center [773, 210] width 341 height 40
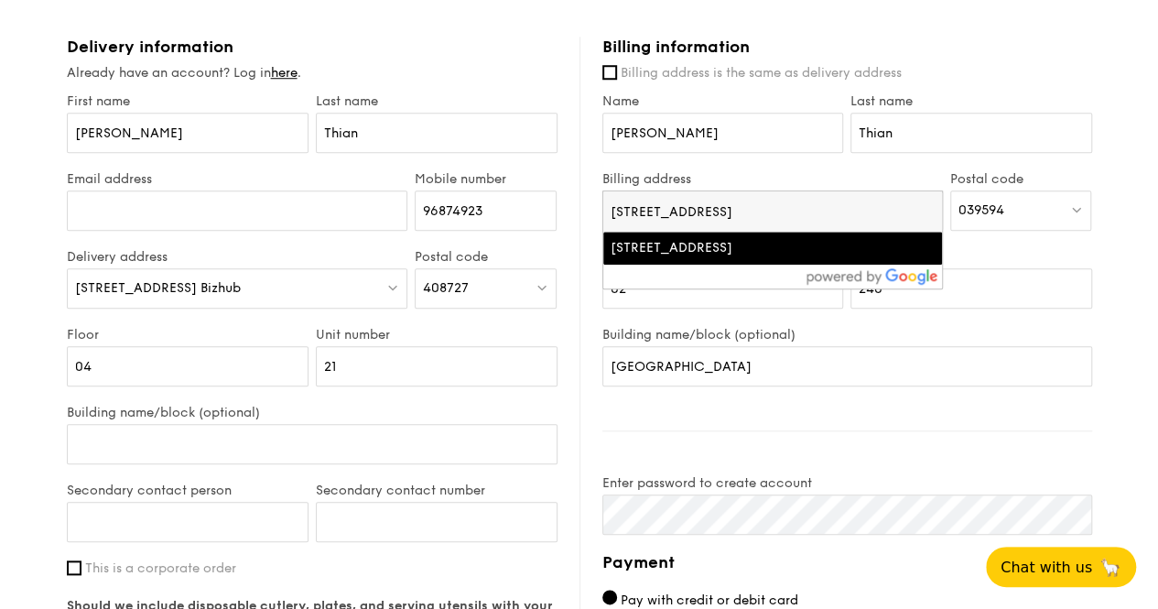
click at [653, 239] on div "[STREET_ADDRESS]" at bounding box center [733, 248] width 244 height 18
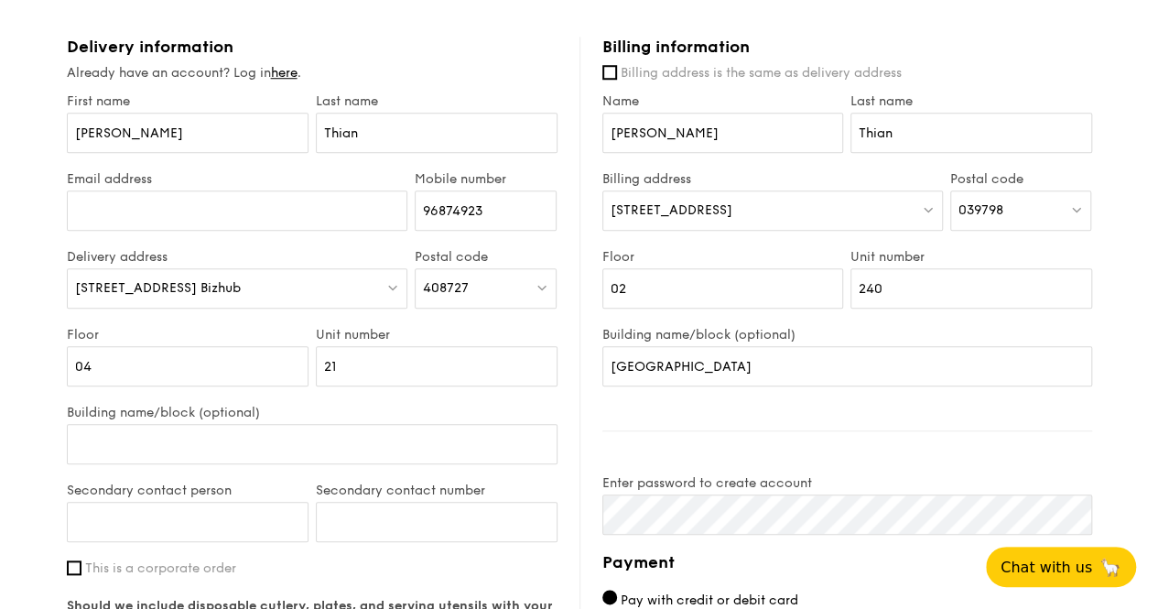
click at [995, 214] on span "039798" at bounding box center [981, 210] width 45 height 16
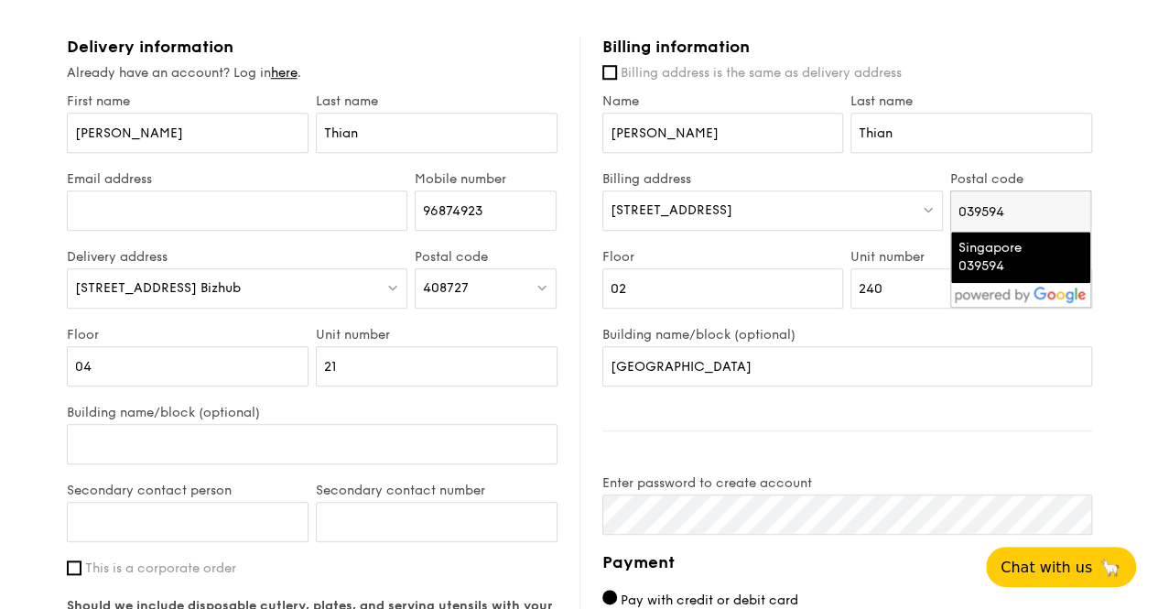
click at [1007, 256] on div "Singapore 039594" at bounding box center [1006, 257] width 94 height 37
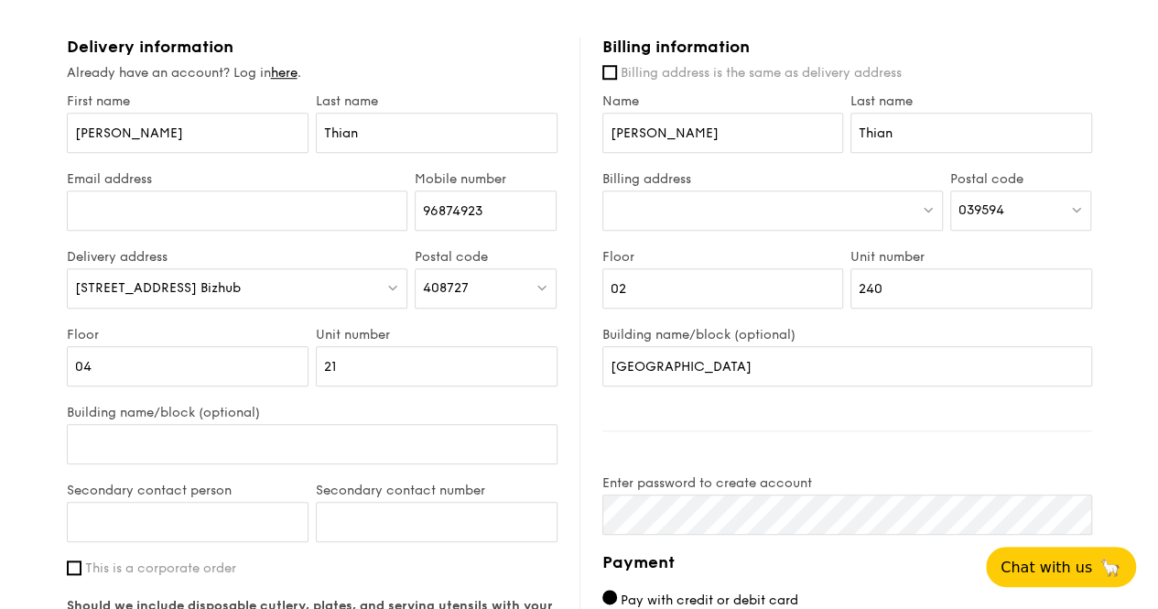
click at [1053, 249] on label "Unit number" at bounding box center [972, 257] width 242 height 16
click at [1053, 268] on input "240" at bounding box center [972, 288] width 242 height 40
click at [1053, 249] on label "Unit number" at bounding box center [972, 257] width 242 height 16
click at [1053, 268] on input "240" at bounding box center [972, 288] width 242 height 40
click at [1049, 250] on label "Unit number" at bounding box center [972, 257] width 242 height 16
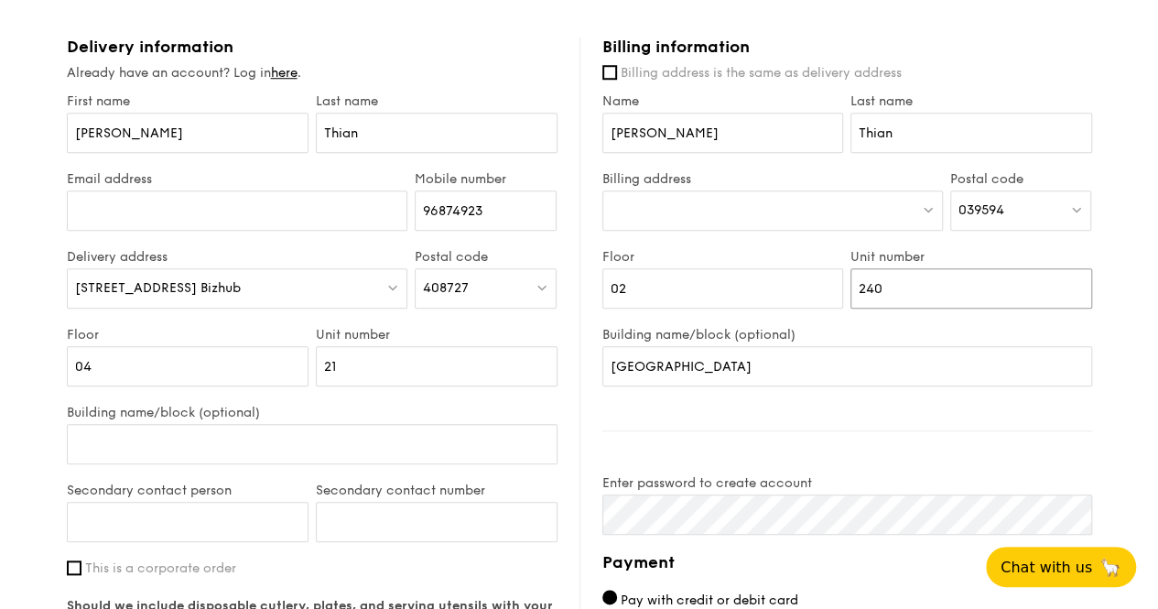
click at [1049, 268] on input "240" at bounding box center [972, 288] width 242 height 40
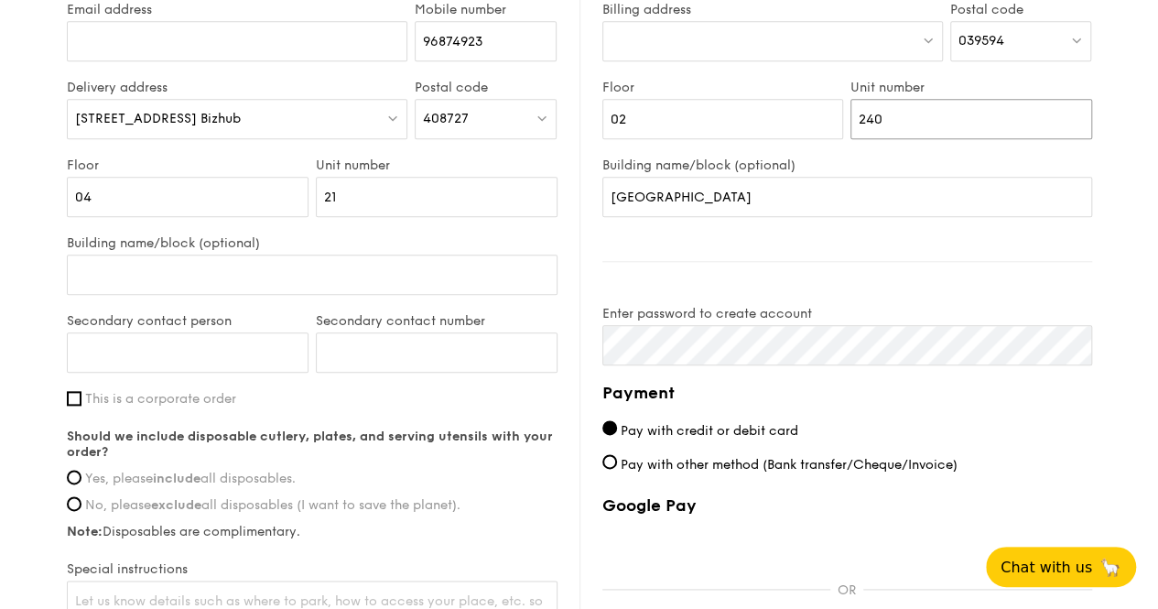
scroll to position [733, 0]
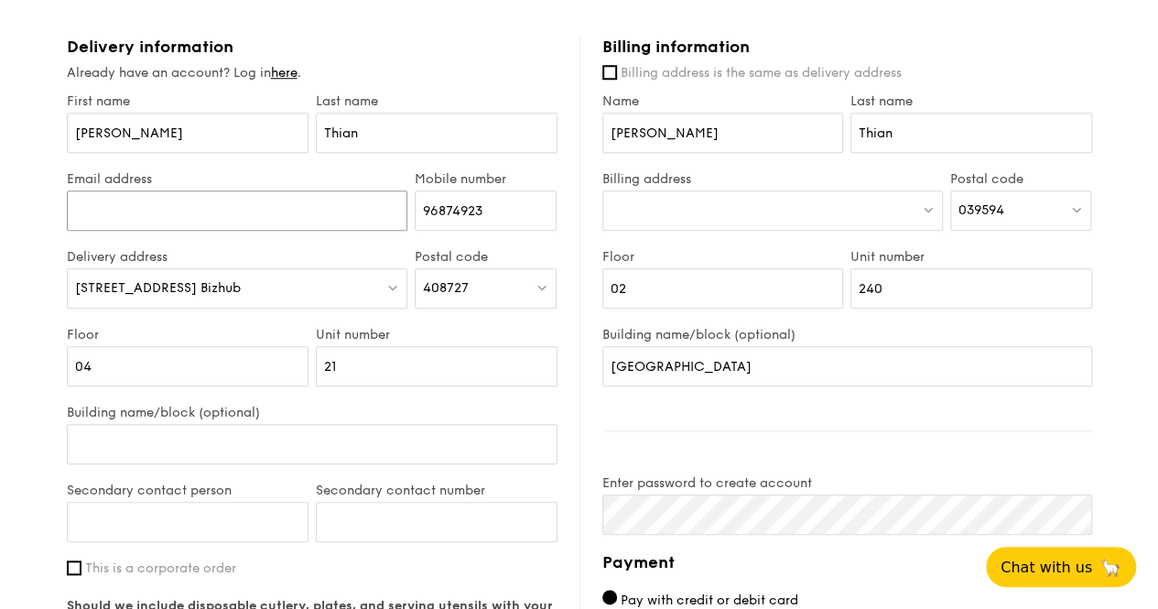
click at [312, 215] on input "Email address" at bounding box center [238, 210] width 342 height 40
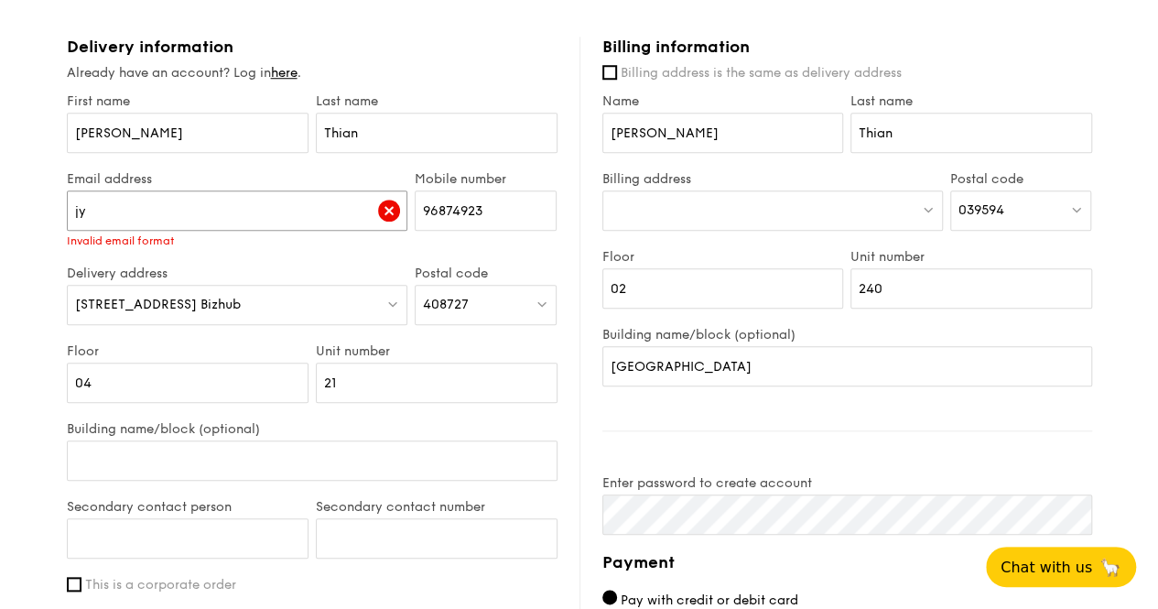
type input "j"
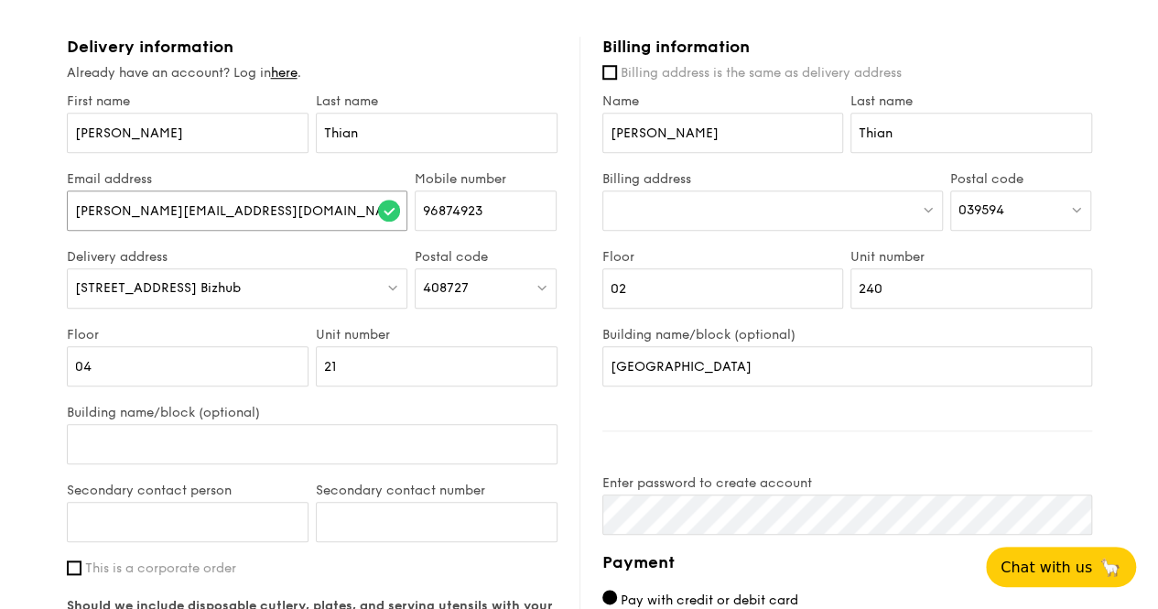
type input "[PERSON_NAME][EMAIL_ADDRESS][DOMAIN_NAME]"
click at [570, 248] on div "Delivery information Already have an account? Log in here . First name [PERSON_…" at bounding box center [323, 425] width 513 height 777
click at [493, 284] on div "408727" at bounding box center [486, 288] width 142 height 40
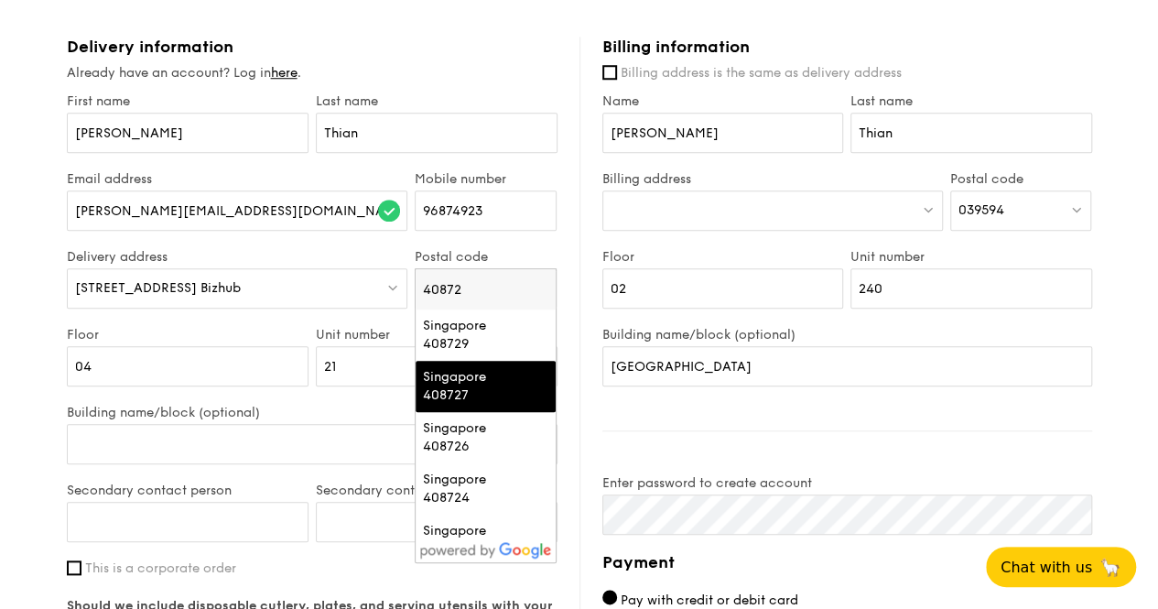
click at [542, 288] on input "40872" at bounding box center [486, 289] width 140 height 40
click at [241, 291] on span "[STREET_ADDRESS] Bizhub" at bounding box center [158, 288] width 166 height 16
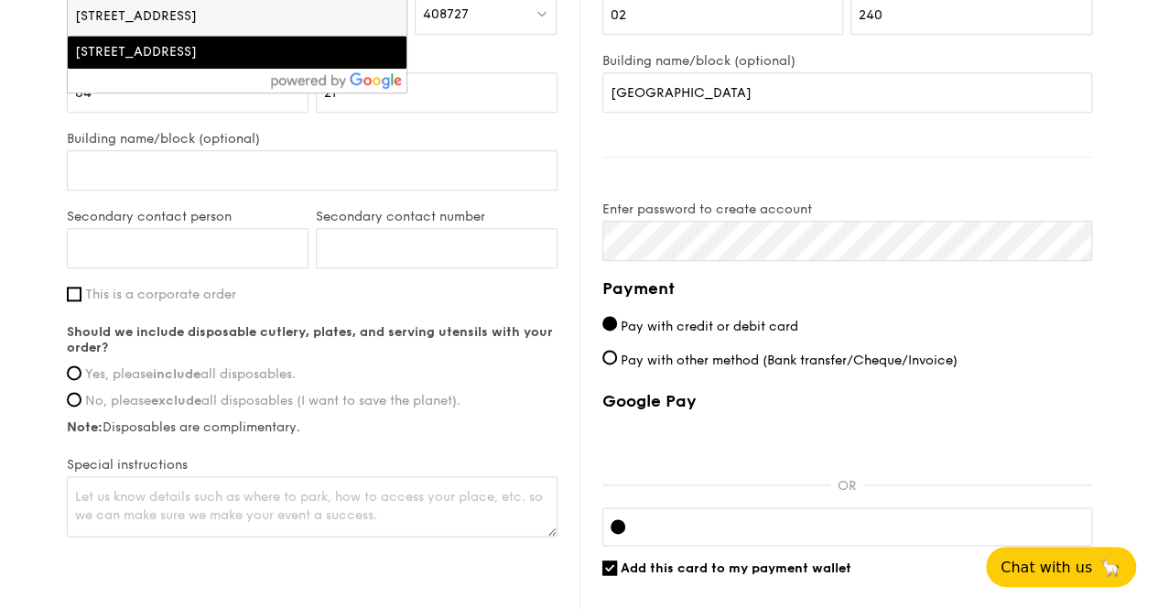
scroll to position [1007, 0]
click at [73, 373] on input "Yes, please include all disposables." at bounding box center [74, 371] width 15 height 15
radio input "true"
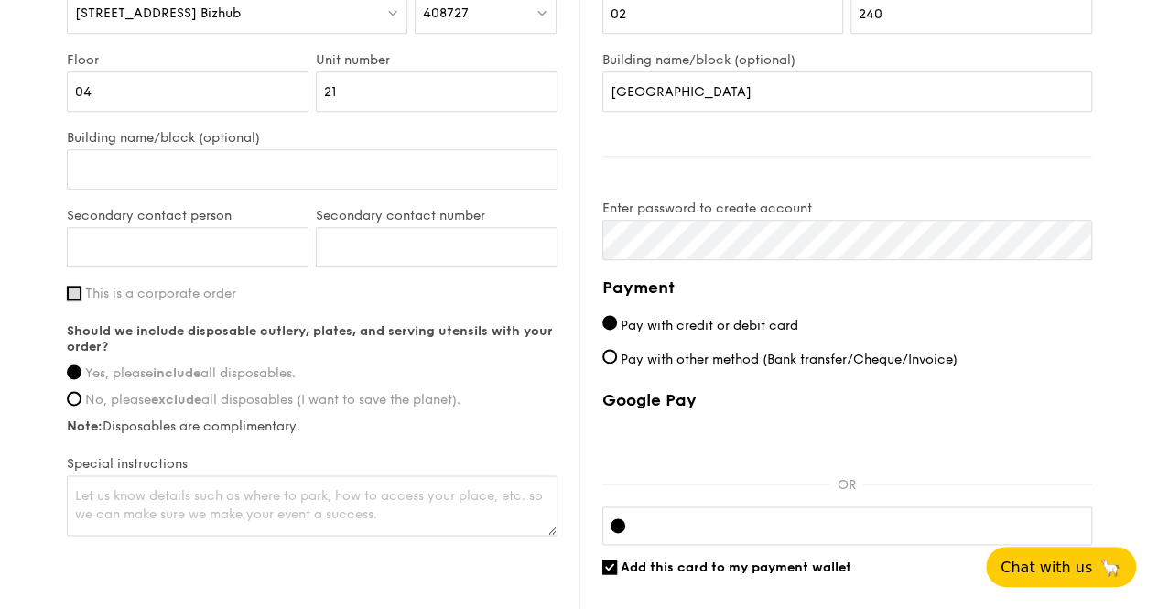
click at [71, 296] on input "This is a corporate order" at bounding box center [74, 293] width 15 height 15
checkbox input "true"
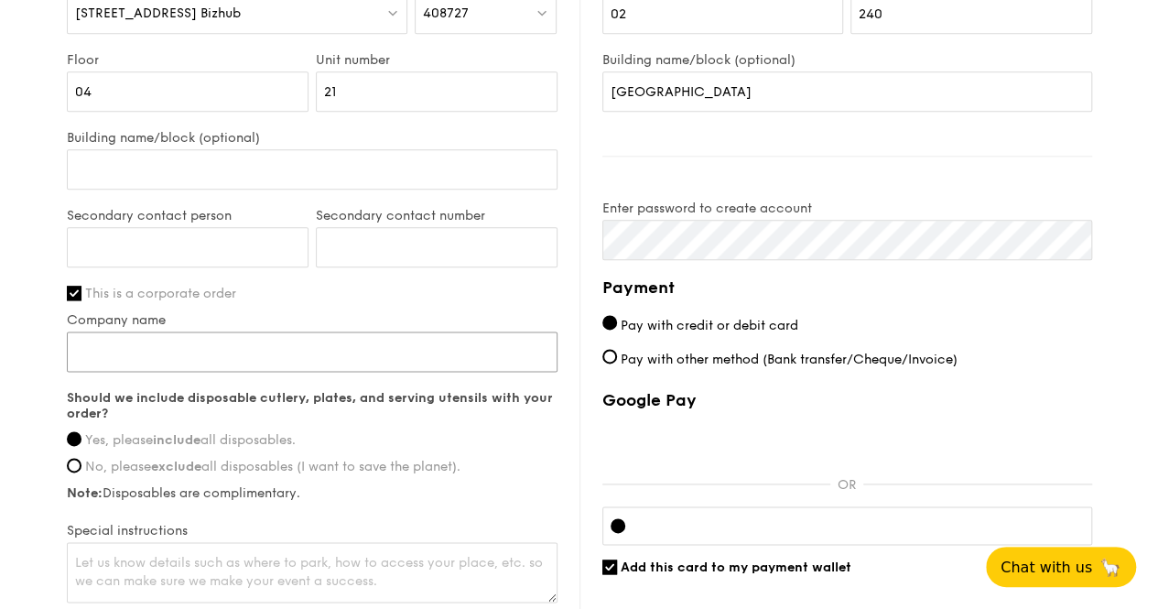
click at [492, 354] on input "Company name" at bounding box center [312, 352] width 491 height 40
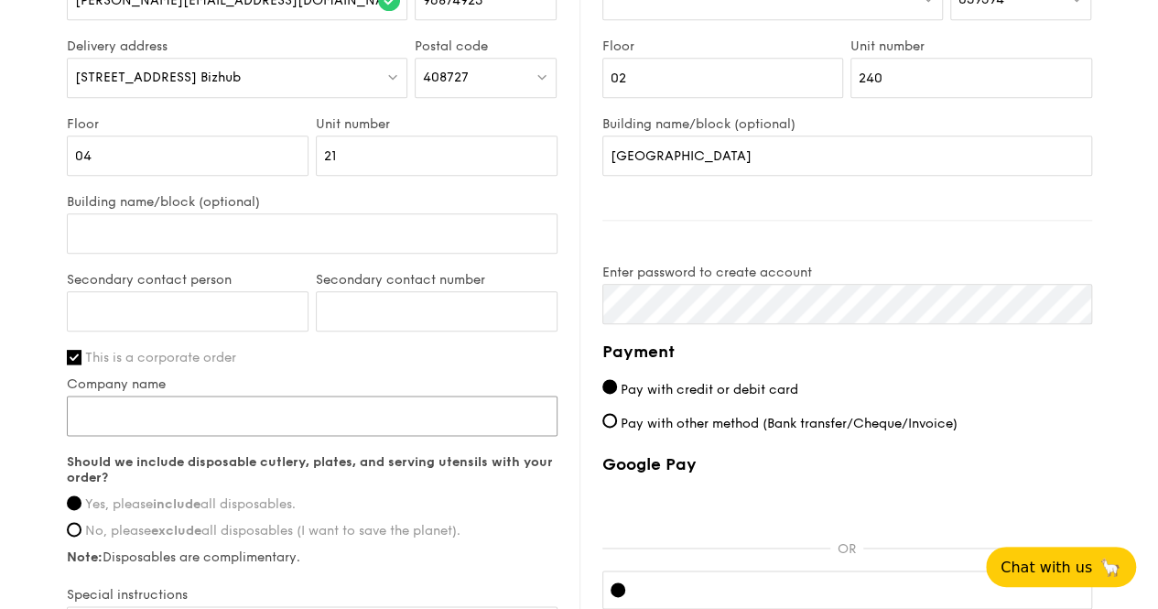
scroll to position [916, 0]
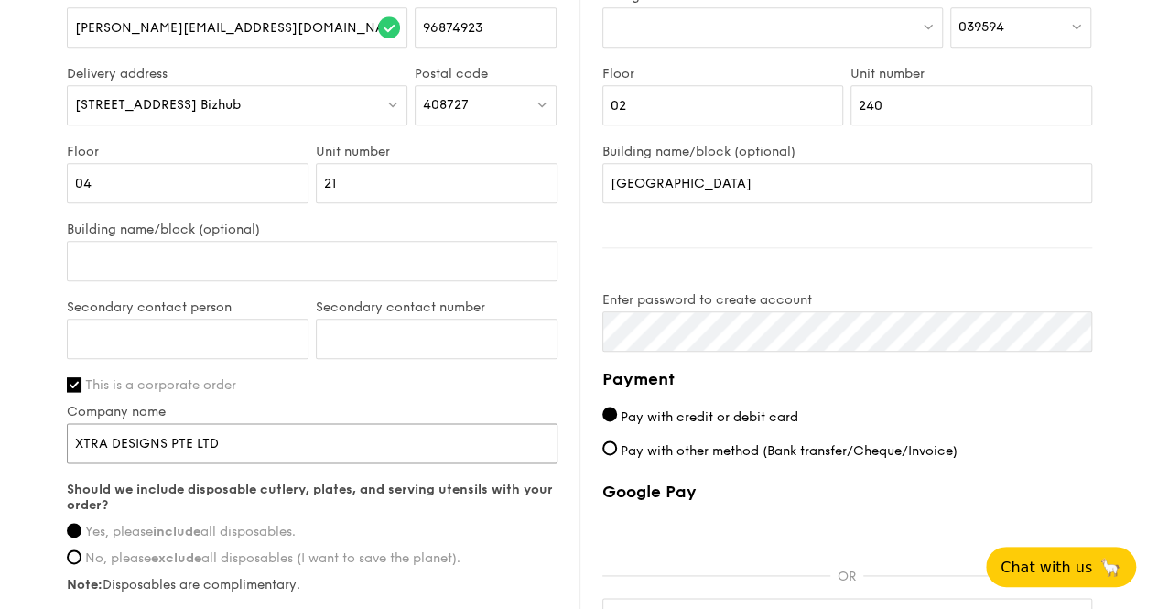
type input "XTRA DESIGNS PTE LTD"
click at [465, 539] on div "Should we include disposable cutlery, plates, and serving utensils with your or…" at bounding box center [312, 537] width 491 height 111
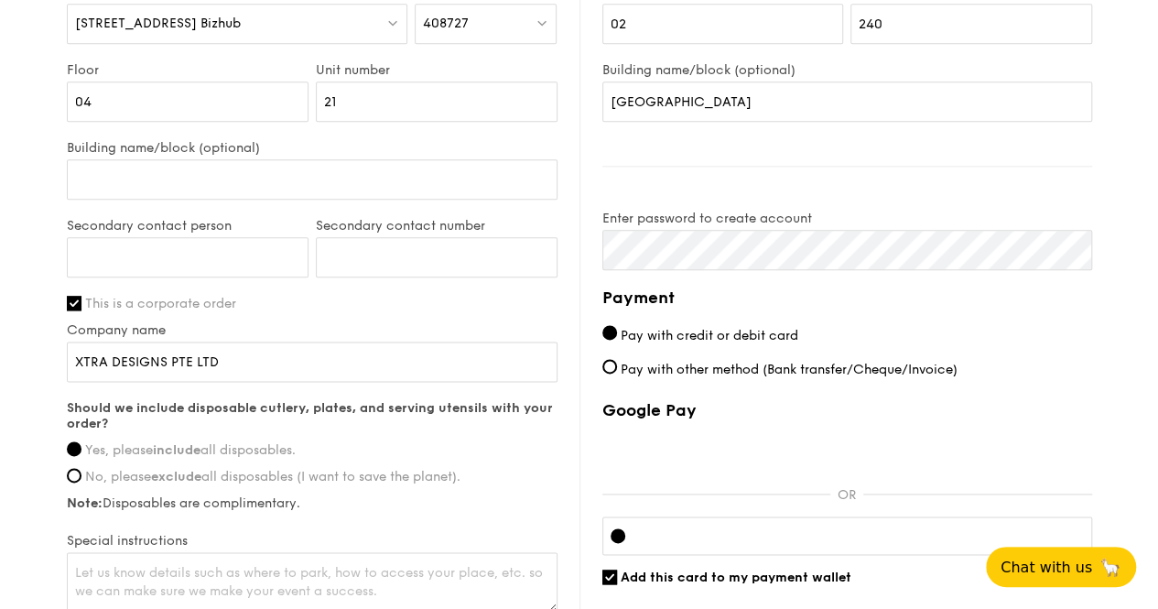
scroll to position [1099, 0]
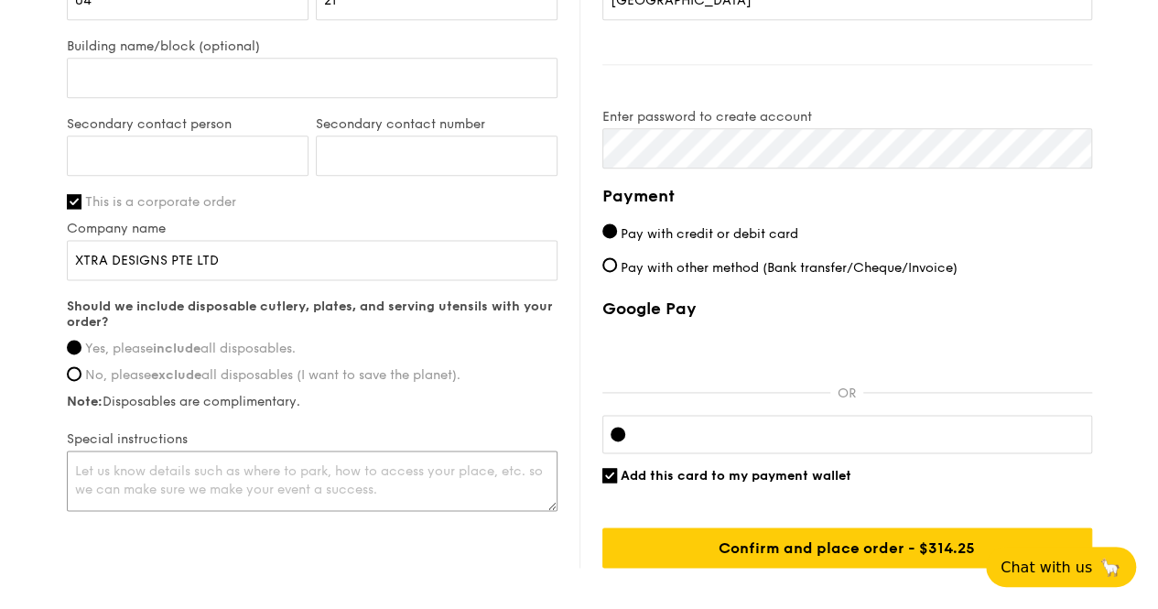
click at [462, 466] on textarea at bounding box center [312, 481] width 491 height 60
click at [253, 473] on textarea at bounding box center [312, 481] width 491 height 60
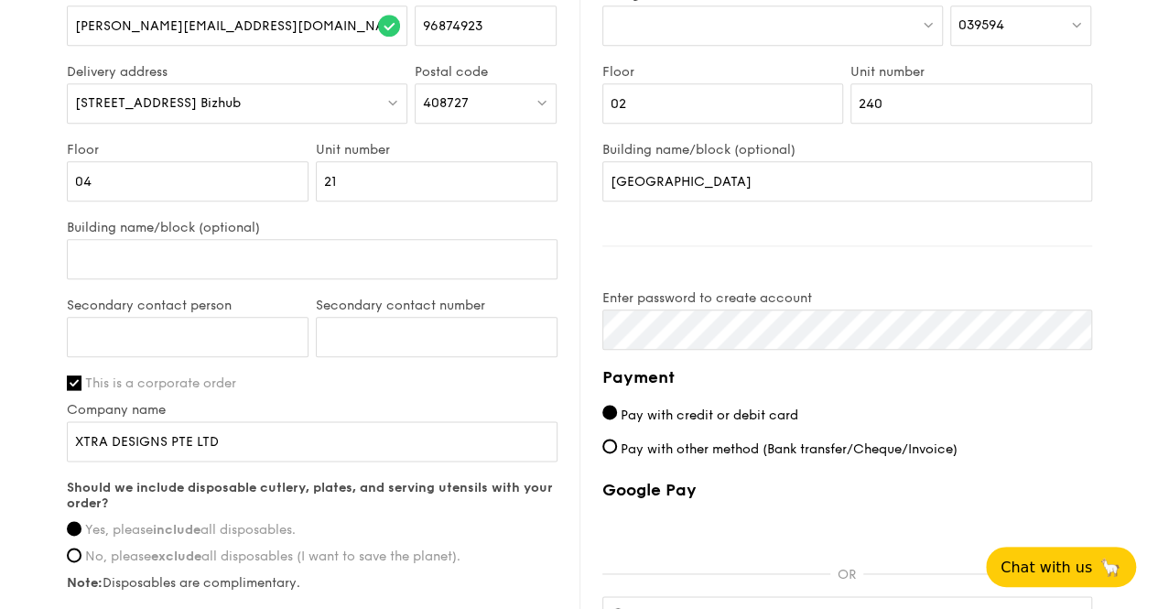
scroll to position [925, 0]
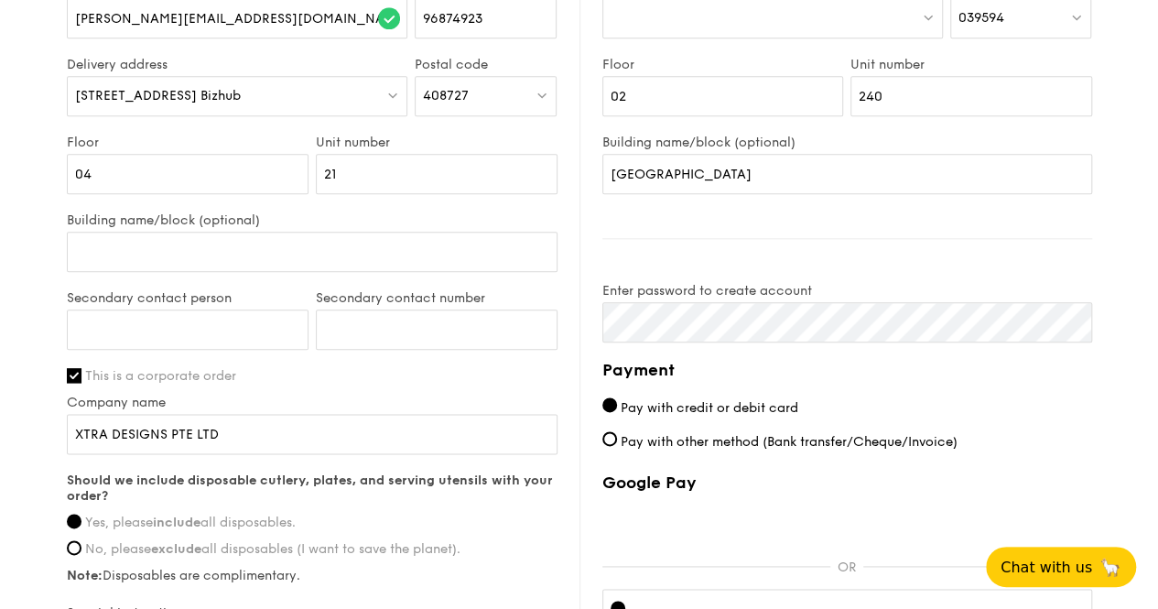
type textarea "Just to clarify, unit number is 04-21"
click at [217, 243] on input "Building name/block (optional)" at bounding box center [312, 252] width 491 height 40
type input "Oxley Bizhub"
click at [462, 324] on input "Secondary contact number" at bounding box center [437, 330] width 242 height 40
click at [170, 329] on input "Secondary contact person" at bounding box center [188, 330] width 242 height 40
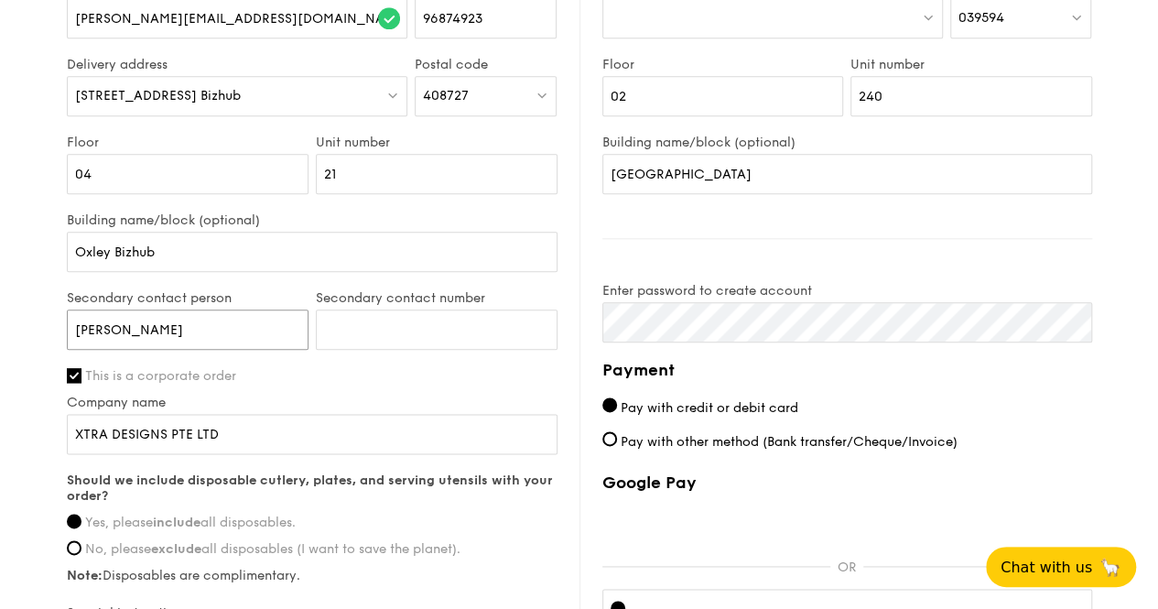
type input "[PERSON_NAME]"
click at [424, 321] on input "Secondary contact number" at bounding box center [437, 330] width 242 height 40
type input "83885904"
click at [450, 369] on label "This is a corporate order" at bounding box center [312, 376] width 491 height 16
click at [82, 369] on input "This is a corporate order" at bounding box center [74, 375] width 15 height 15
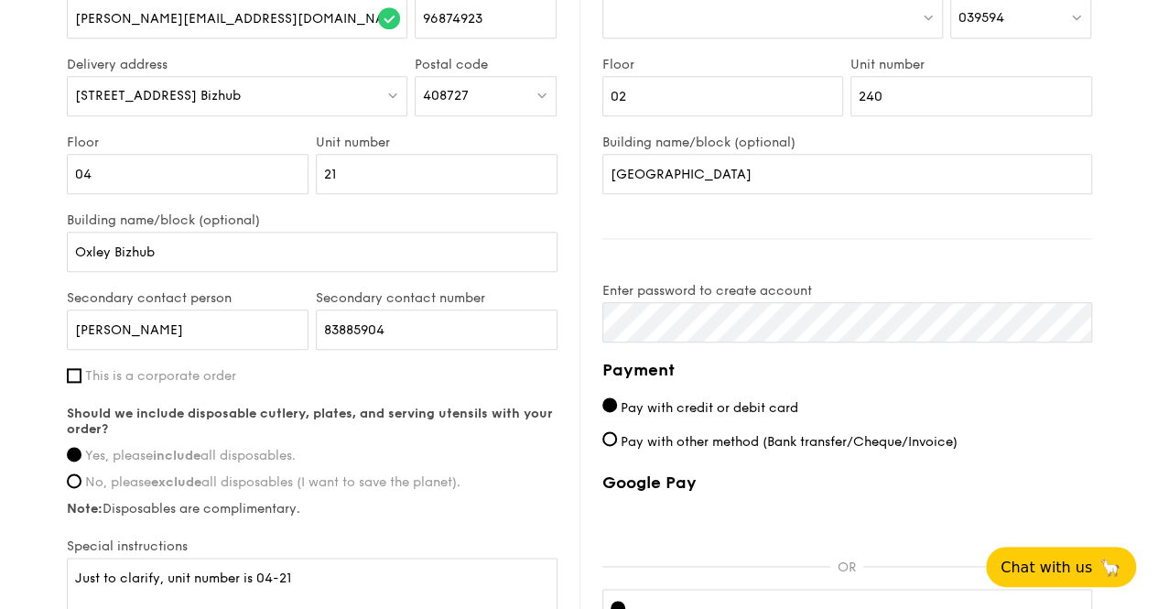
click at [201, 368] on span "This is a corporate order" at bounding box center [160, 376] width 151 height 16
click at [82, 368] on input "This is a corporate order" at bounding box center [74, 375] width 15 height 15
checkbox input "true"
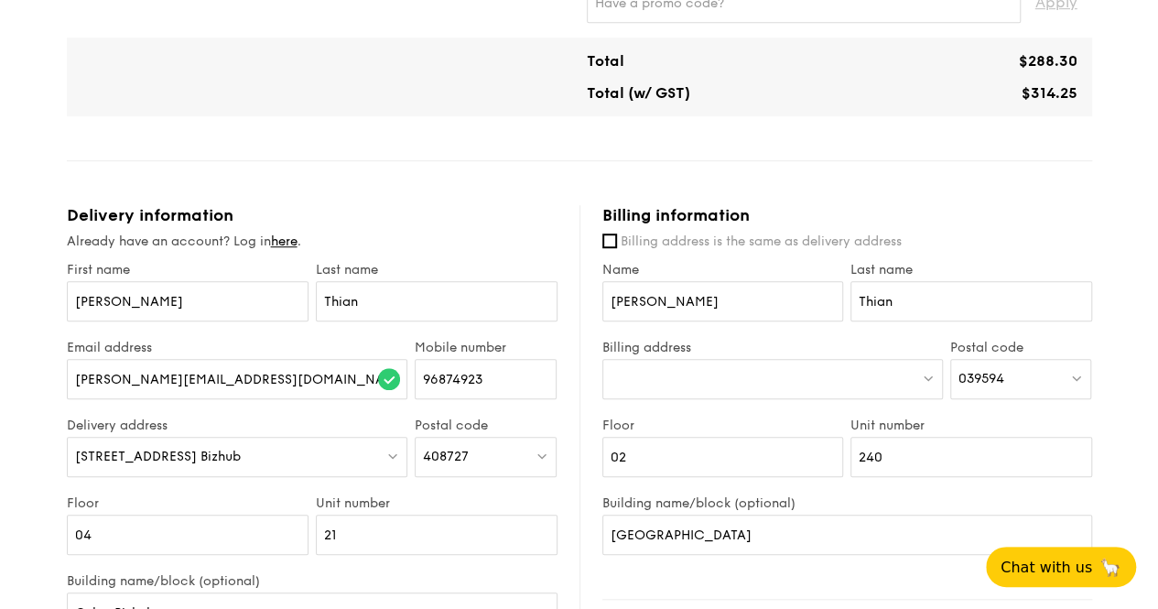
scroll to position [641, 0]
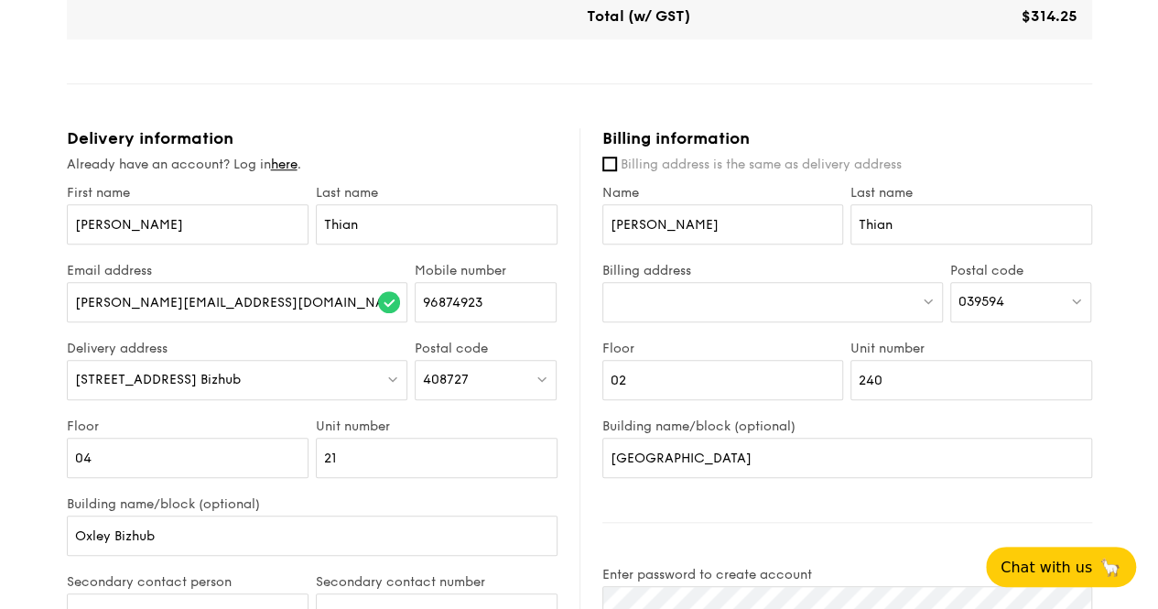
click at [865, 296] on div at bounding box center [773, 302] width 341 height 40
click at [868, 298] on div "[STREET_ADDRESS]" at bounding box center [773, 302] width 341 height 40
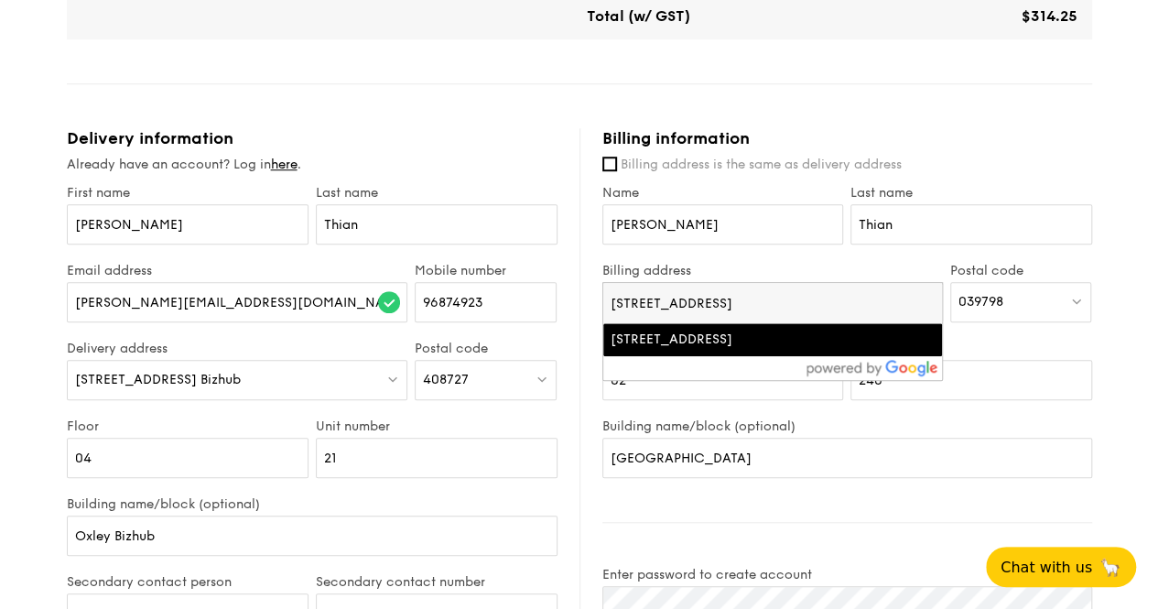
click at [868, 298] on input "[STREET_ADDRESS]" at bounding box center [773, 303] width 339 height 40
click at [895, 257] on div "Last name [PERSON_NAME]" at bounding box center [971, 224] width 249 height 78
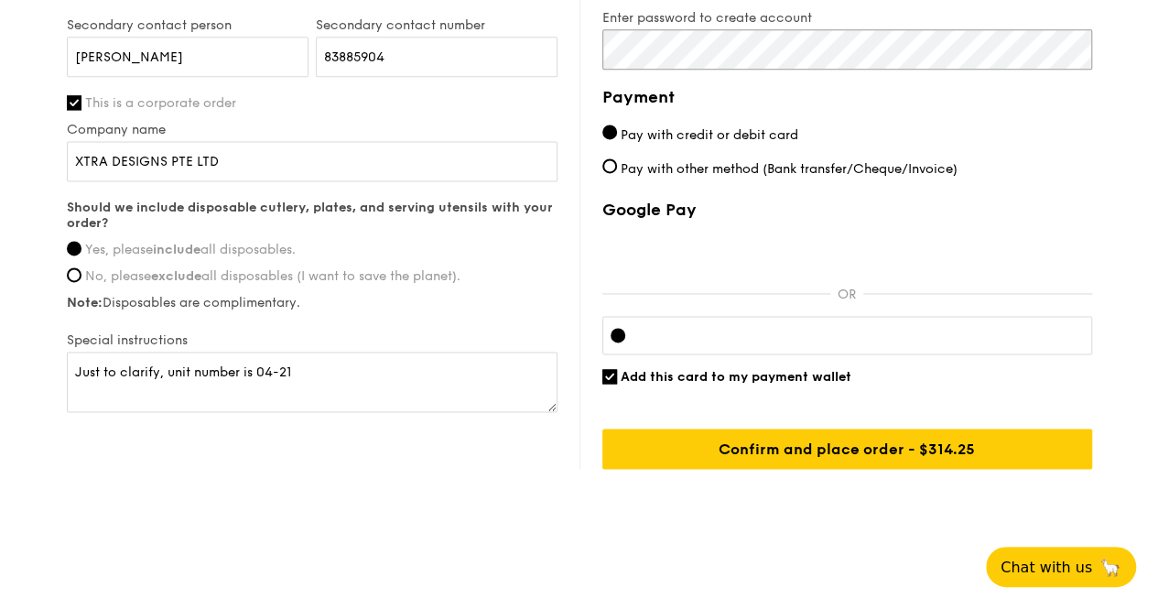
scroll to position [1200, 0]
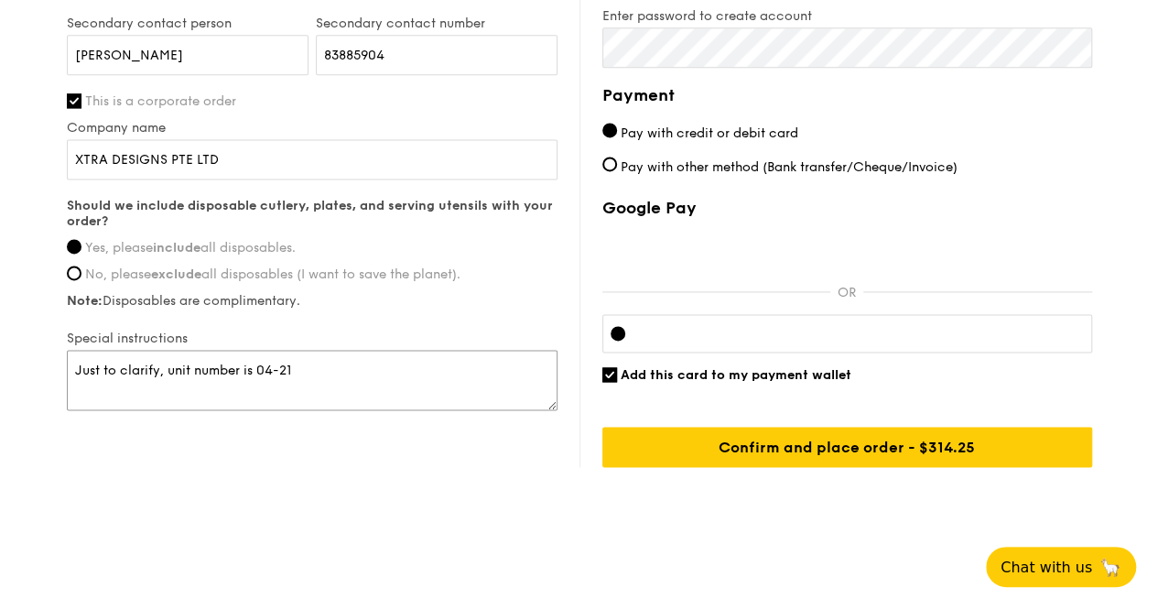
click at [350, 368] on textarea "Just to clarify, unit number is 04-21" at bounding box center [312, 380] width 491 height 60
click at [167, 365] on textarea "Just to clarify, unit number is 04-21" at bounding box center [312, 380] width 491 height 60
click at [515, 360] on textarea "Just to clarify, delivery address unit number is 04-21" at bounding box center [312, 380] width 491 height 60
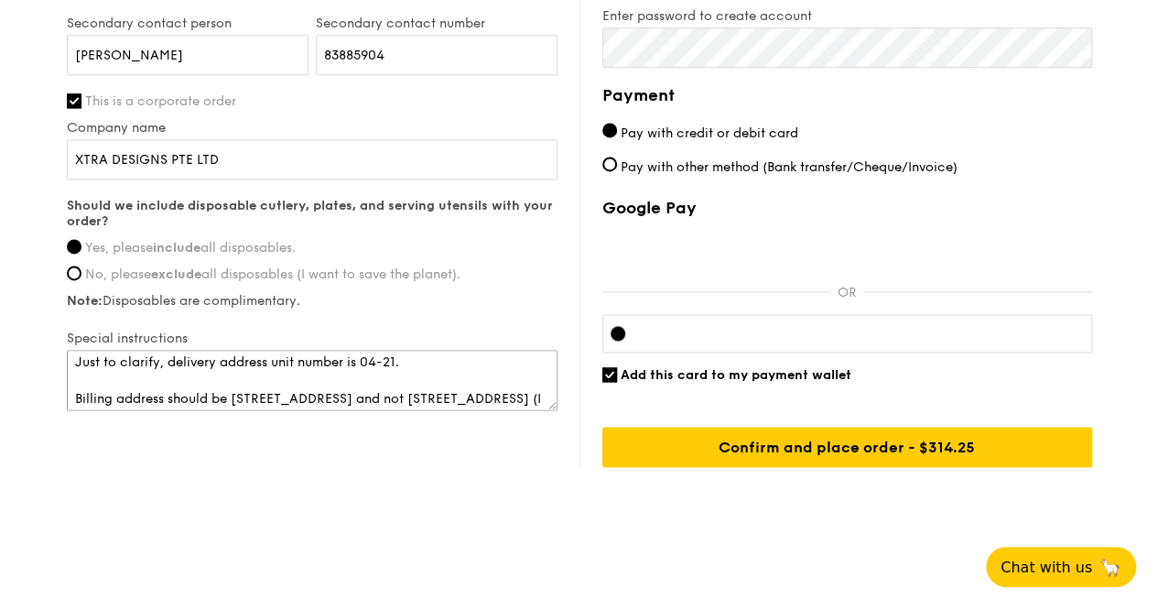
scroll to position [0, 0]
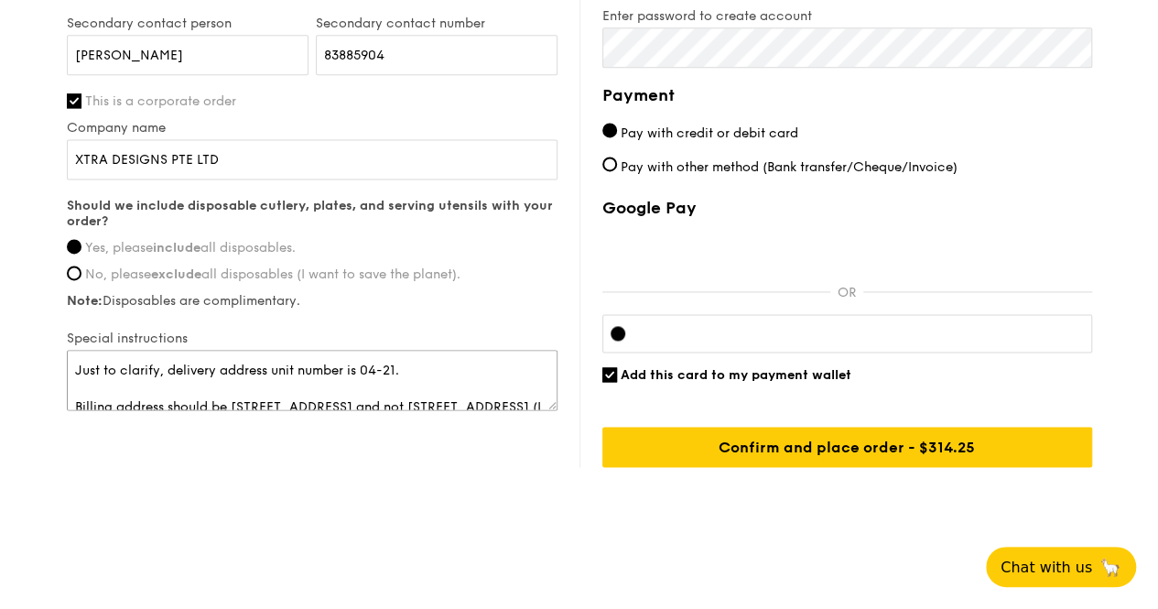
click at [495, 356] on textarea "Just to clarify, delivery address unit number is 04-21. Billing address should …" at bounding box center [312, 380] width 491 height 60
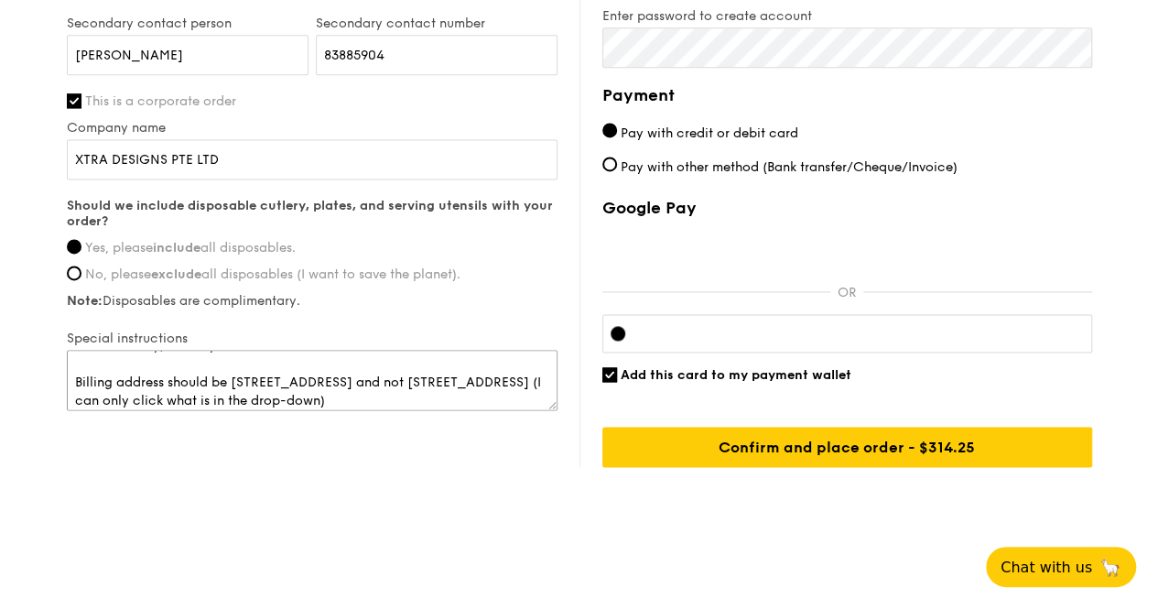
scroll to position [37, 0]
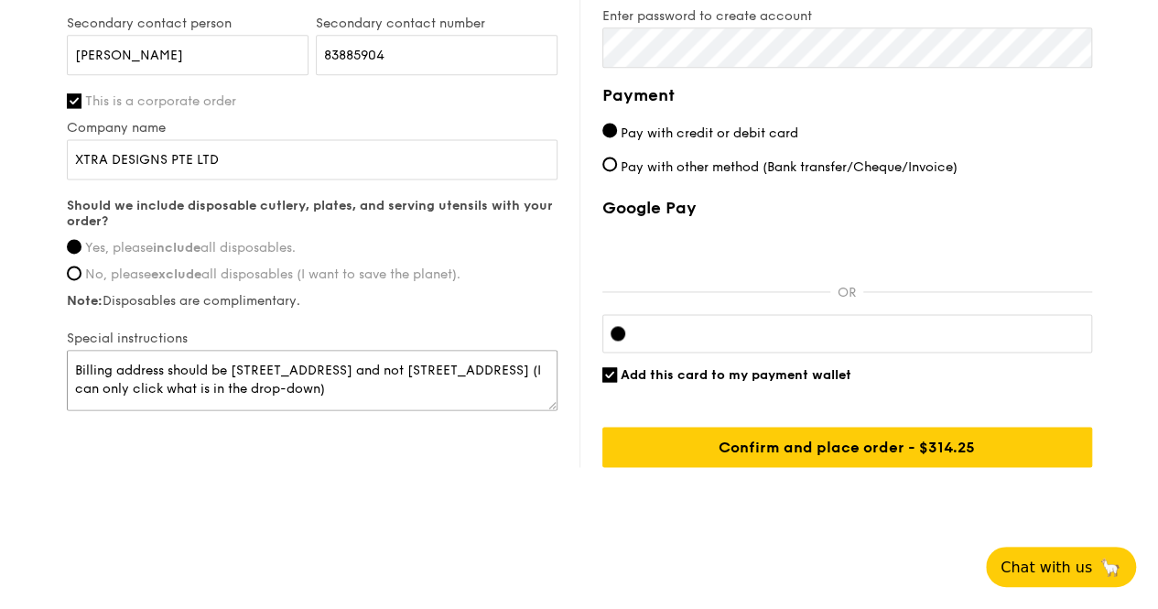
click at [425, 382] on textarea "Just to clarify, delivery address unit number is 04-21. Billing address should …" at bounding box center [312, 380] width 491 height 60
click at [430, 385] on textarea "Just to clarify, delivery address unit number is 04-21. Billing address should …" at bounding box center [312, 380] width 491 height 60
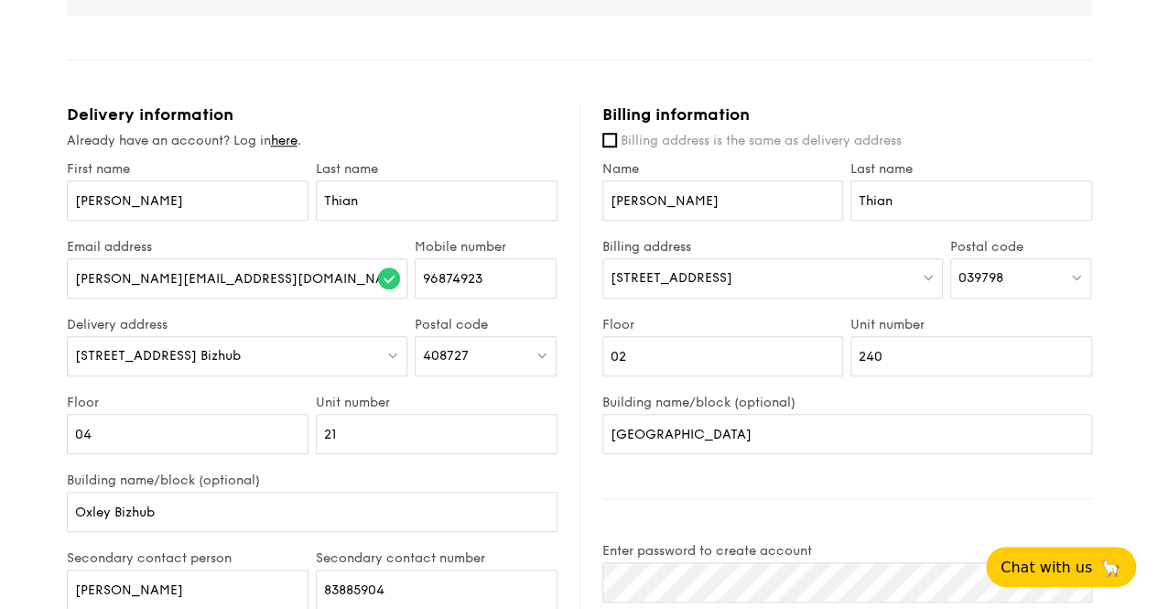
scroll to position [650, 0]
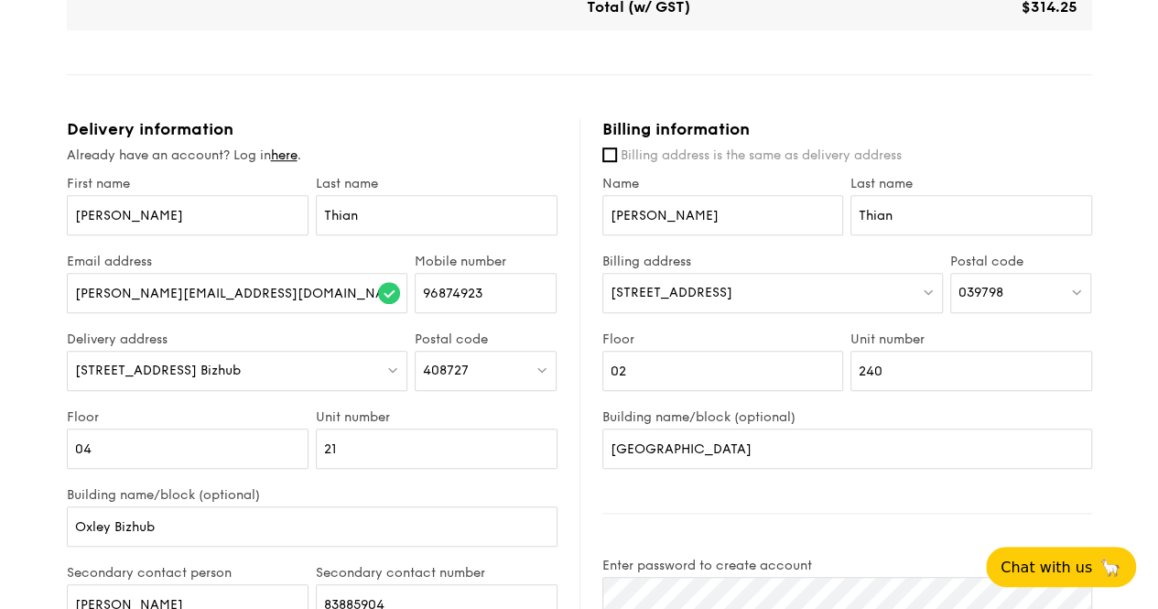
click at [1009, 290] on div "039798" at bounding box center [1022, 293] width 142 height 40
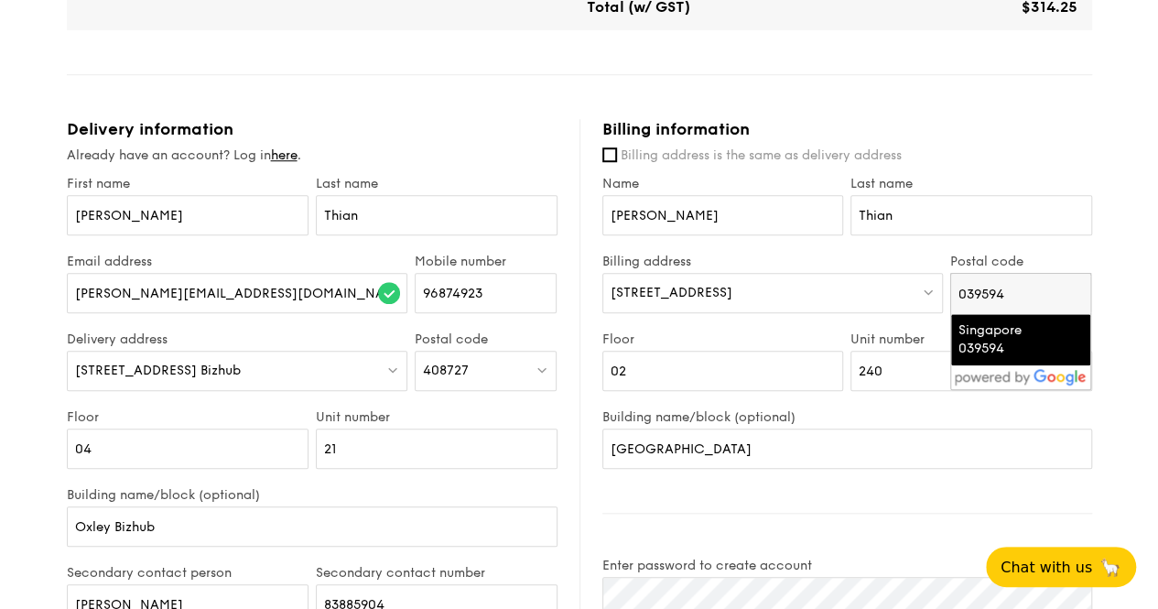
click at [1014, 340] on div "Singapore 039594" at bounding box center [1006, 339] width 94 height 37
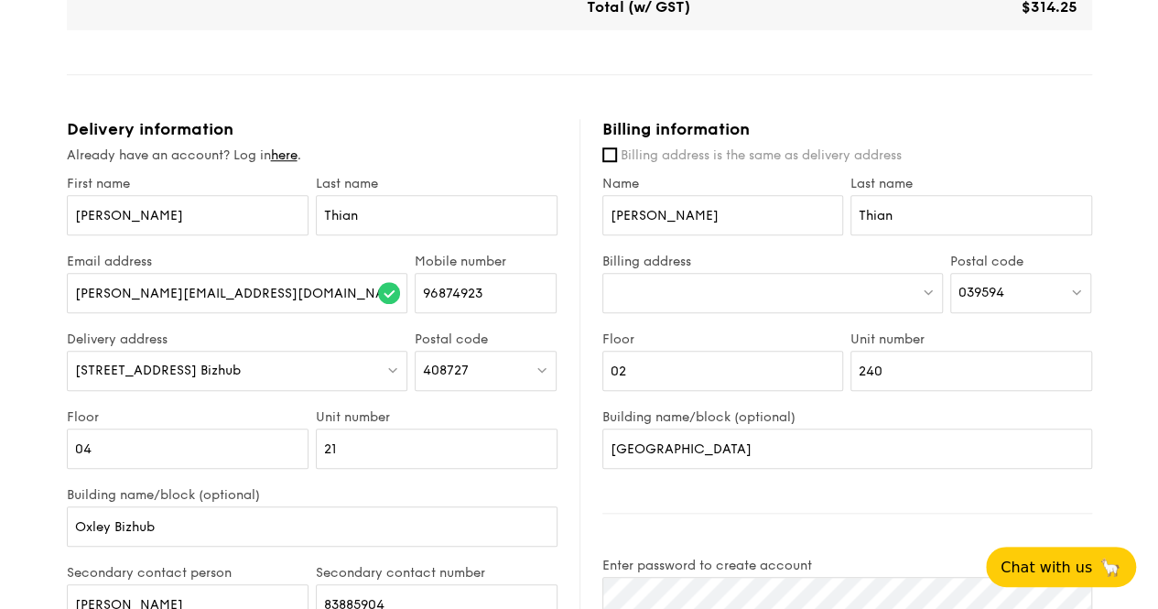
click at [738, 285] on div at bounding box center [773, 293] width 341 height 40
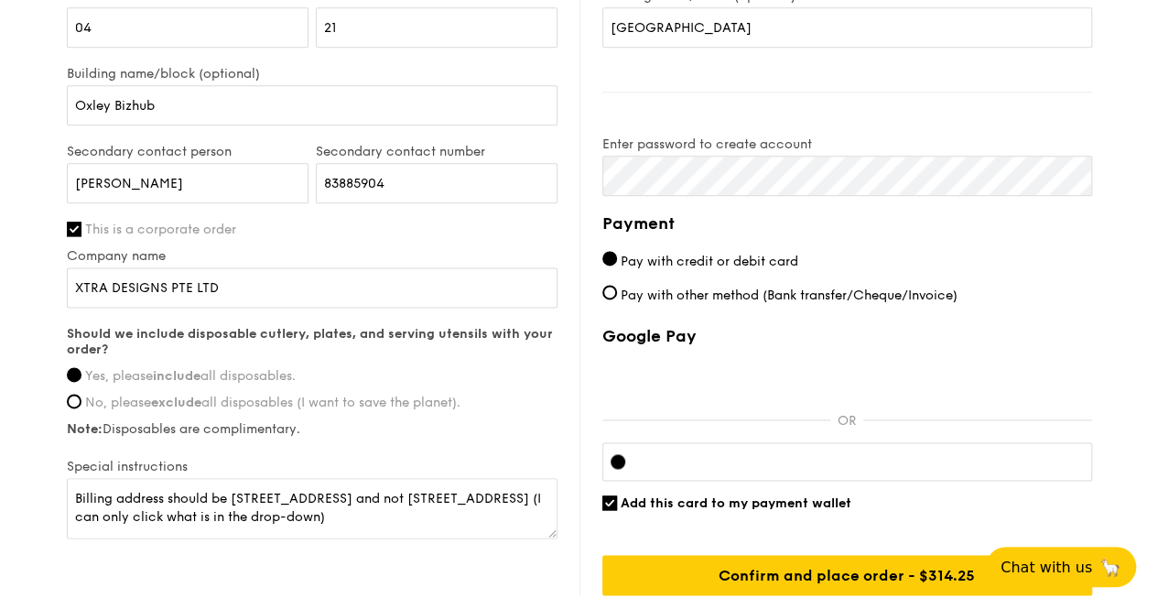
scroll to position [1200, 0]
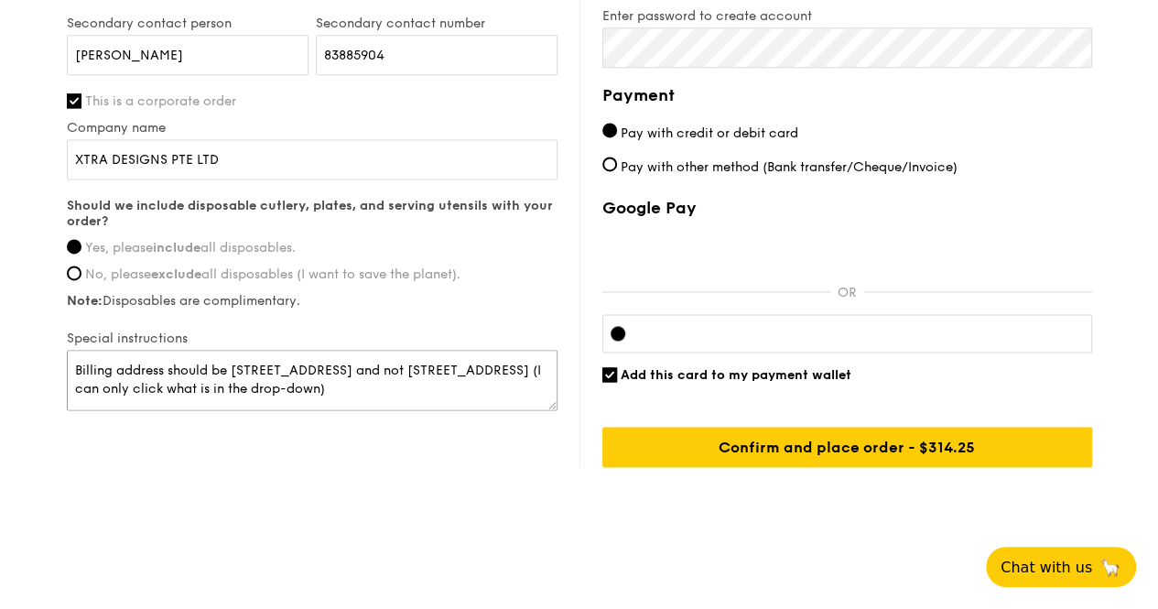
click at [350, 365] on textarea "Just to clarify, delivery address unit number is 04-21. Billing address should …" at bounding box center [312, 380] width 491 height 60
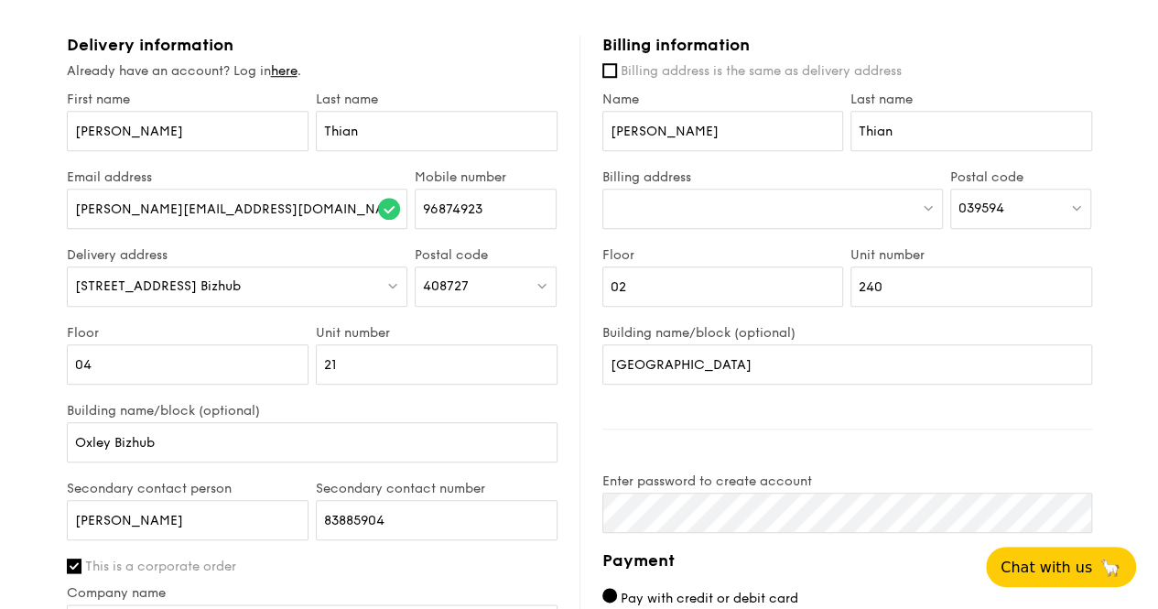
scroll to position [559, 0]
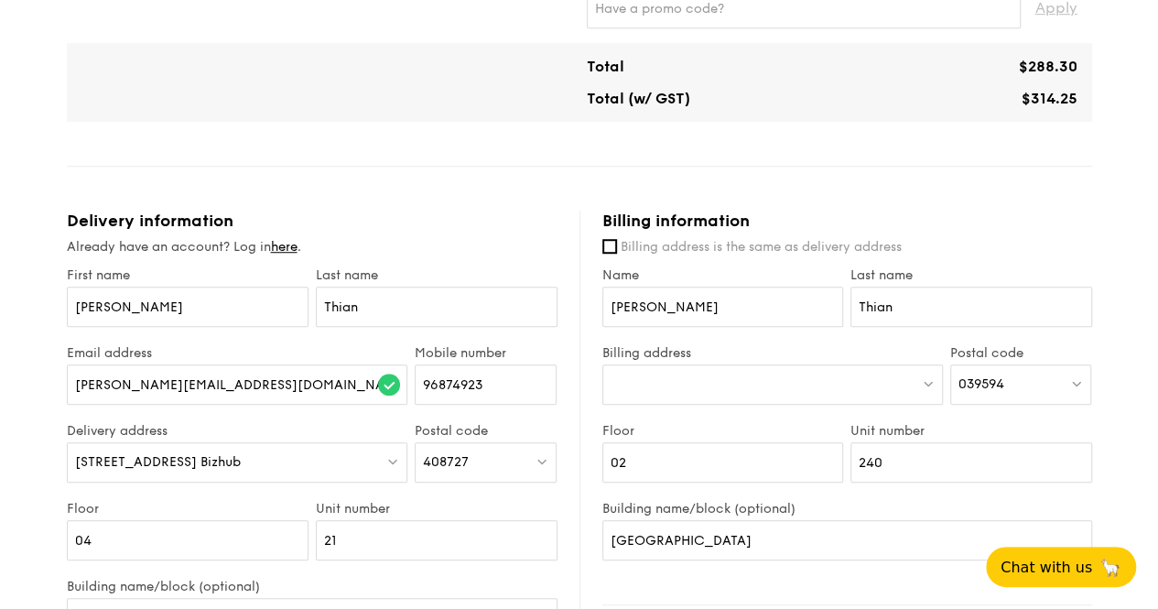
click at [694, 384] on div at bounding box center [773, 384] width 341 height 40
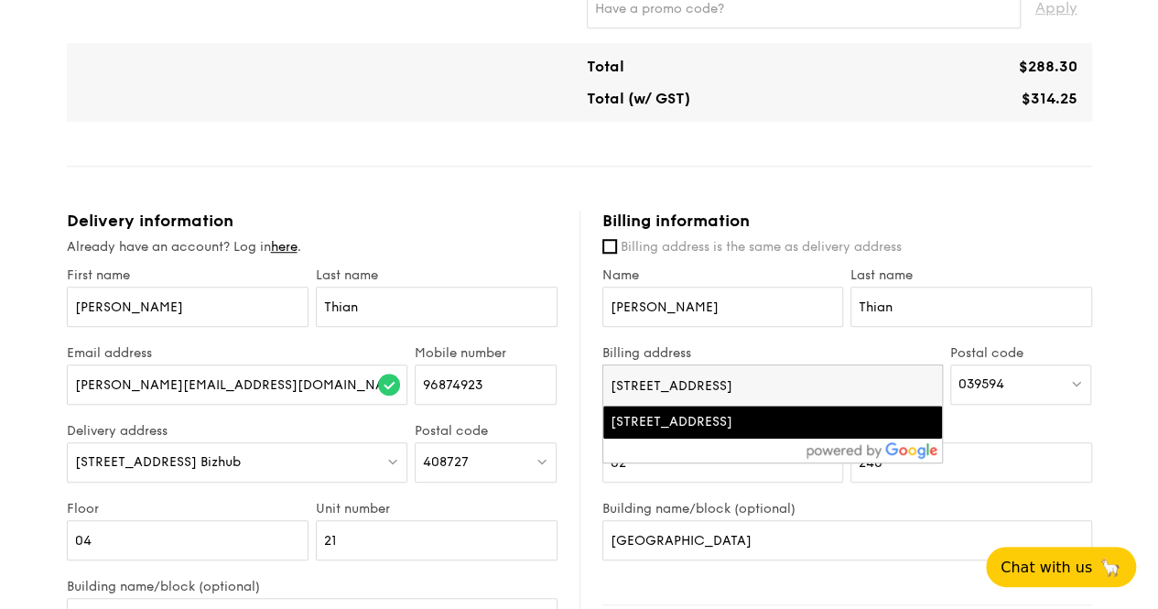
click at [701, 419] on div "[STREET_ADDRESS]" at bounding box center [733, 422] width 244 height 18
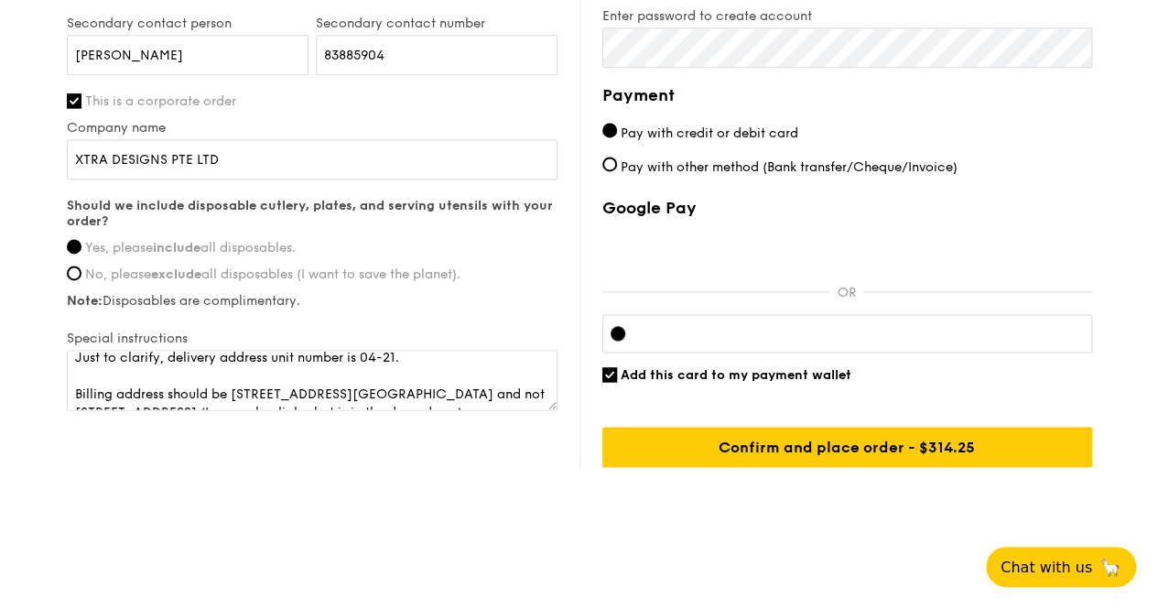
scroll to position [0, 0]
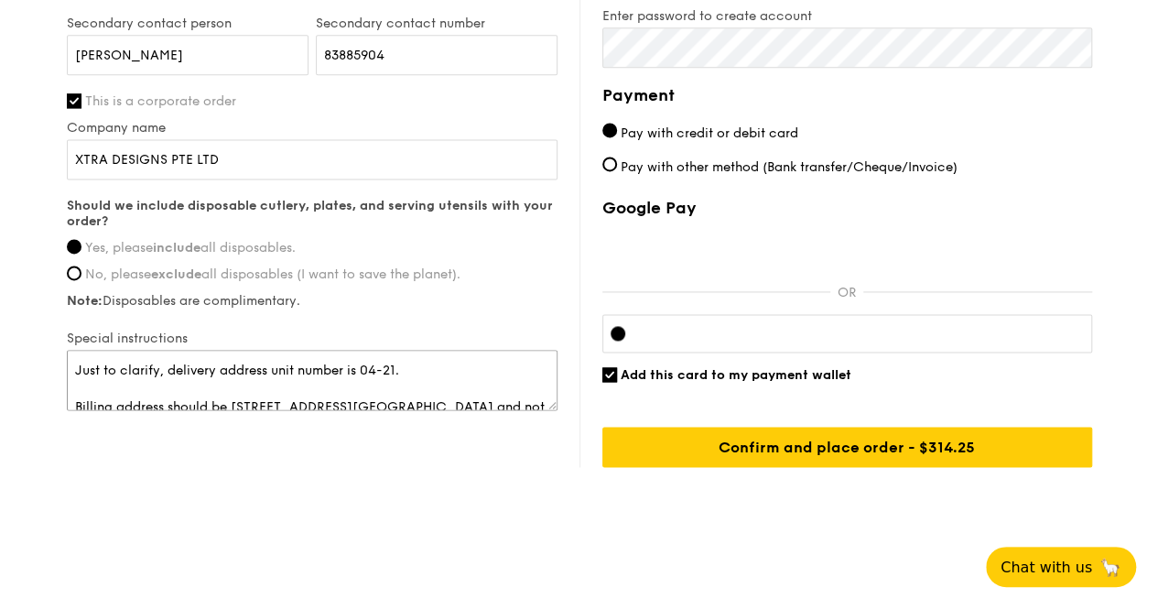
click at [166, 368] on textarea "Just to clarify, delivery address unit number is 04-21. Billing address should …" at bounding box center [312, 380] width 491 height 60
click at [79, 367] on textarea "Just to clarifydelivery address unit number is 04-21. Billing address should be…" at bounding box center [312, 380] width 491 height 60
click at [174, 365] on textarea "Hi, just to clarifydelivery address unit number is 04-21. Billing address shoul…" at bounding box center [312, 380] width 491 height 60
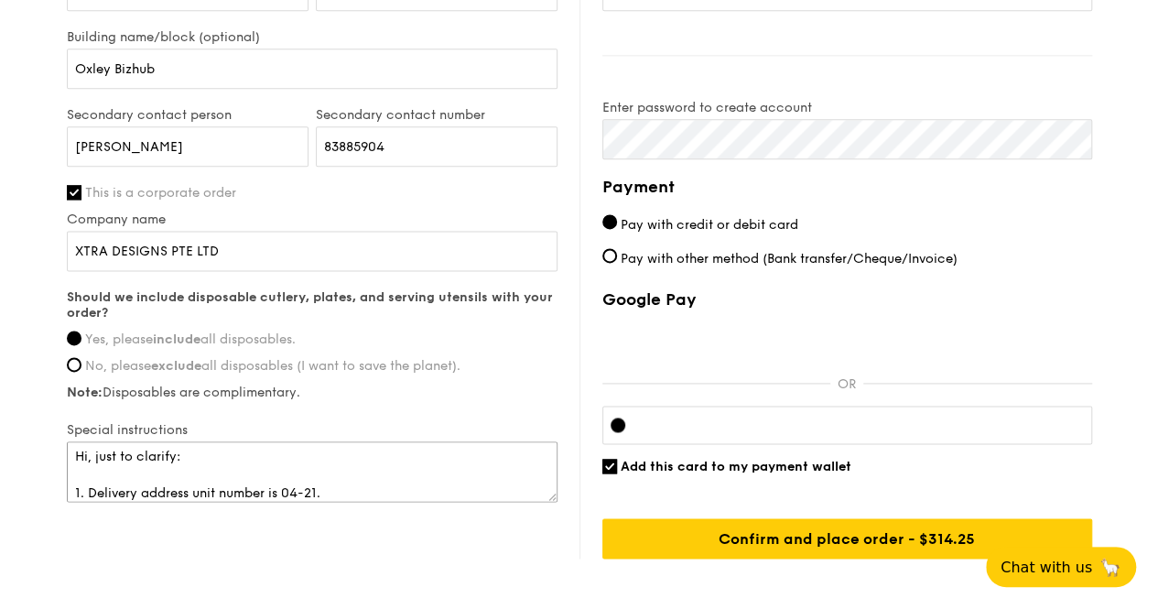
scroll to position [1200, 0]
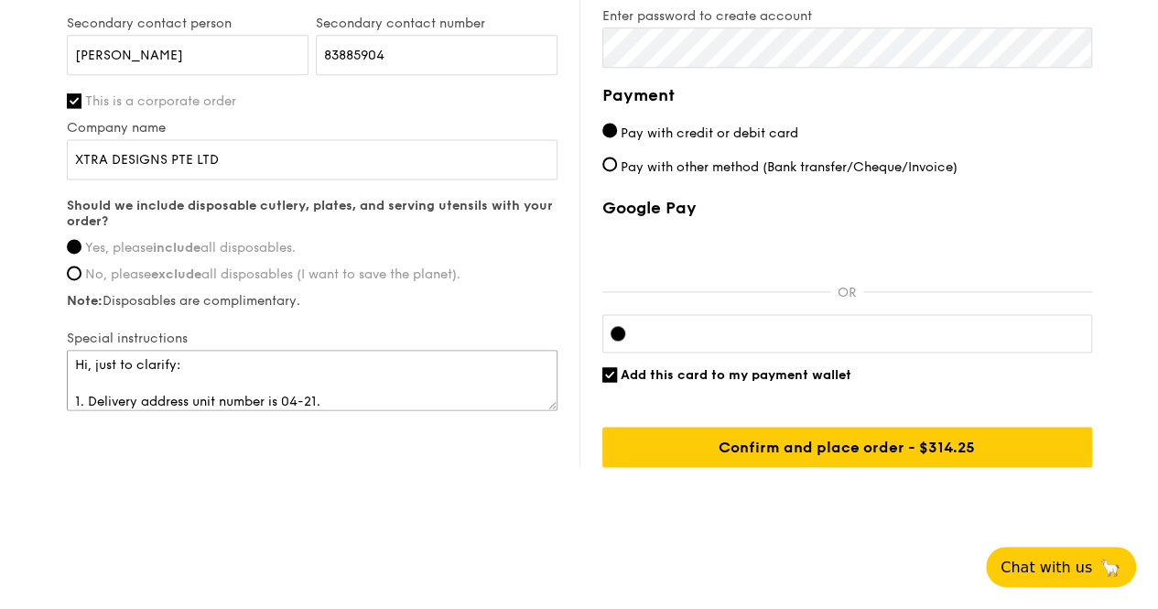
click at [375, 386] on textarea "Hi, just to clarify: 1. Delivery address unit number is 04-21. Billing address …" at bounding box center [312, 380] width 491 height 60
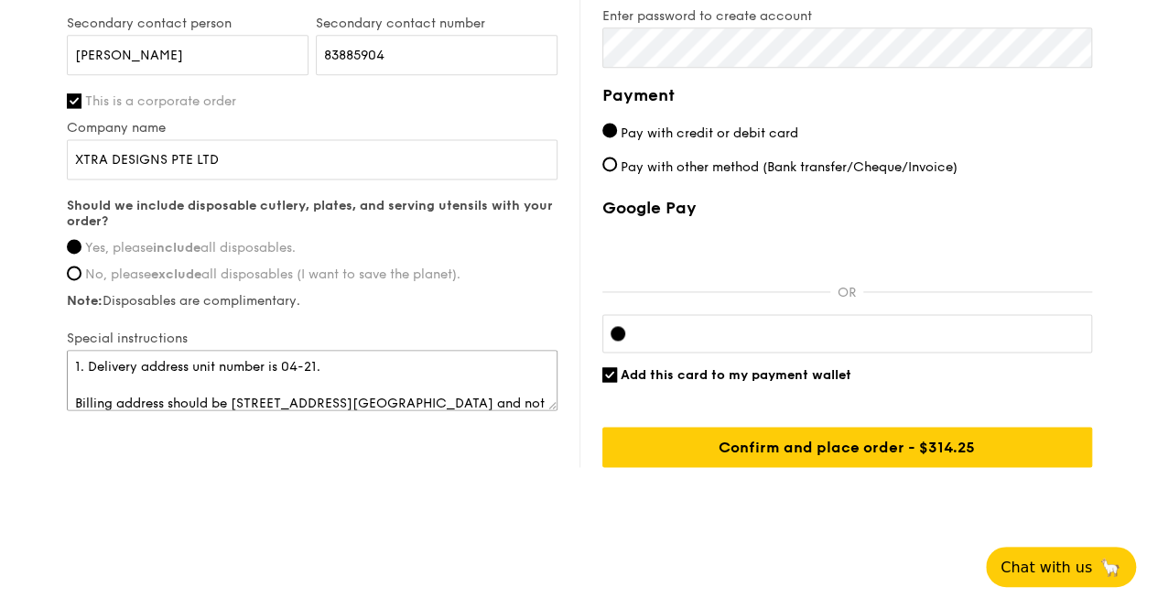
scroll to position [73, 0]
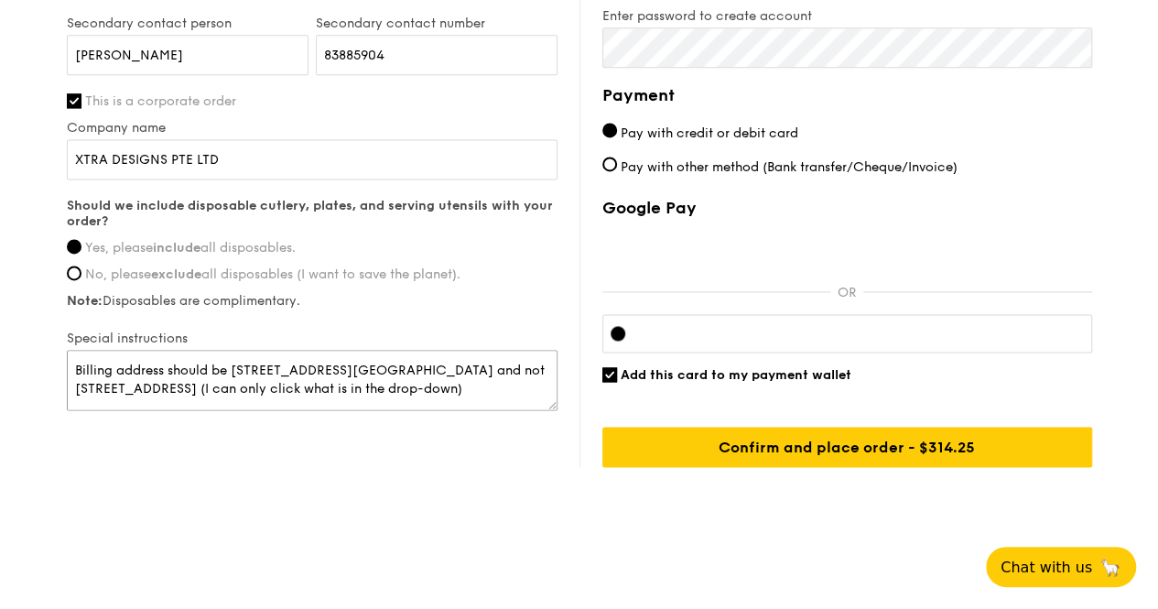
click at [76, 365] on textarea "Hi, just to clarify: 1. Delivery address unit number is 04-21. Billing address …" at bounding box center [312, 380] width 491 height 60
click at [462, 370] on textarea "Hi, just to clarify: 1. Delivery address unit number is 04-21. 2. Billing addre…" at bounding box center [312, 380] width 491 height 60
click at [429, 369] on textarea "Hi, just to clarify: 1. Delivery address unit number is 04-21. 2. Billing addre…" at bounding box center [312, 380] width 491 height 60
click at [454, 388] on textarea "Hi, just to clarify: 1. Delivery address unit number is 04-21. 2. Billing addre…" at bounding box center [312, 380] width 491 height 60
click at [455, 388] on textarea "Hi, just to clarify: 1. Delivery address unit number is 04-21. 2. Billing addre…" at bounding box center [312, 380] width 491 height 60
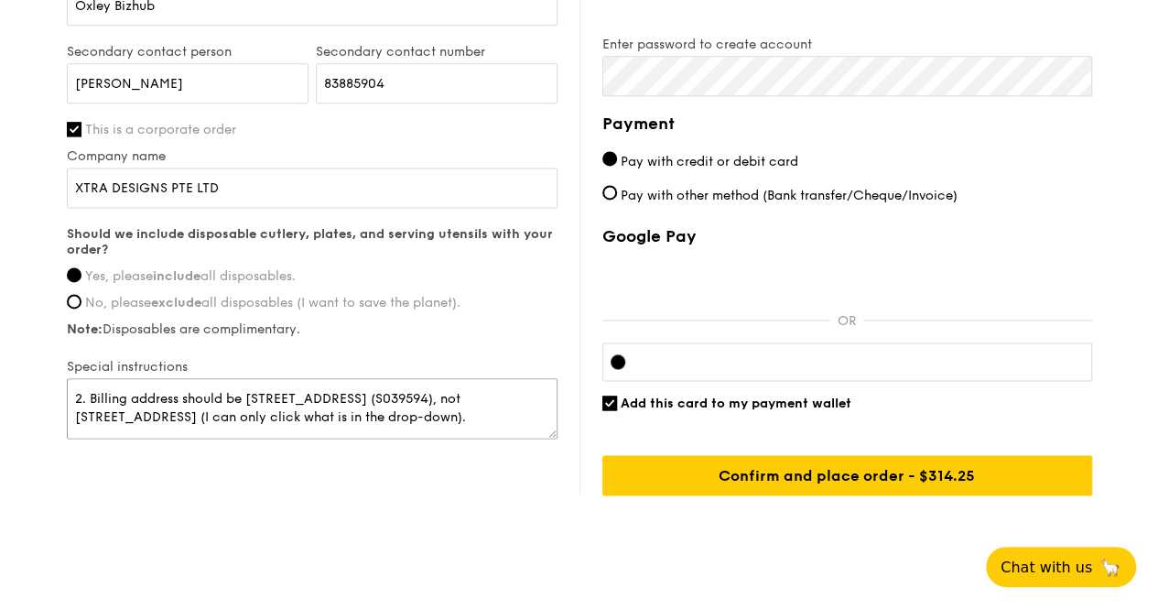
scroll to position [1200, 0]
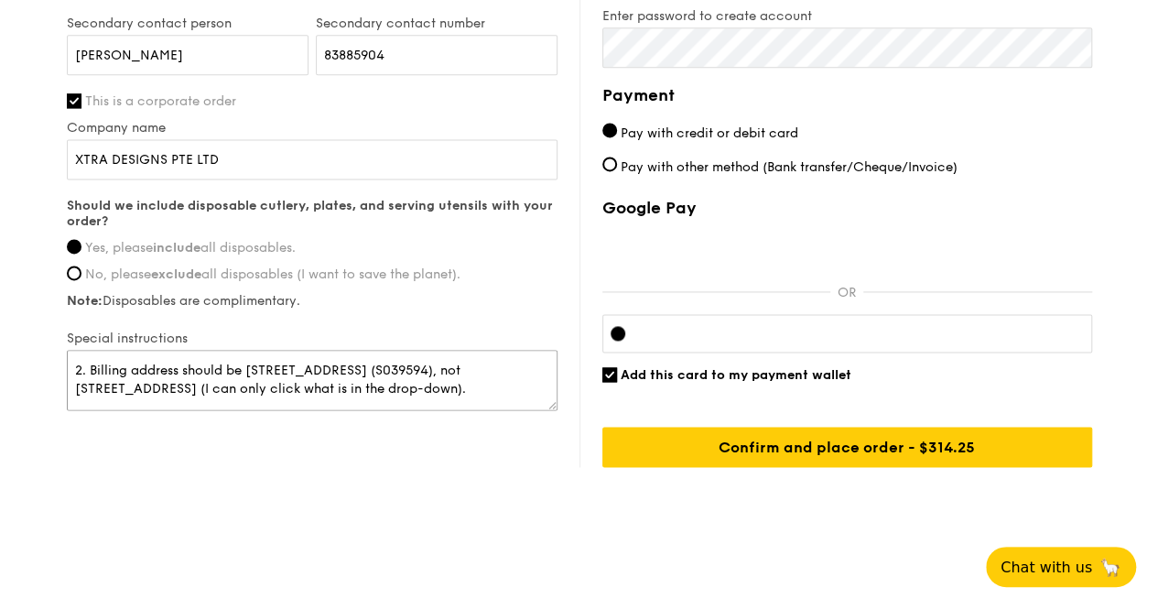
click at [517, 387] on textarea "Hi, just to clarify: 1. Delivery address unit number is 04-21. 2. Billing addre…" at bounding box center [312, 380] width 491 height 60
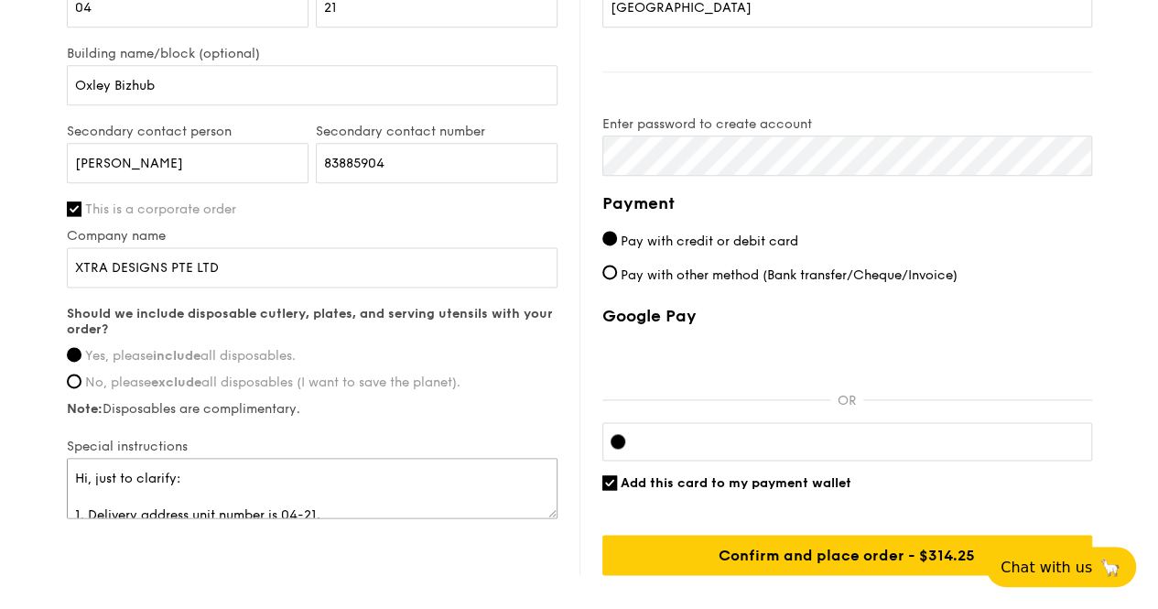
scroll to position [1108, 0]
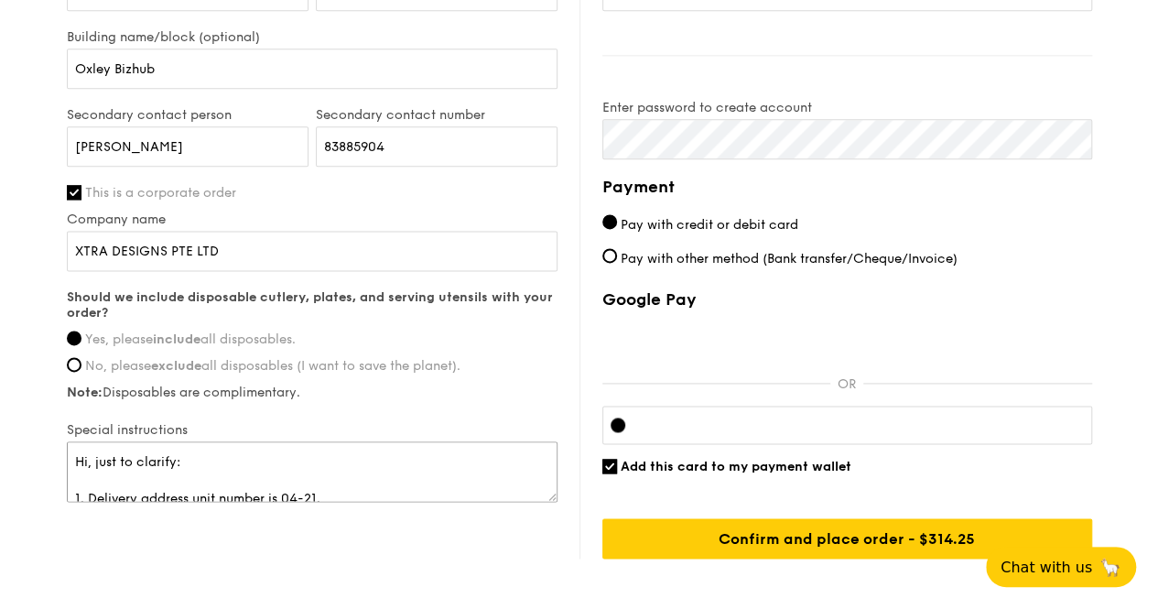
type textarea "Hi, just to clarify: 1. Delivery address unit number is 04-21. 2. Billing addre…"
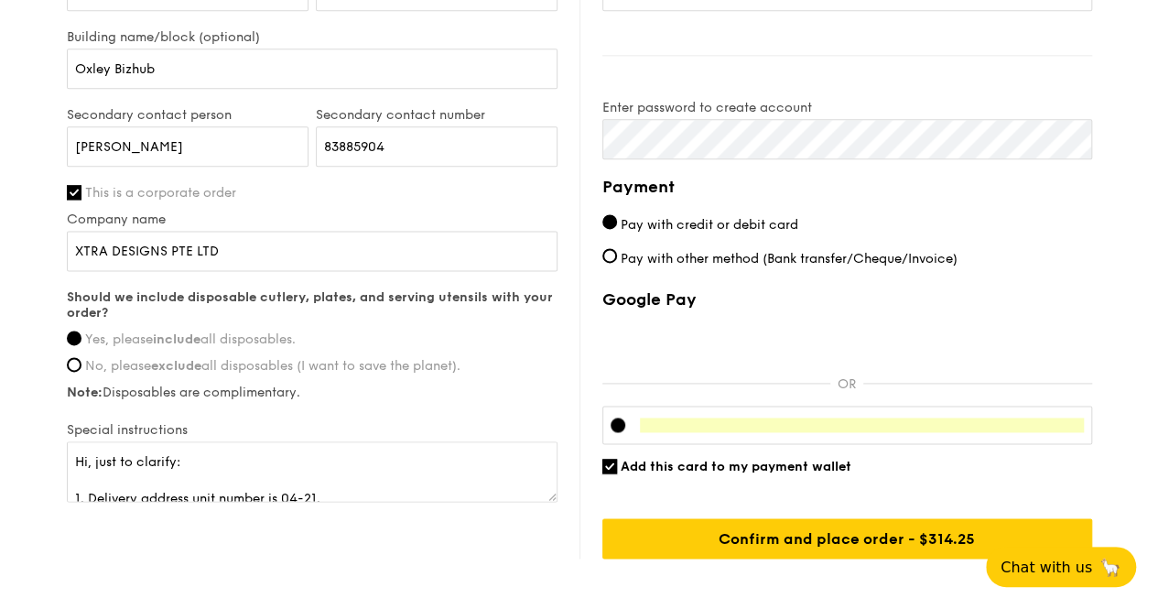
click at [613, 459] on input "Add this card to my payment wallet" at bounding box center [610, 466] width 15 height 15
checkbox input "false"
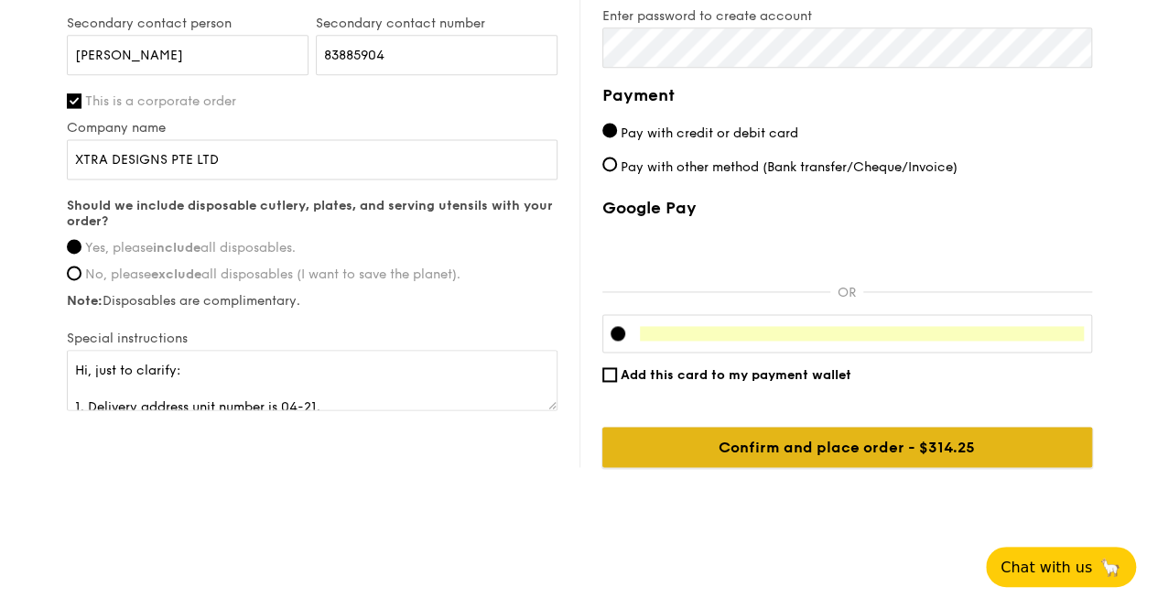
click at [899, 442] on input "Confirm and place order - $314.25" at bounding box center [848, 447] width 490 height 40
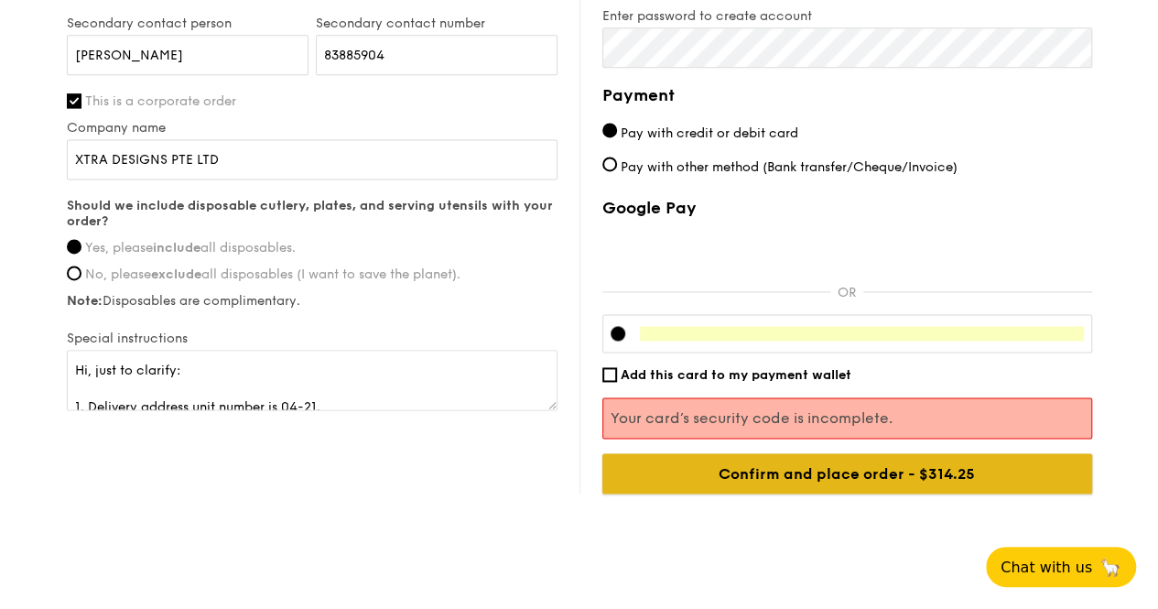
click at [841, 472] on input "Confirm and place order - $314.25" at bounding box center [848, 473] width 490 height 40
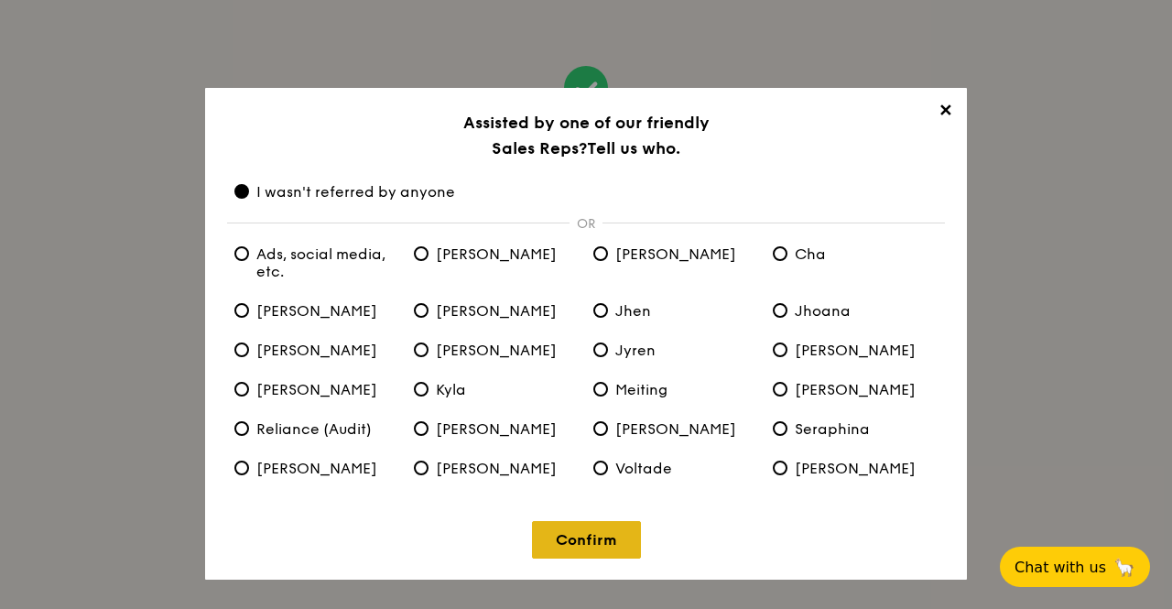
click at [603, 538] on link "Confirm" at bounding box center [586, 540] width 109 height 38
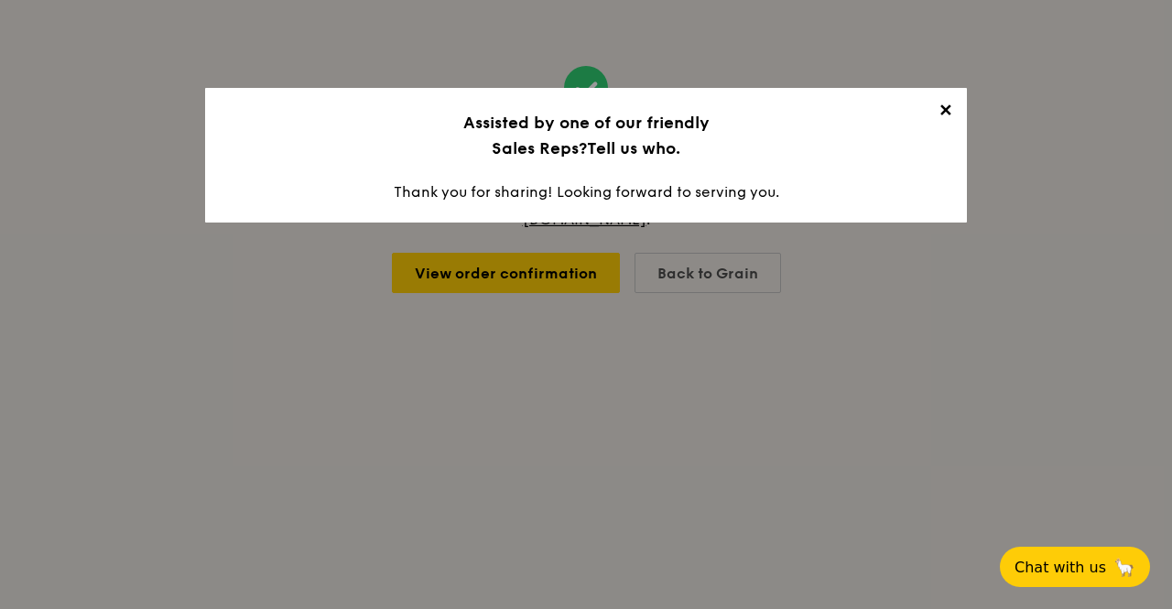
click at [943, 114] on span "✕" at bounding box center [945, 114] width 26 height 26
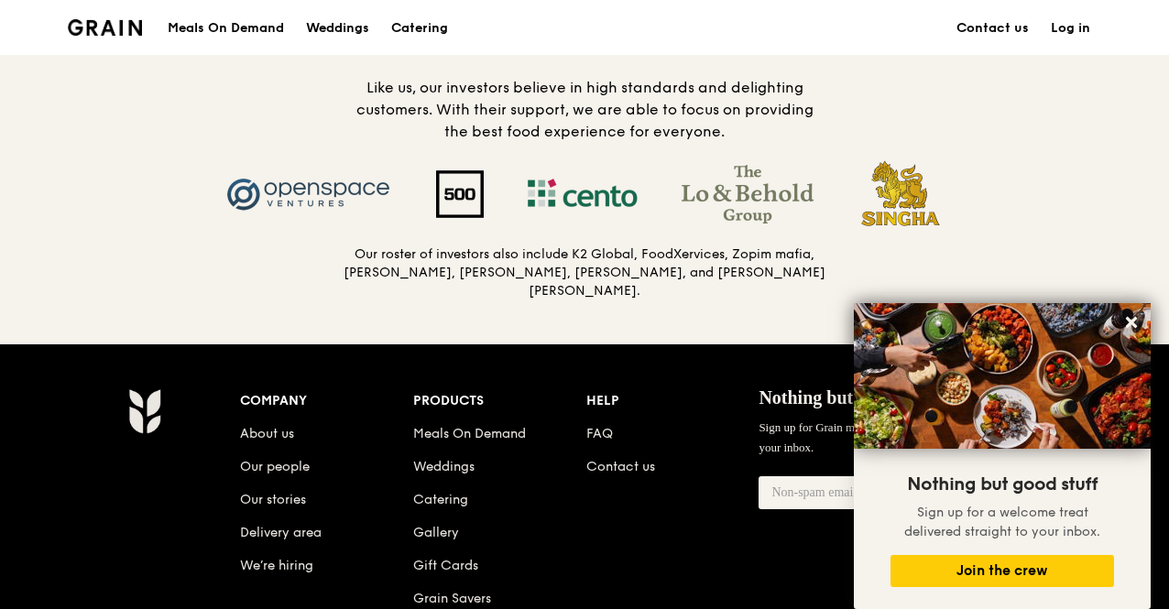
scroll to position [1923, 0]
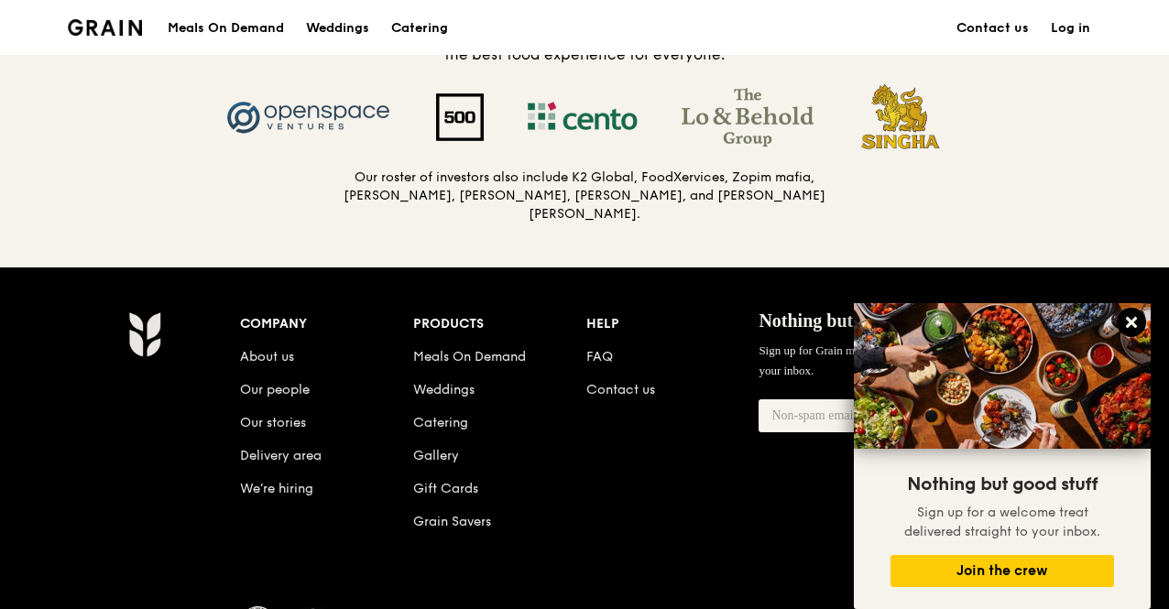
click at [1131, 321] on icon at bounding box center [1130, 322] width 11 height 11
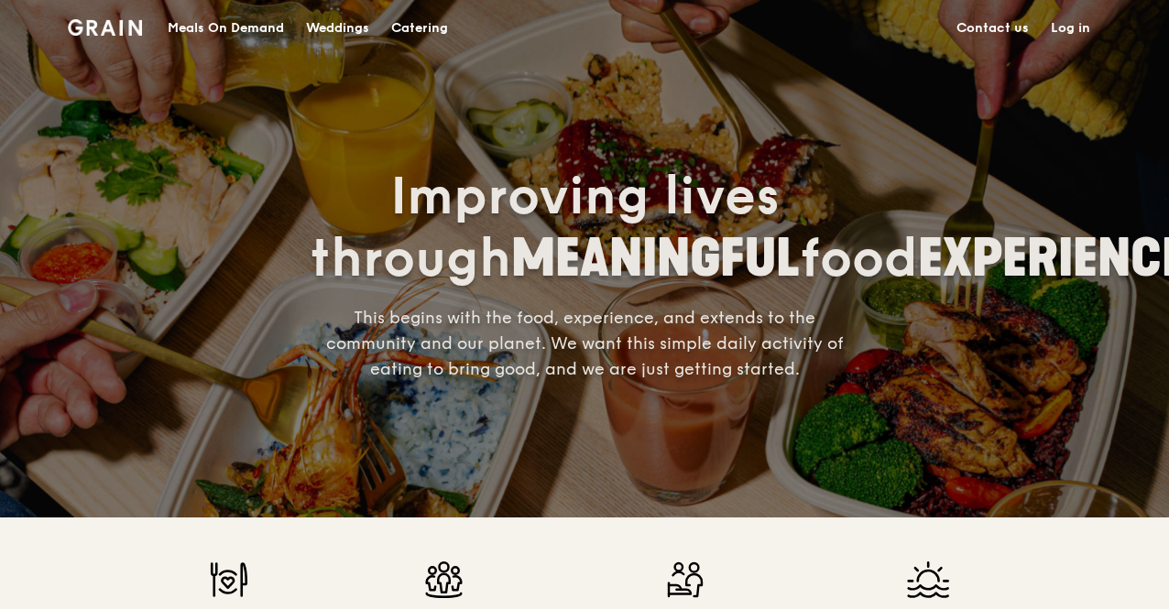
scroll to position [0, 0]
